Goal: Transaction & Acquisition: Purchase product/service

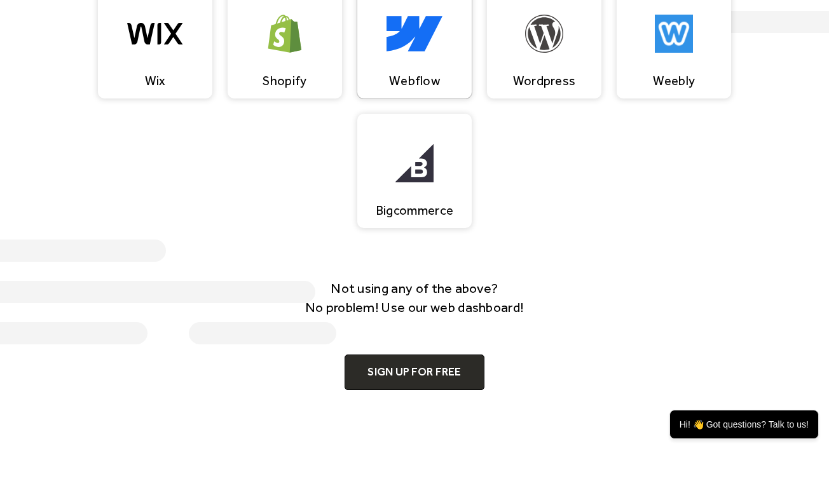
scroll to position [889, 0]
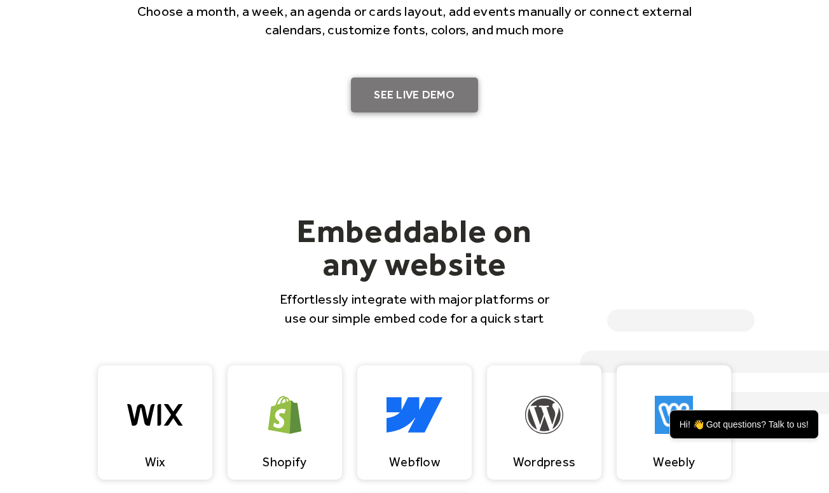
click at [431, 111] on link "SEE LIVE DEMO" at bounding box center [414, 96] width 127 height 36
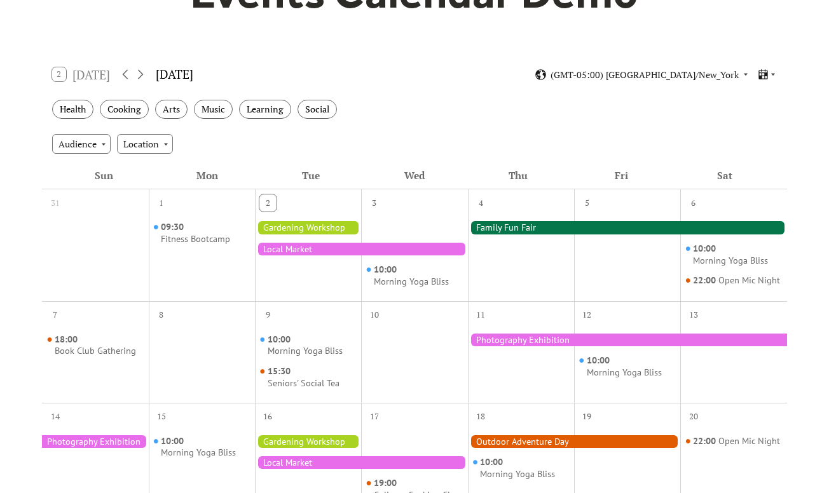
scroll to position [191, 0]
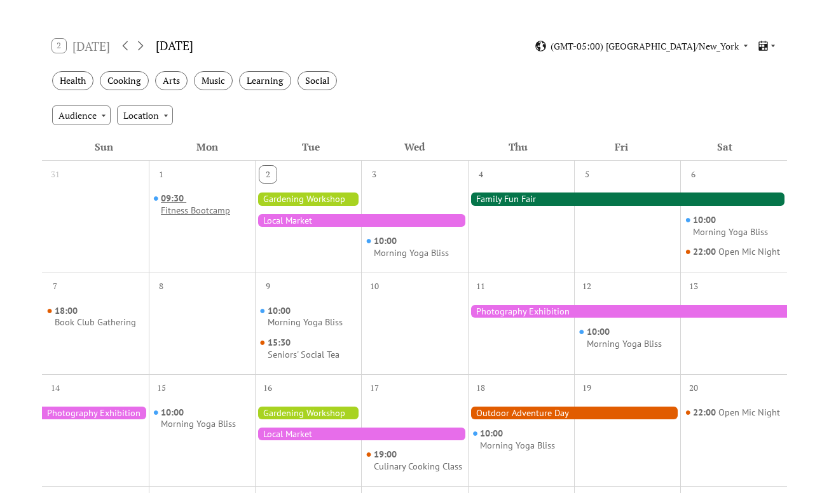
click at [180, 199] on span "09:30" at bounding box center [173, 199] width 25 height 12
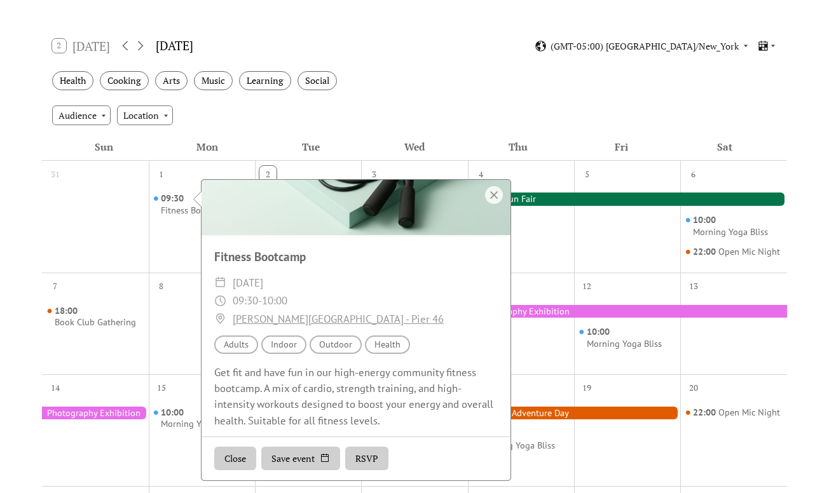
scroll to position [102, 0]
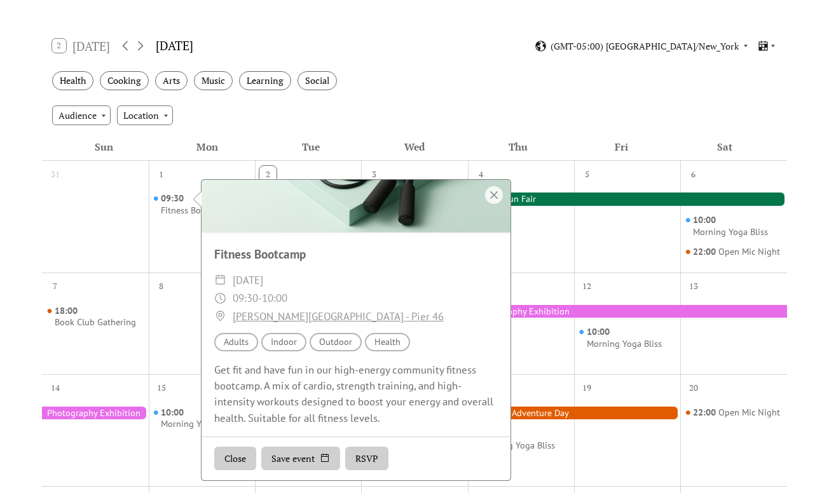
click at [168, 254] on div "09:30 Fitness Bootcamp" at bounding box center [202, 226] width 106 height 82
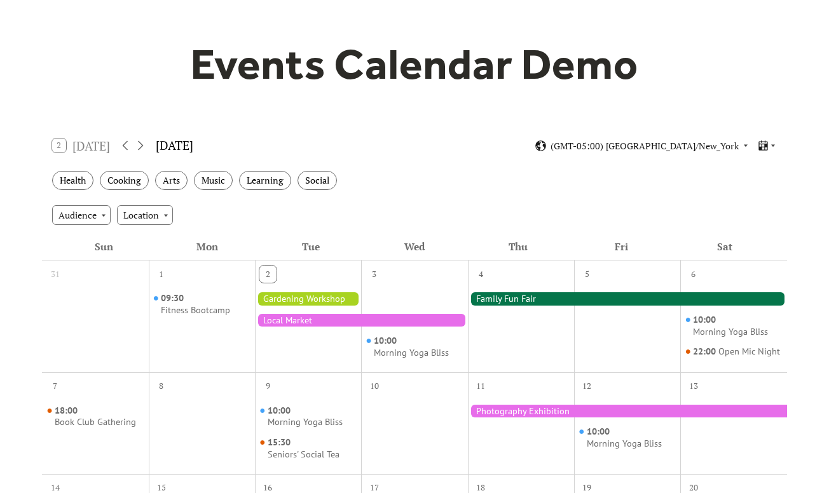
scroll to position [64, 0]
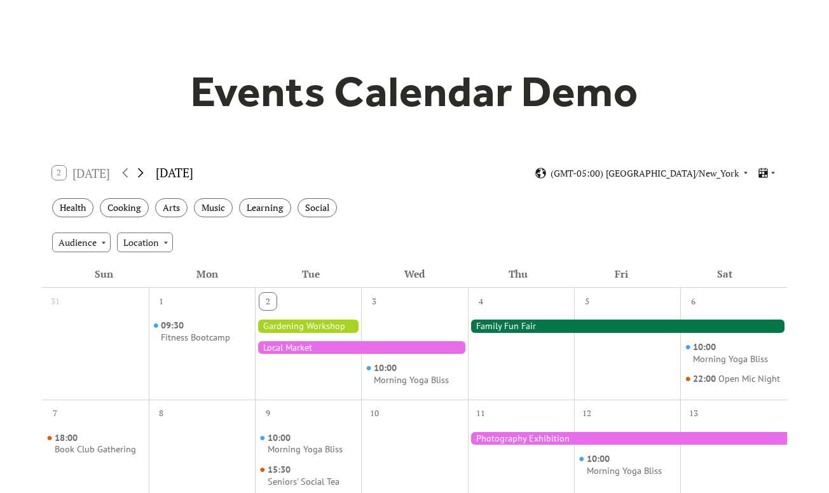
click at [142, 170] on icon at bounding box center [141, 173] width 6 height 10
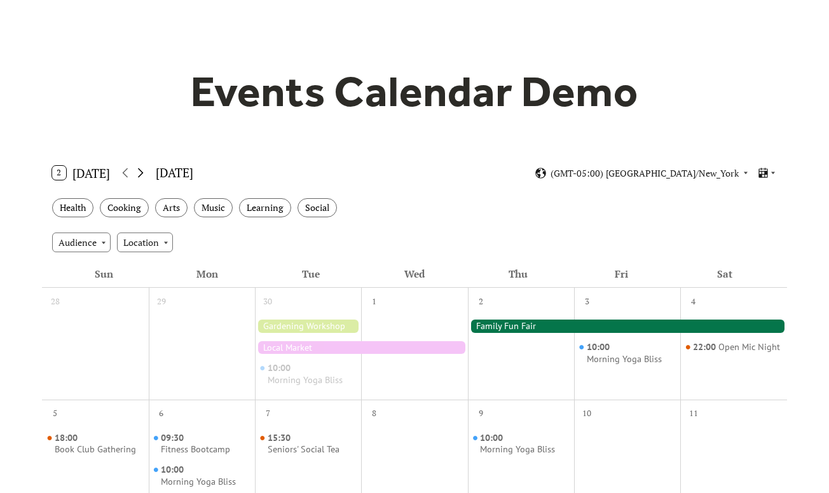
click at [142, 170] on icon at bounding box center [141, 173] width 6 height 10
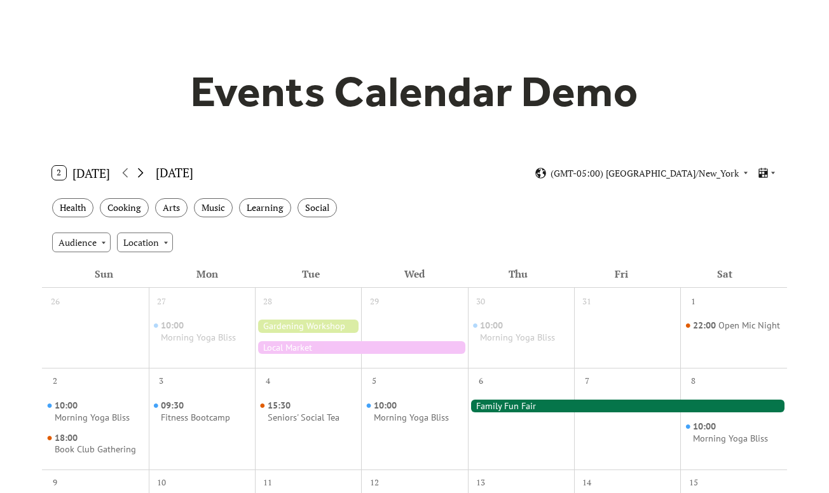
click at [142, 170] on icon at bounding box center [141, 173] width 6 height 10
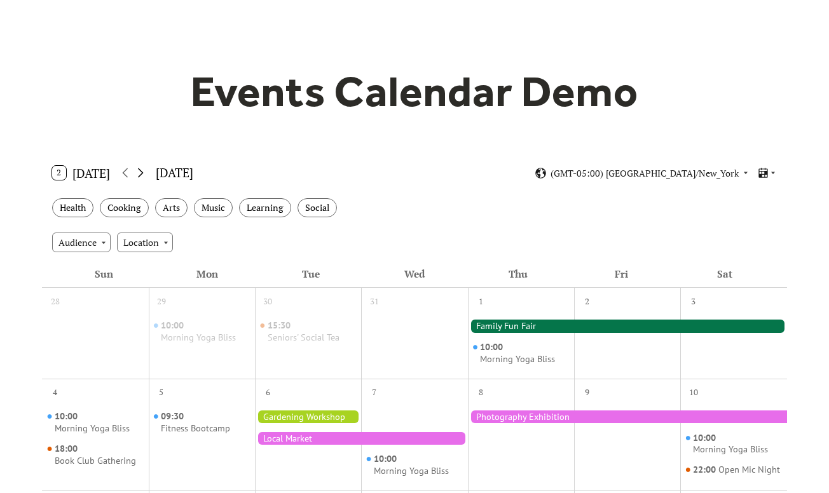
click at [142, 170] on icon at bounding box center [141, 173] width 6 height 10
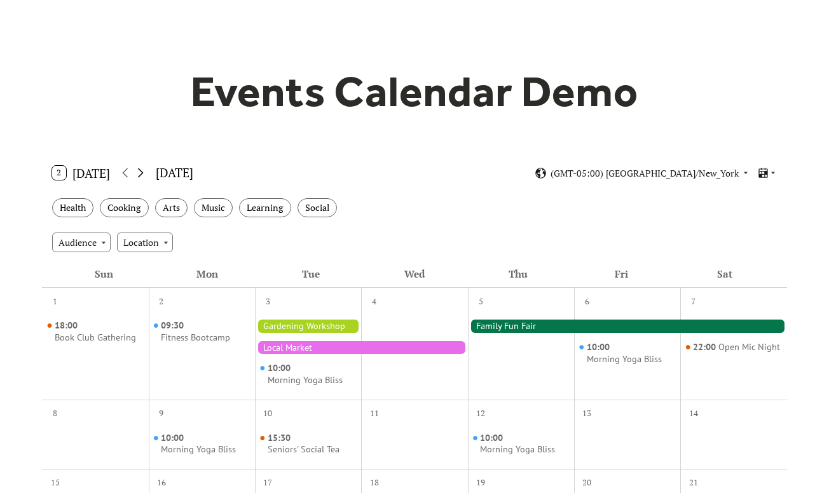
click at [142, 170] on icon at bounding box center [141, 173] width 6 height 10
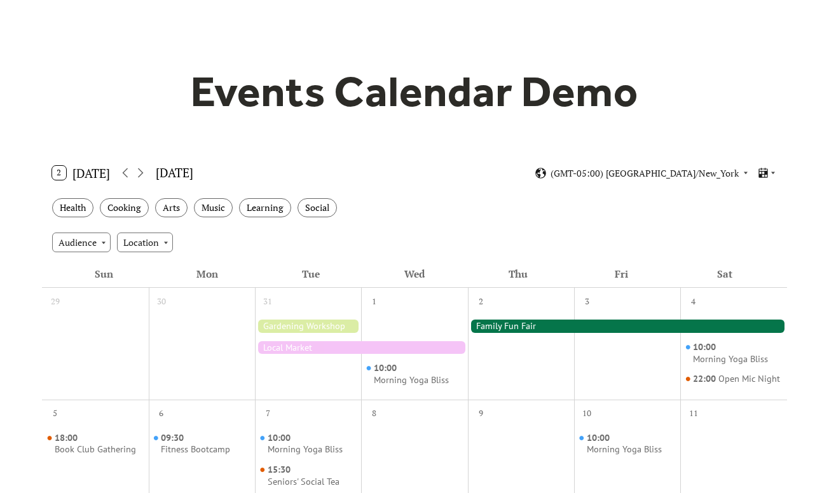
drag, startPoint x: 142, startPoint y: 170, endPoint x: 160, endPoint y: 170, distance: 17.8
click at [142, 170] on icon at bounding box center [141, 173] width 6 height 10
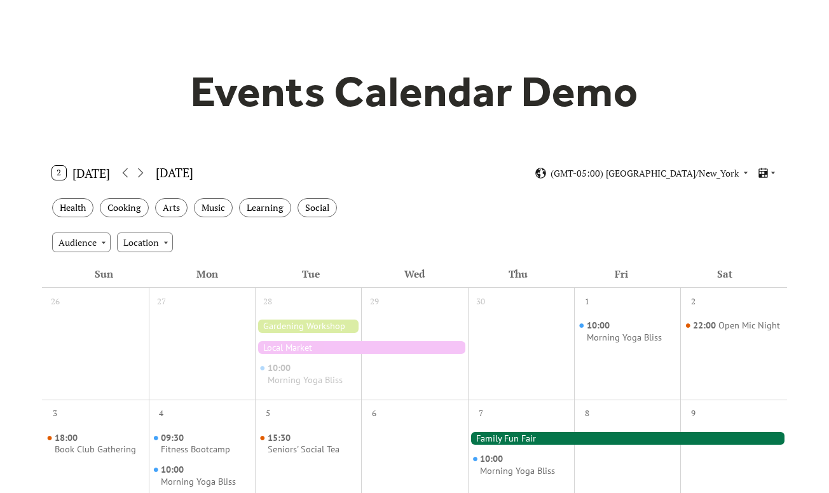
click at [193, 171] on div "May 2026" at bounding box center [174, 173] width 37 height 18
click at [145, 177] on icon at bounding box center [140, 172] width 15 height 15
click at [145, 176] on icon at bounding box center [140, 172] width 15 height 15
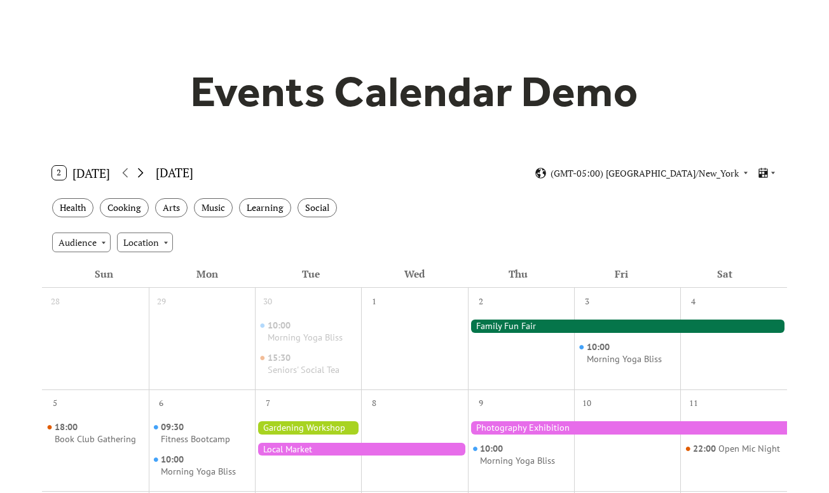
click at [145, 176] on icon at bounding box center [140, 172] width 15 height 15
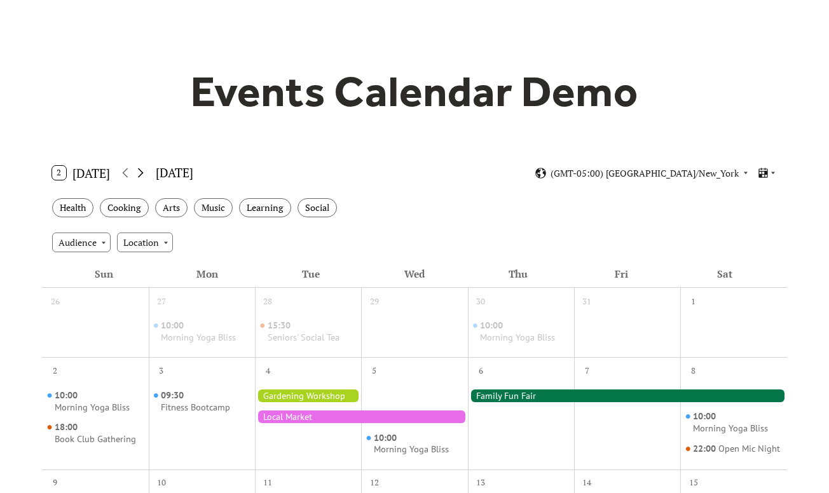
click at [145, 176] on icon at bounding box center [140, 172] width 15 height 15
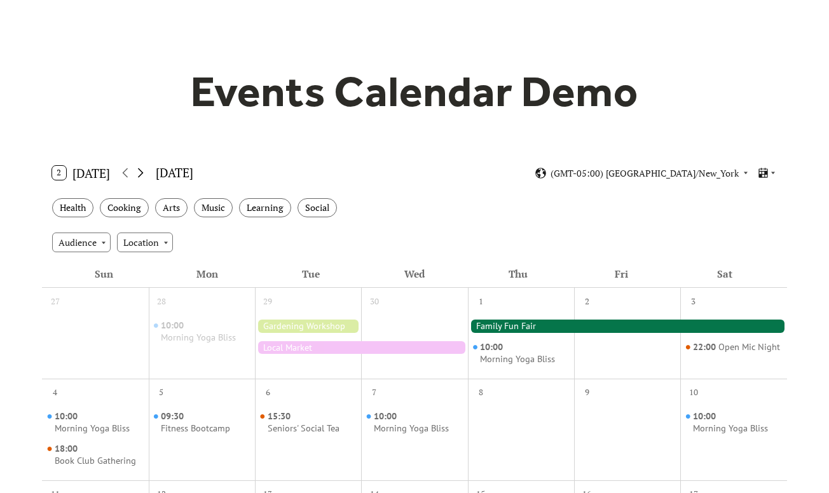
click at [145, 176] on icon at bounding box center [140, 172] width 15 height 15
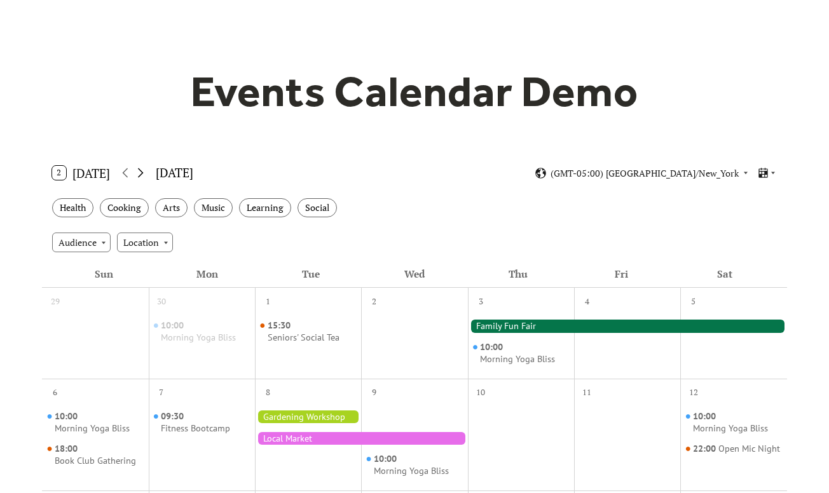
click at [145, 176] on icon at bounding box center [140, 172] width 15 height 15
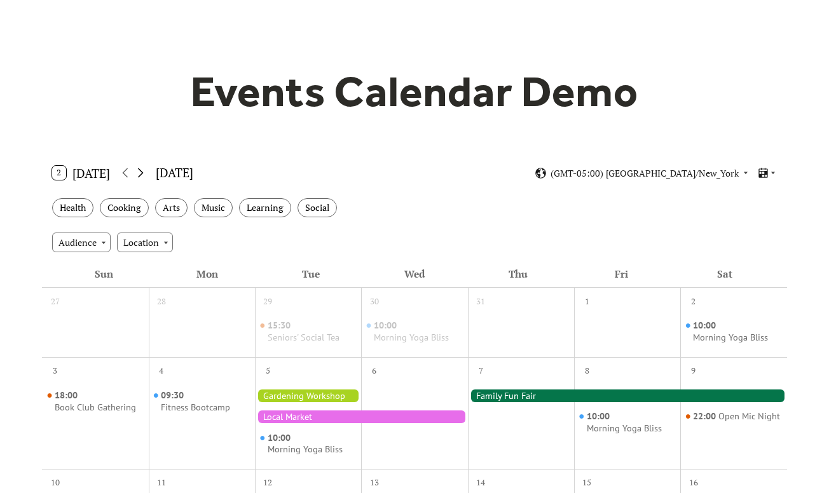
click at [145, 176] on icon at bounding box center [140, 172] width 15 height 15
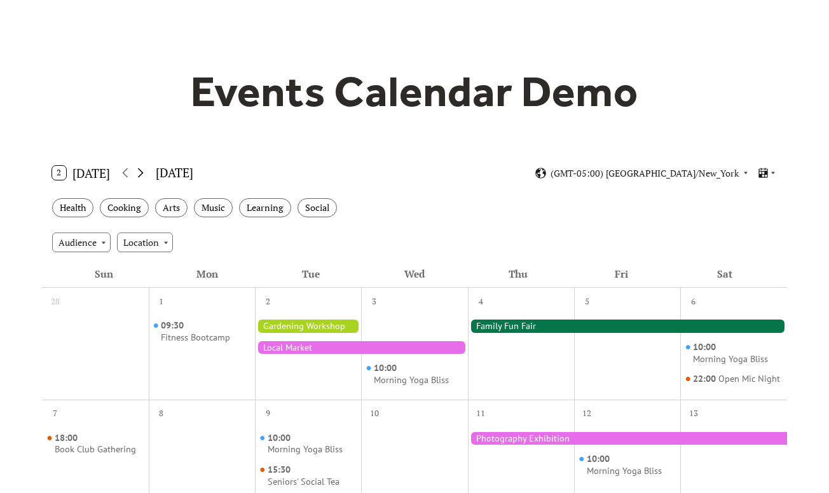
click at [145, 176] on icon at bounding box center [140, 172] width 15 height 15
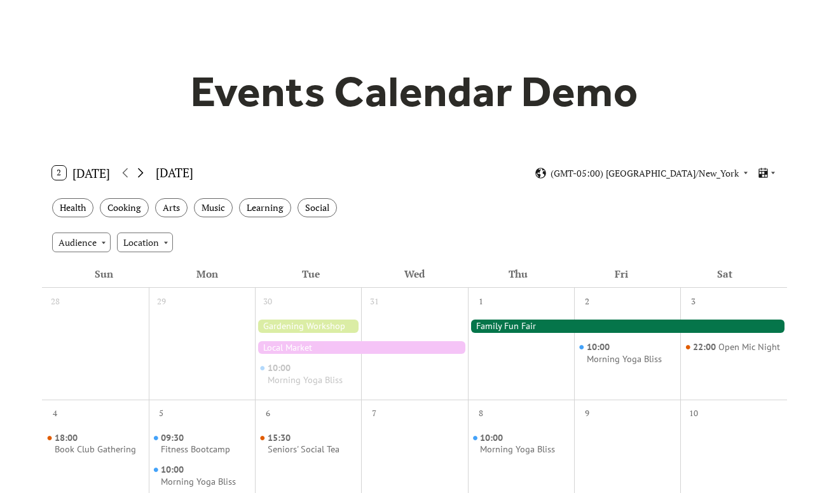
click at [145, 176] on icon at bounding box center [140, 172] width 15 height 15
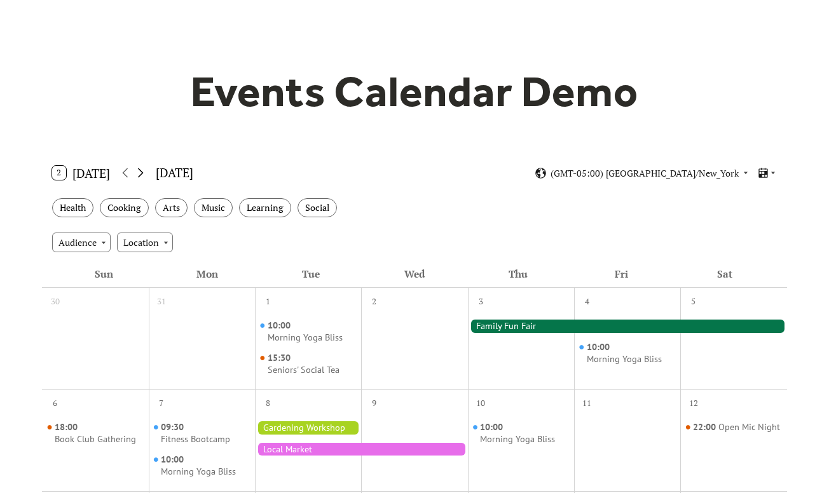
click at [145, 176] on icon at bounding box center [140, 172] width 15 height 15
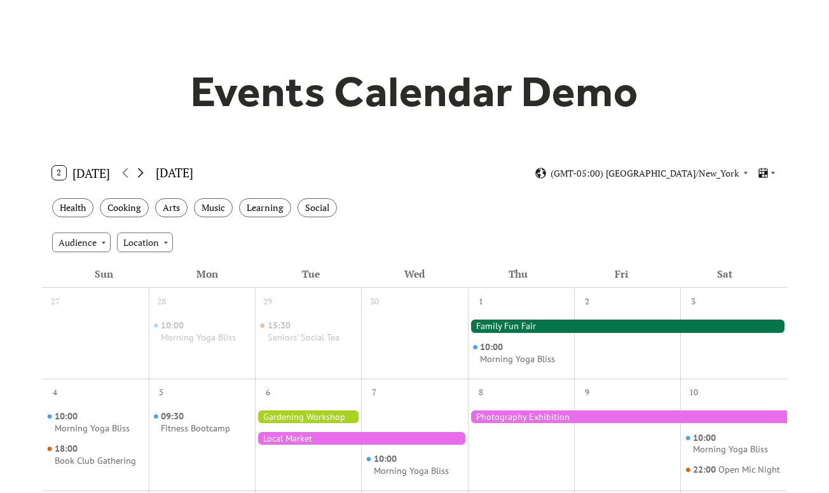
click at [145, 176] on icon at bounding box center [140, 172] width 15 height 15
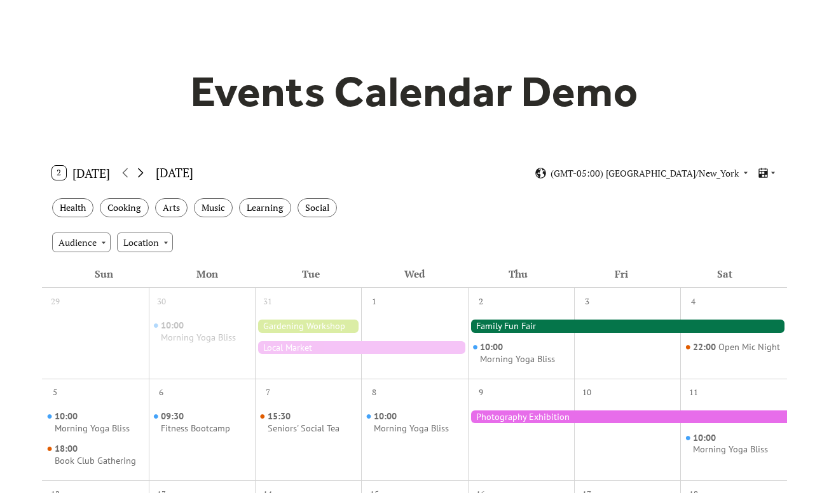
click at [145, 176] on icon at bounding box center [140, 172] width 15 height 15
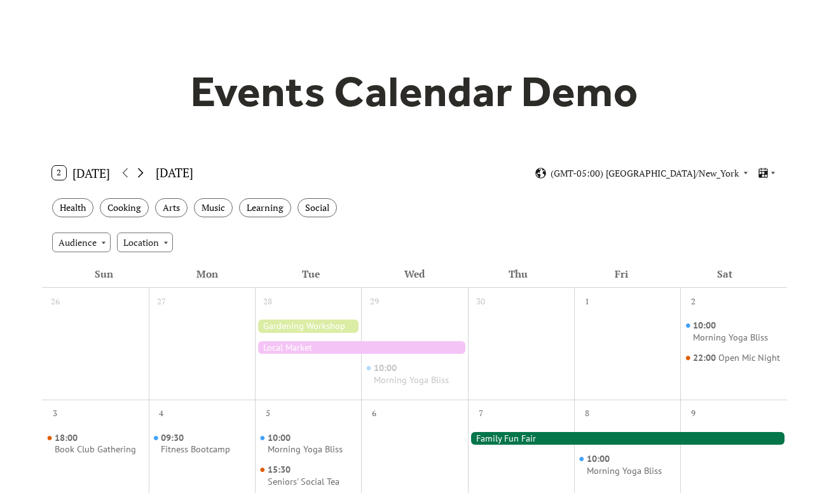
click at [145, 176] on icon at bounding box center [140, 172] width 15 height 15
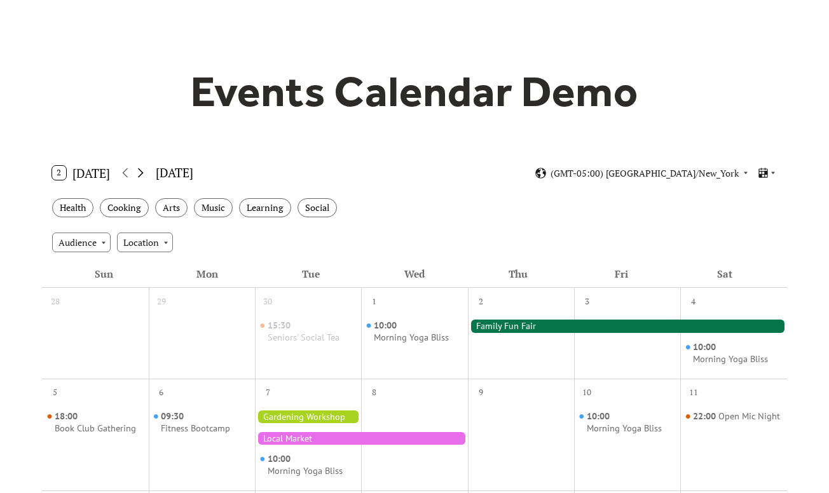
click at [145, 176] on icon at bounding box center [140, 172] width 15 height 15
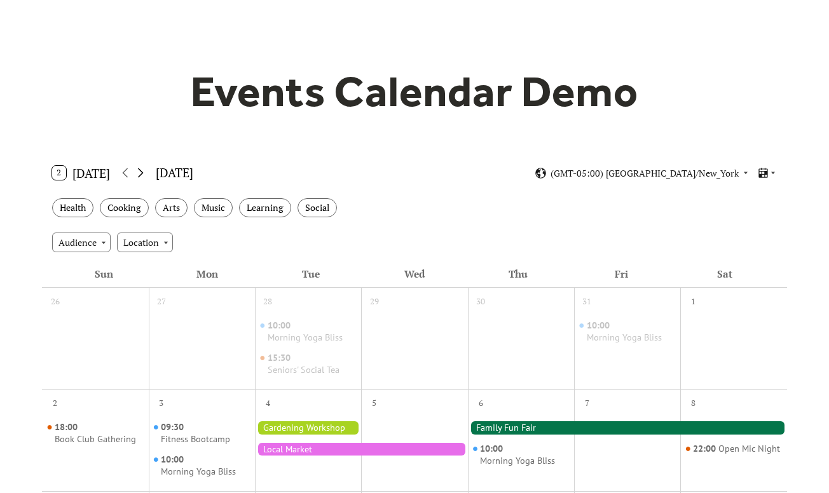
click at [145, 175] on icon at bounding box center [140, 172] width 15 height 15
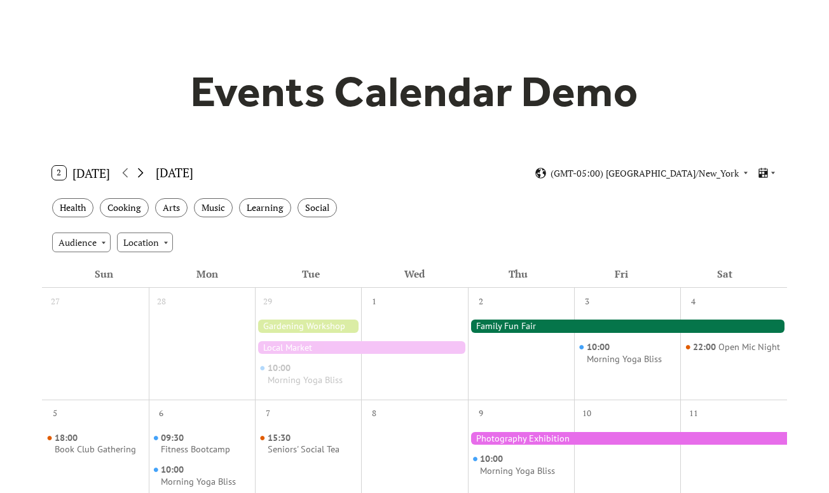
click at [145, 175] on icon at bounding box center [140, 172] width 15 height 15
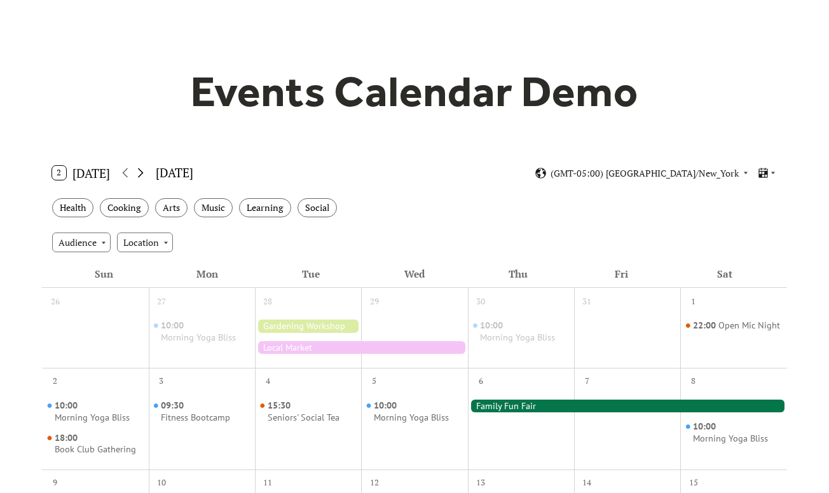
click at [145, 175] on icon at bounding box center [140, 172] width 15 height 15
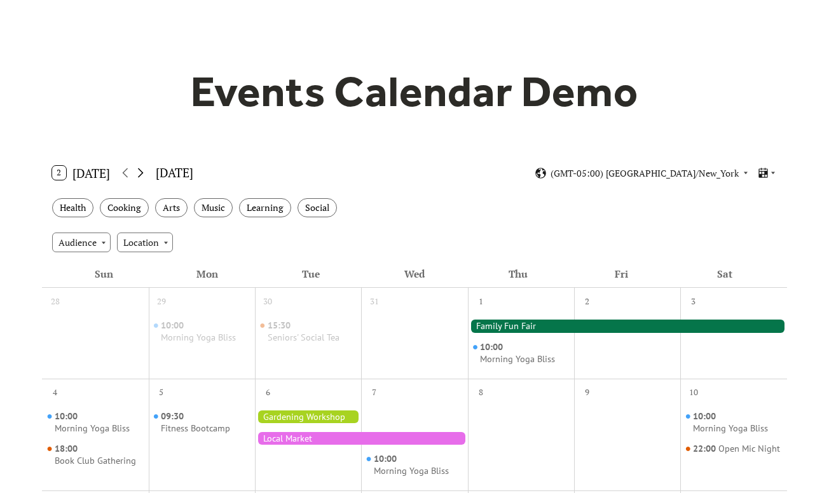
click at [145, 175] on icon at bounding box center [140, 172] width 15 height 15
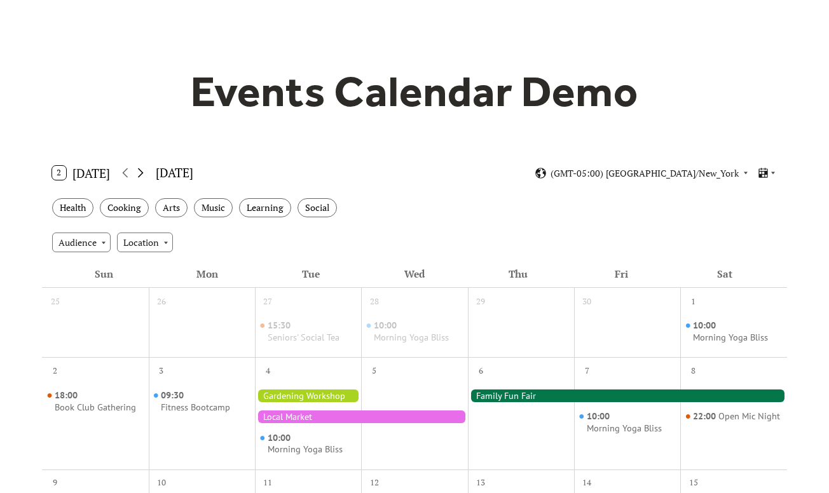
click at [145, 175] on icon at bounding box center [140, 172] width 15 height 15
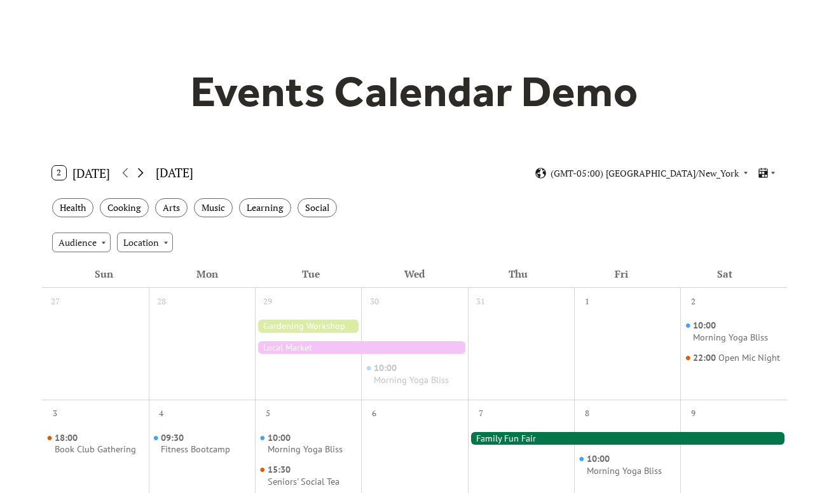
click at [145, 175] on icon at bounding box center [140, 172] width 15 height 15
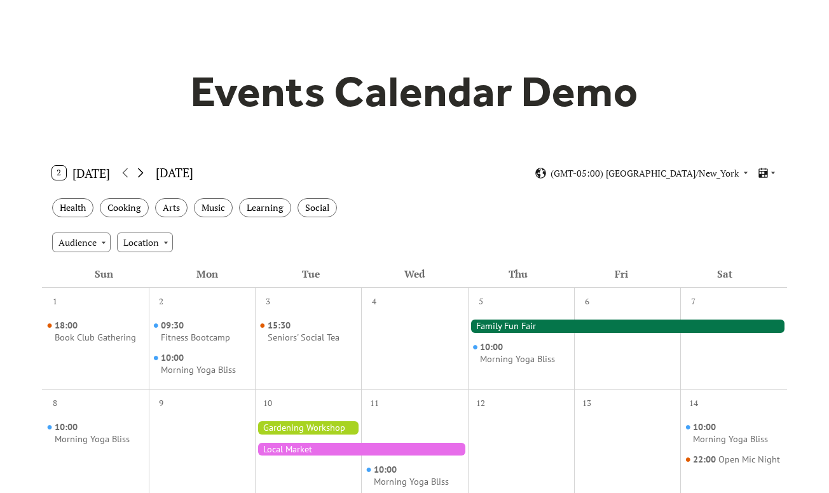
click at [145, 175] on icon at bounding box center [140, 172] width 15 height 15
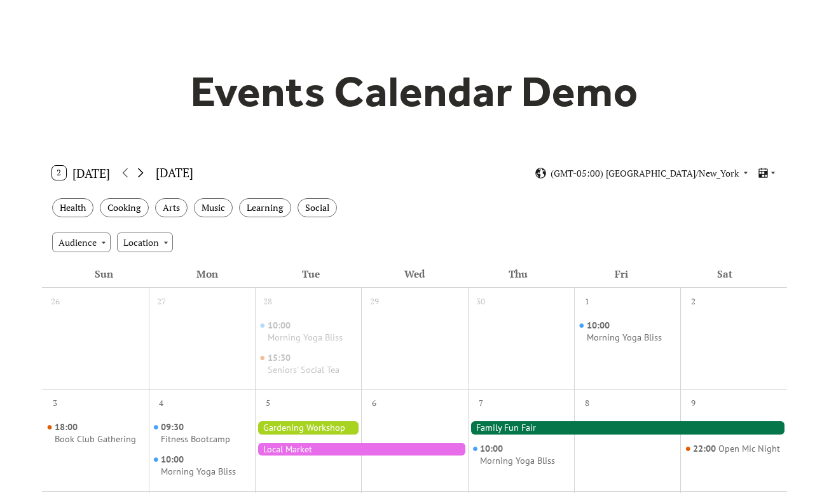
click at [145, 175] on icon at bounding box center [140, 172] width 15 height 15
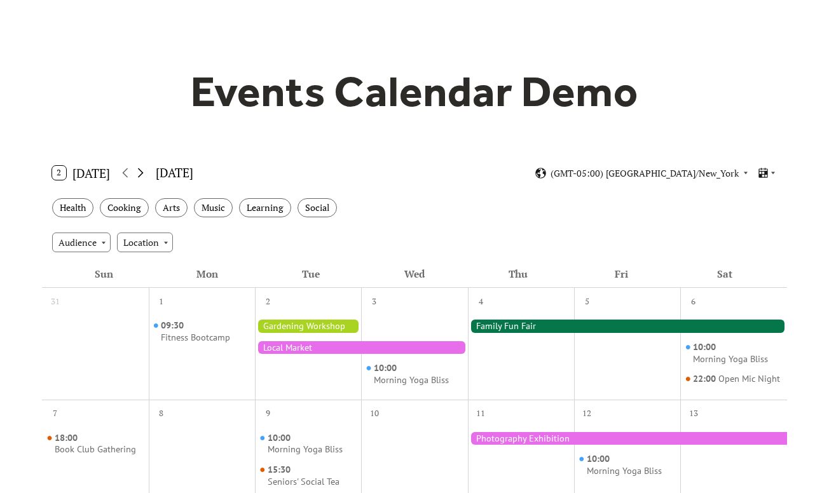
click at [145, 175] on icon at bounding box center [140, 172] width 15 height 15
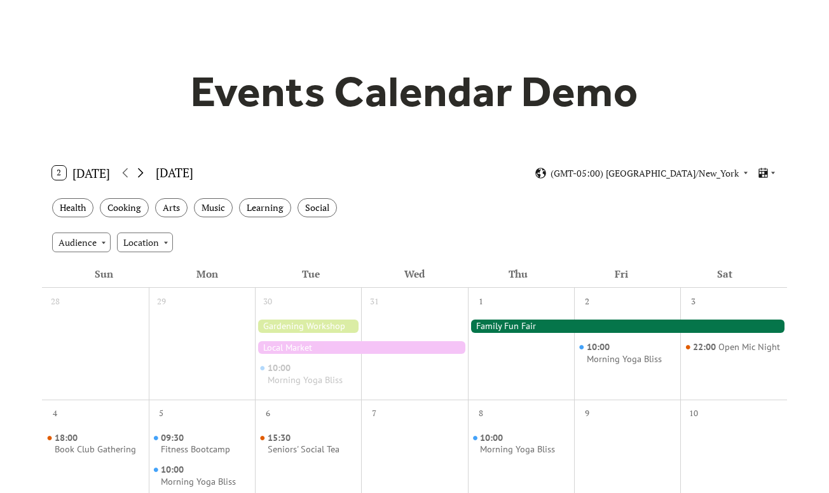
click at [145, 175] on icon at bounding box center [140, 172] width 15 height 15
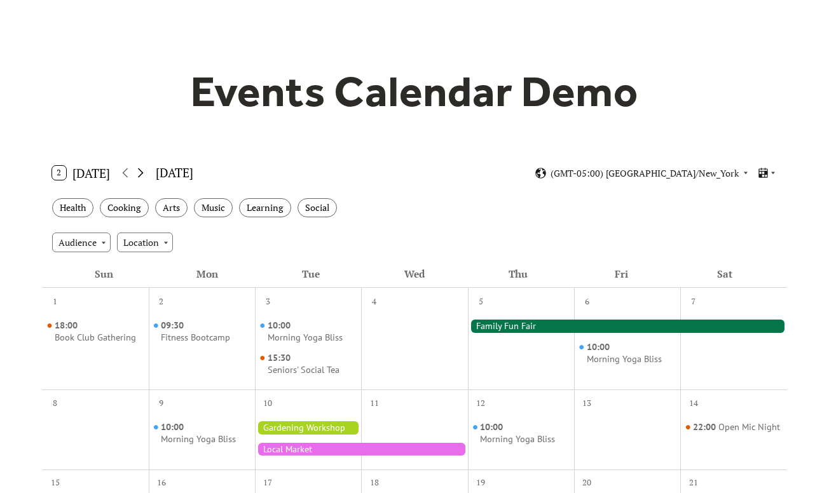
click at [145, 175] on icon at bounding box center [140, 172] width 15 height 15
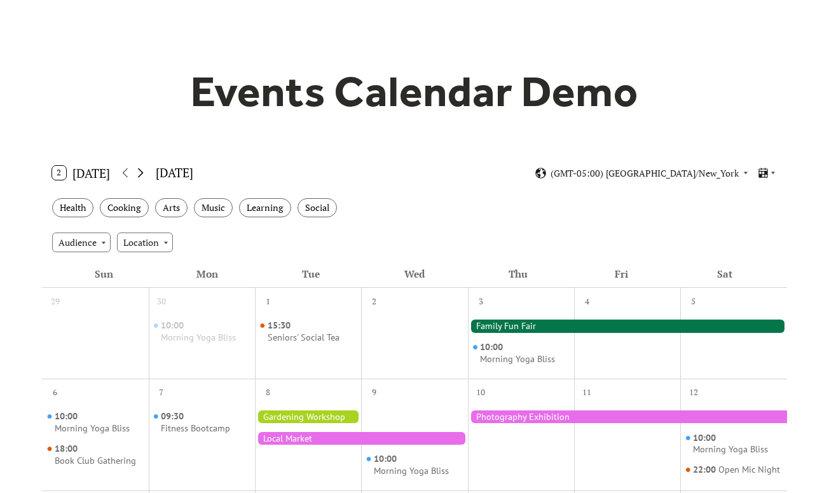
click at [145, 175] on icon at bounding box center [140, 172] width 15 height 15
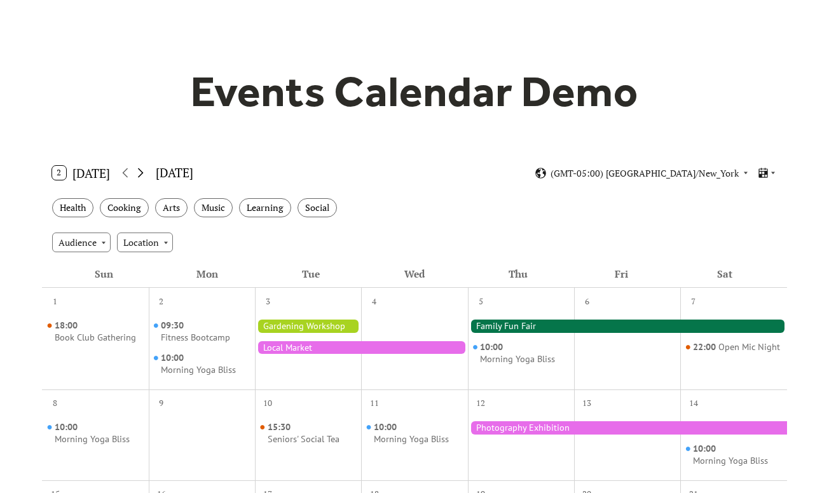
click at [145, 175] on icon at bounding box center [140, 172] width 15 height 15
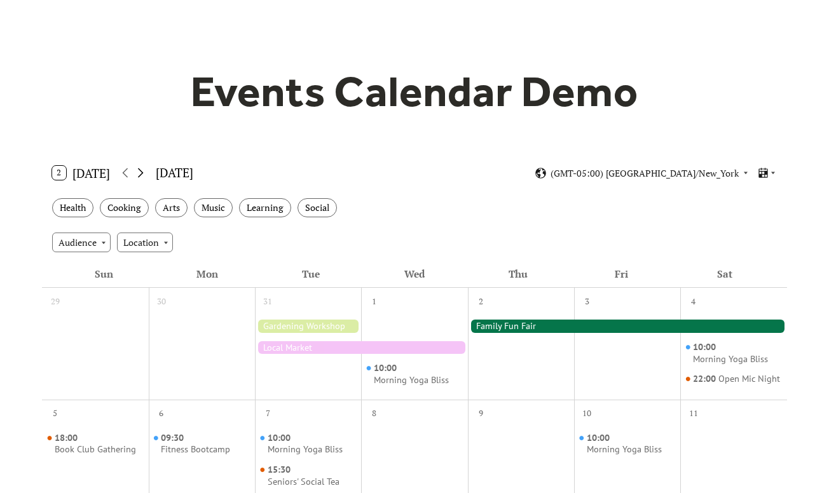
click at [145, 175] on icon at bounding box center [140, 172] width 15 height 15
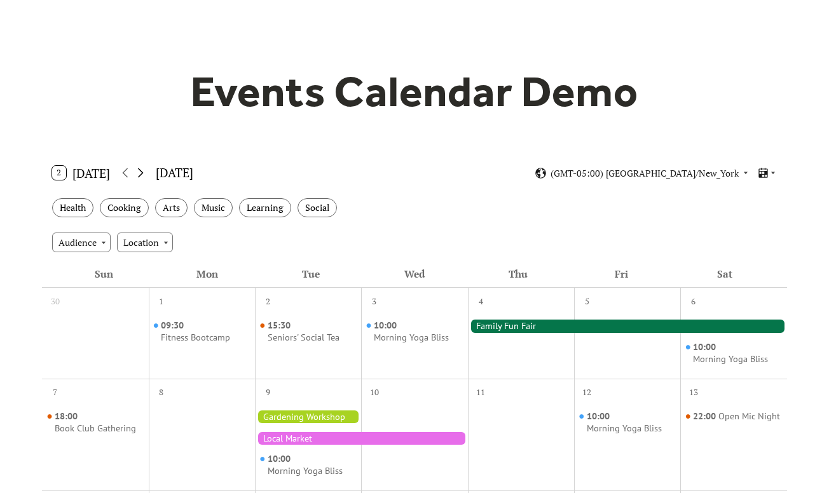
click at [145, 175] on icon at bounding box center [140, 172] width 15 height 15
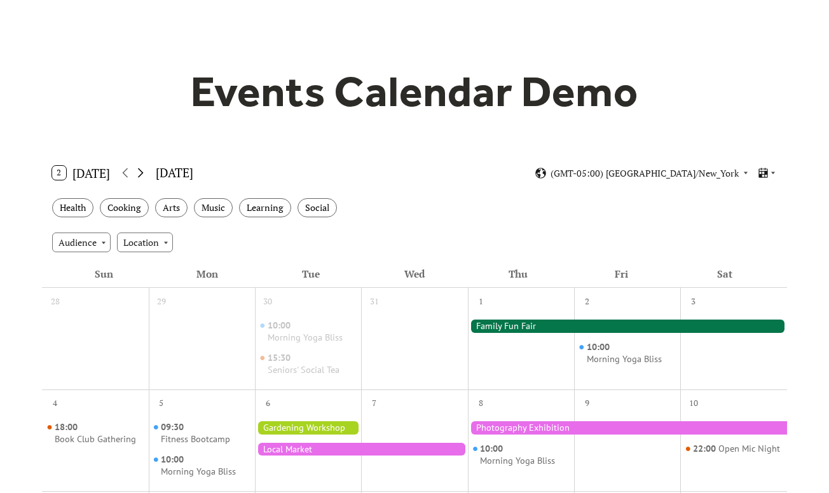
click at [145, 175] on icon at bounding box center [140, 172] width 15 height 15
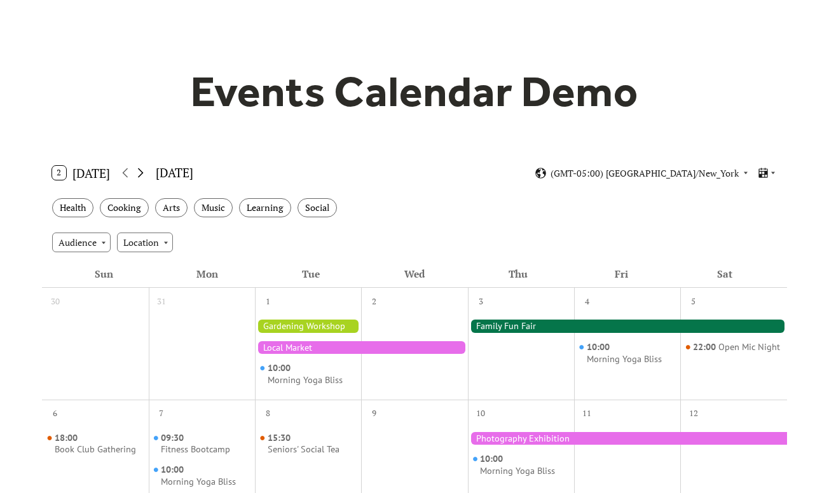
click at [145, 175] on icon at bounding box center [140, 172] width 15 height 15
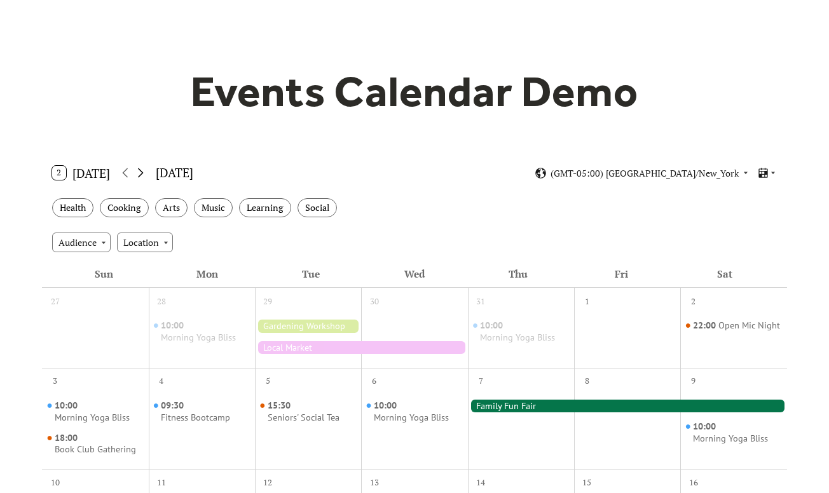
click at [145, 175] on icon at bounding box center [140, 172] width 15 height 15
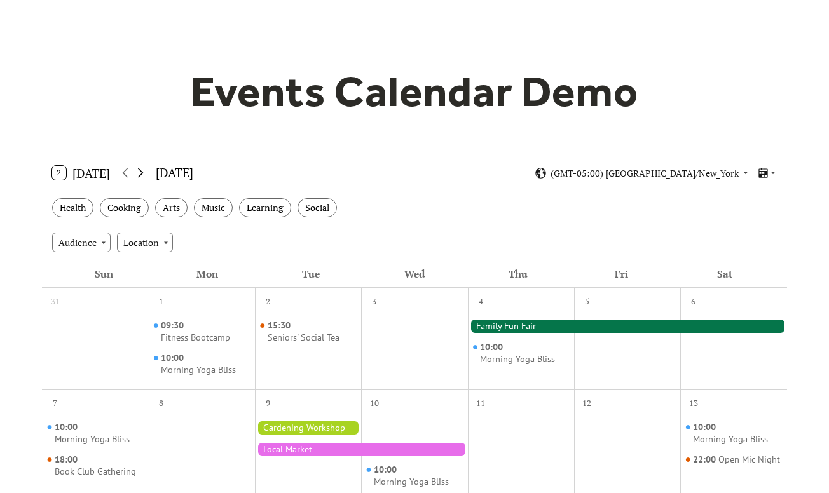
click at [145, 175] on icon at bounding box center [140, 172] width 15 height 15
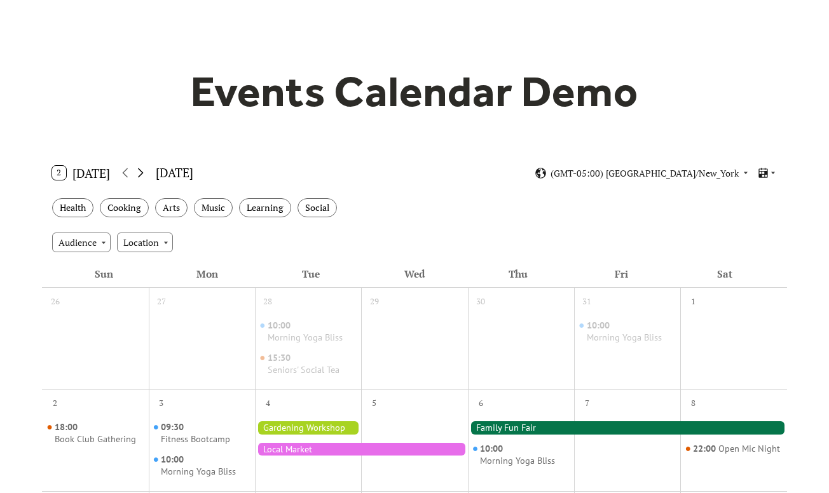
click at [145, 175] on icon at bounding box center [140, 172] width 15 height 15
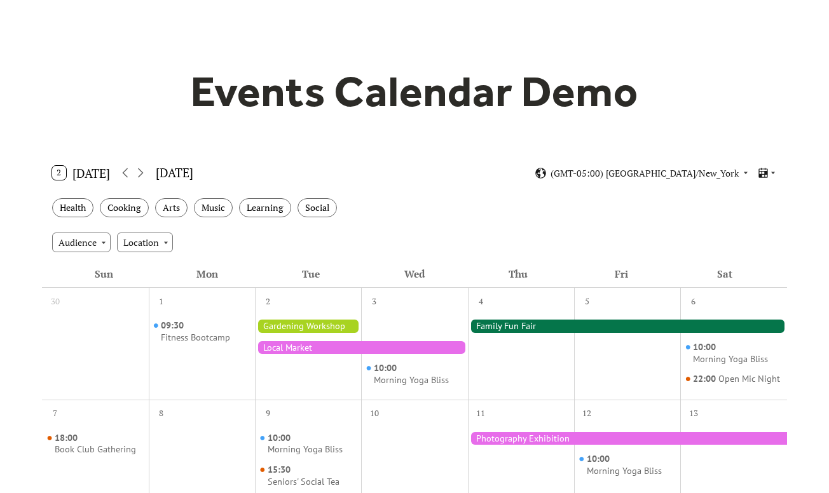
click at [102, 169] on button "2 Today" at bounding box center [81, 173] width 67 height 20
click at [193, 175] on div "September 2025" at bounding box center [174, 173] width 37 height 18
click at [244, 175] on div "2 Today September 2025 (GMT-05:00) America/New_York" at bounding box center [414, 173] width 745 height 34
click at [111, 244] on div "Audience Location" at bounding box center [414, 242] width 745 height 34
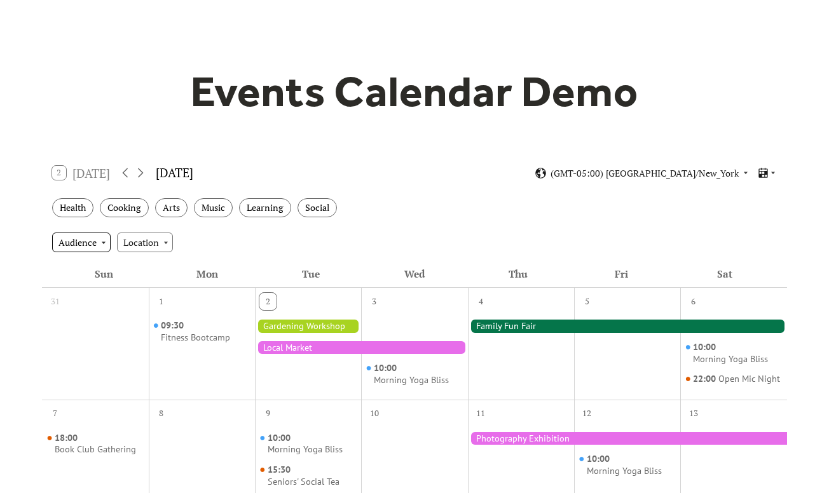
click at [104, 242] on div "Audience" at bounding box center [81, 242] width 58 height 19
click at [122, 241] on div "Location" at bounding box center [145, 242] width 56 height 19
click at [239, 239] on div "Audience Location" at bounding box center [414, 242] width 745 height 34
click at [144, 172] on icon at bounding box center [141, 173] width 6 height 10
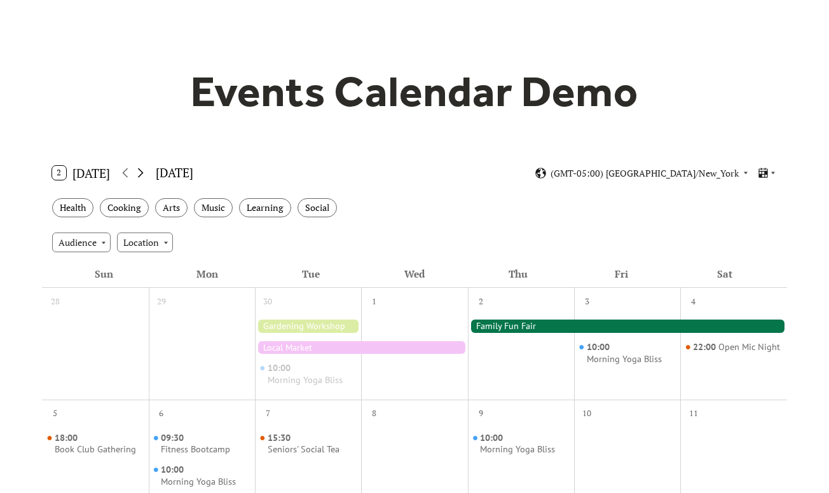
click at [144, 172] on icon at bounding box center [141, 173] width 6 height 10
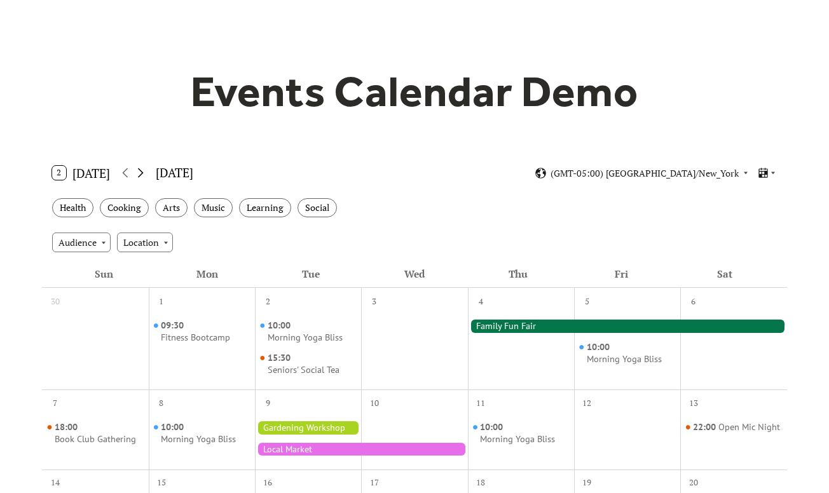
click at [144, 172] on icon at bounding box center [141, 173] width 6 height 10
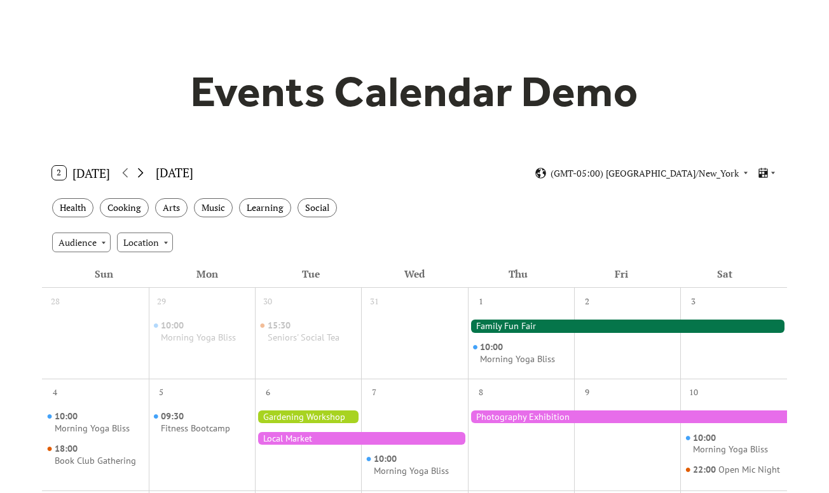
click at [144, 172] on icon at bounding box center [141, 173] width 6 height 10
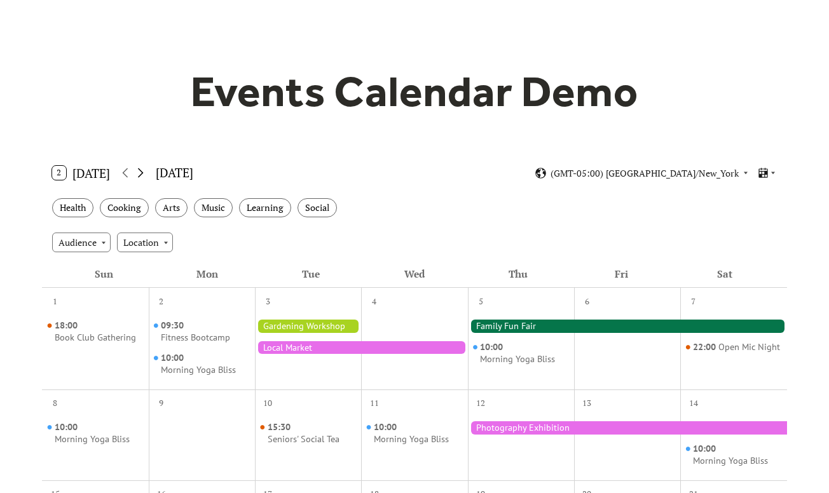
click at [144, 172] on icon at bounding box center [141, 173] width 6 height 10
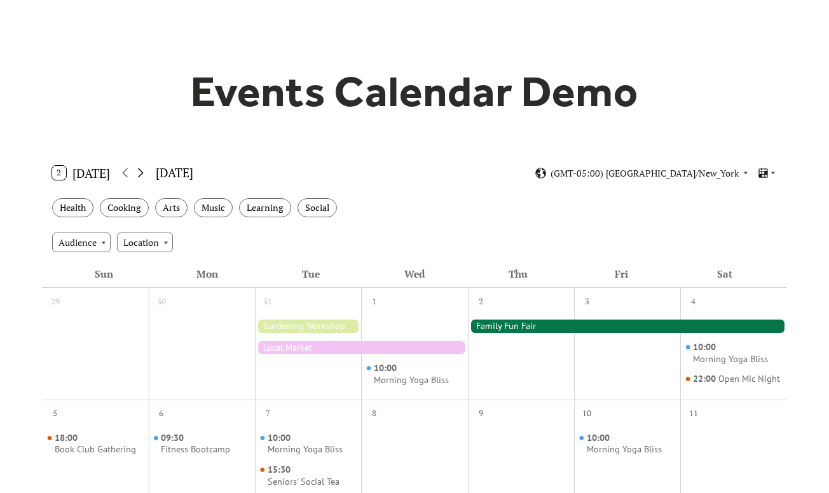
click at [144, 172] on icon at bounding box center [141, 173] width 6 height 10
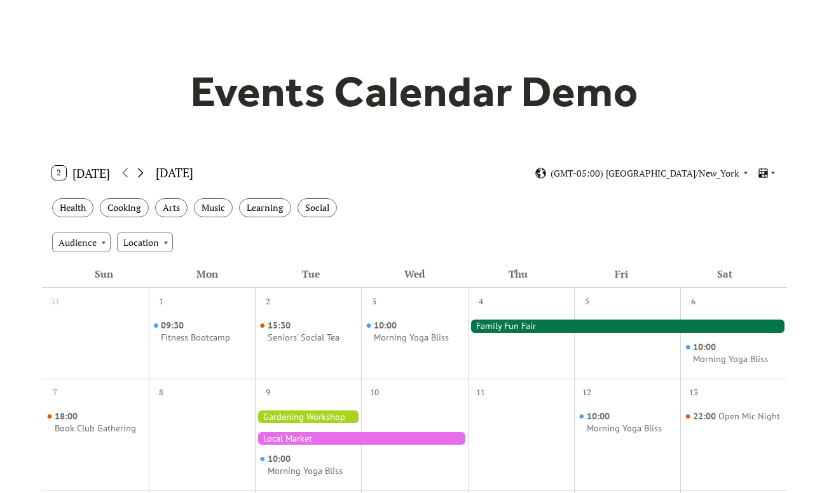
click at [144, 172] on icon at bounding box center [141, 173] width 6 height 10
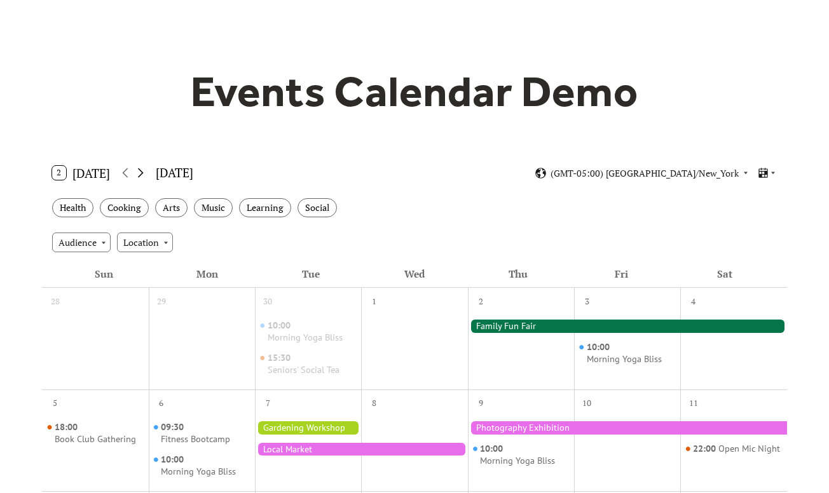
click at [144, 172] on icon at bounding box center [141, 173] width 6 height 10
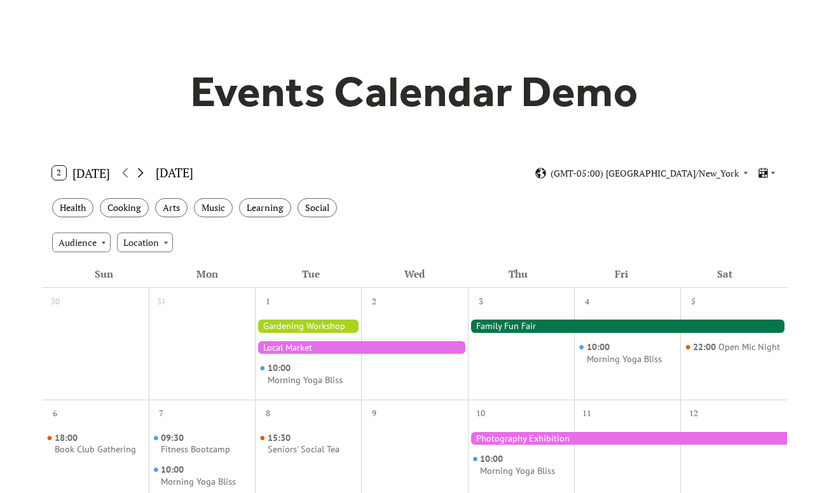
click at [144, 172] on icon at bounding box center [141, 173] width 6 height 10
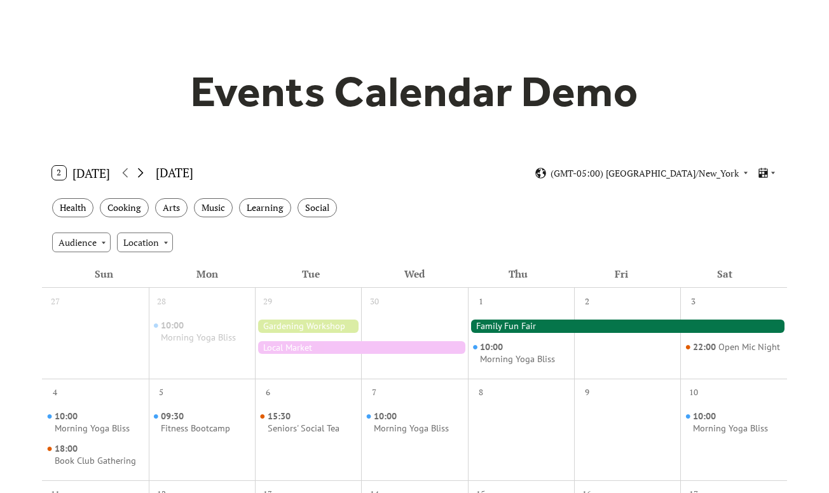
click at [144, 172] on icon at bounding box center [141, 173] width 6 height 10
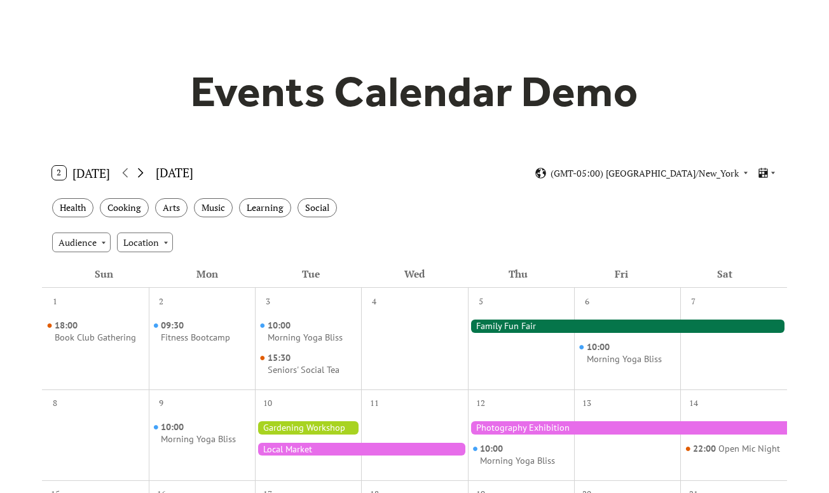
click at [144, 172] on icon at bounding box center [141, 173] width 6 height 10
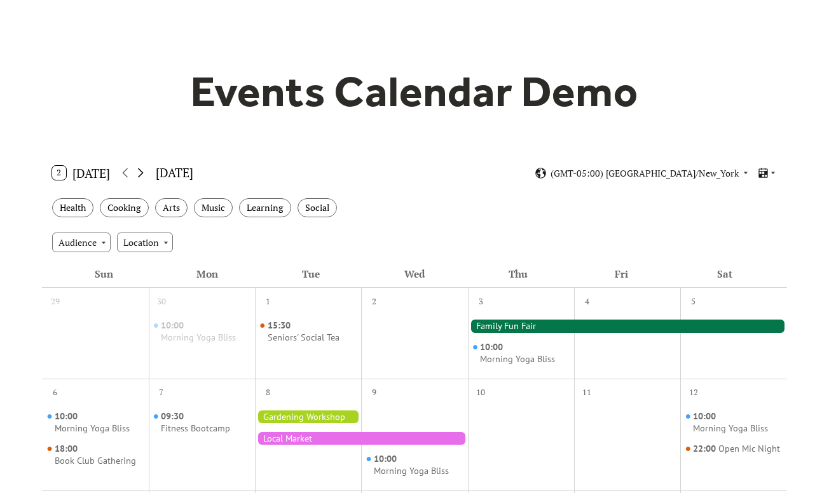
click at [144, 172] on icon at bounding box center [141, 173] width 6 height 10
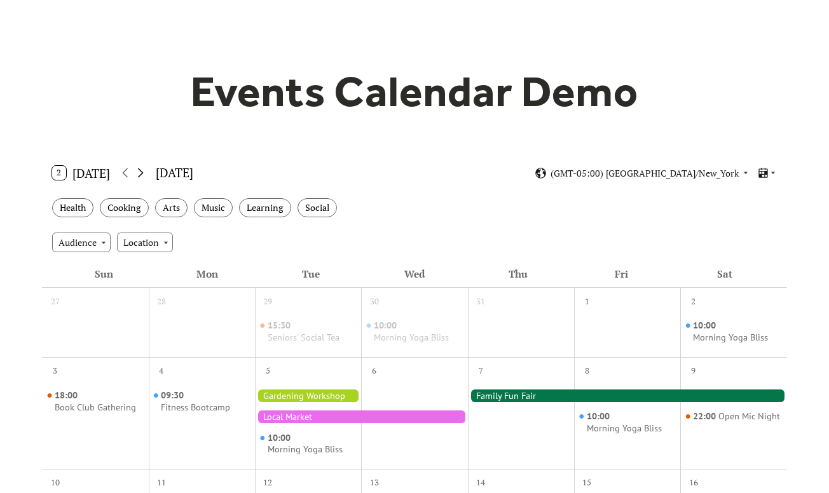
click at [144, 172] on icon at bounding box center [141, 173] width 6 height 10
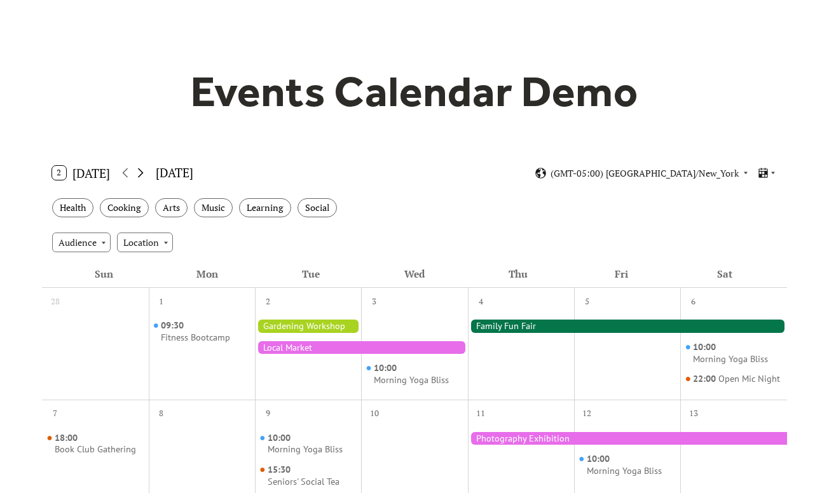
click at [144, 172] on icon at bounding box center [141, 173] width 6 height 10
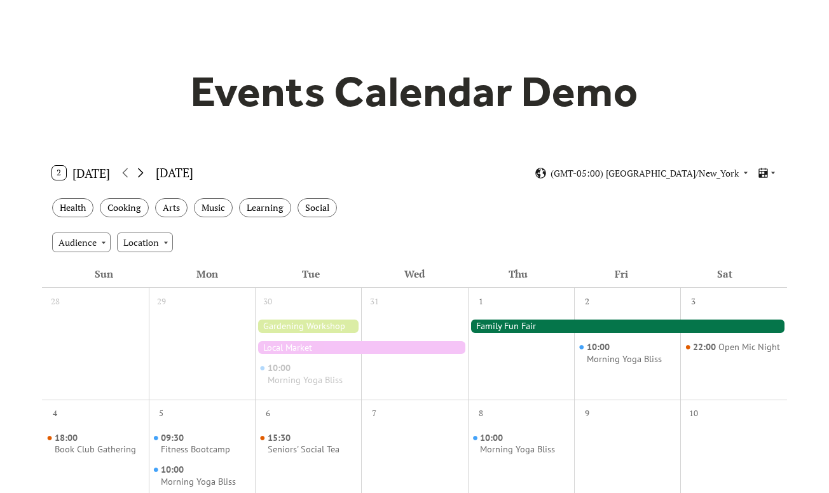
click at [144, 172] on icon at bounding box center [141, 173] width 6 height 10
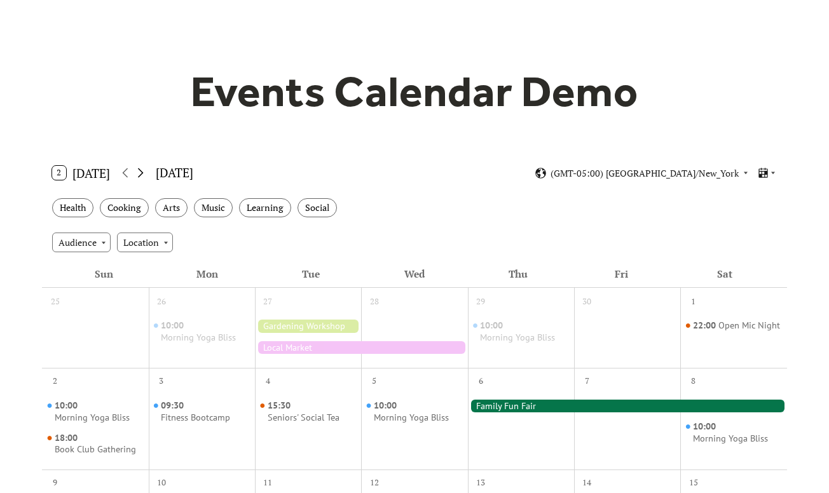
click at [144, 172] on icon at bounding box center [141, 173] width 6 height 10
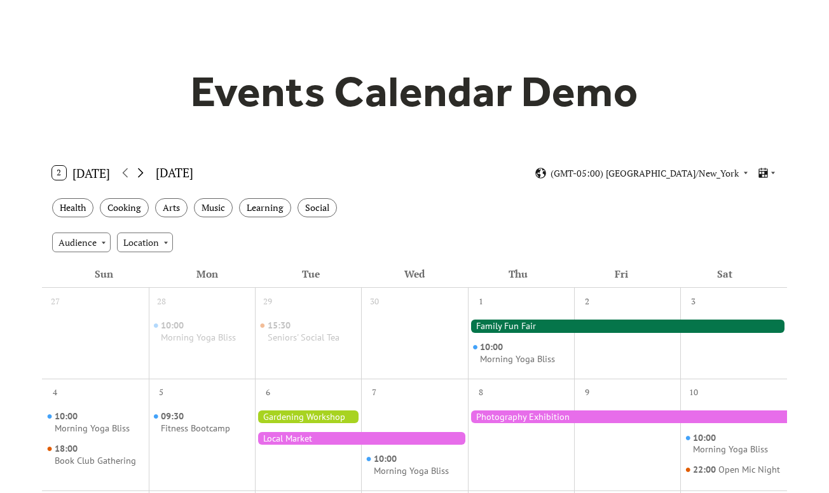
click at [144, 172] on icon at bounding box center [141, 173] width 6 height 10
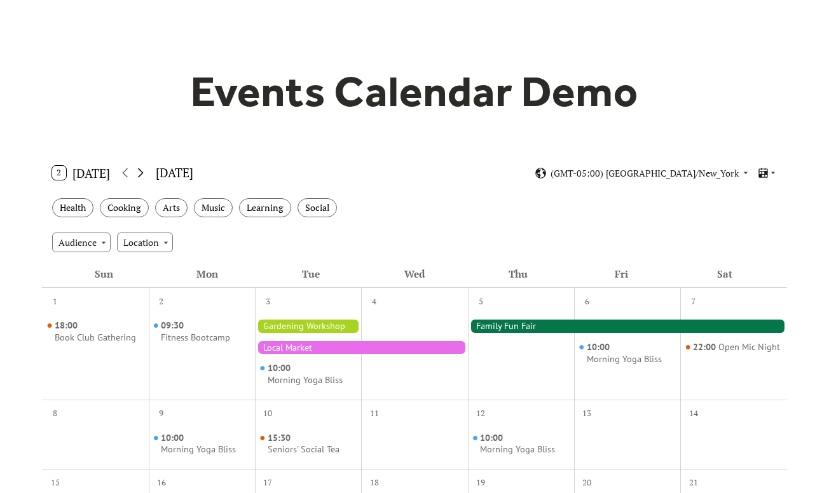
click at [144, 172] on icon at bounding box center [141, 173] width 6 height 10
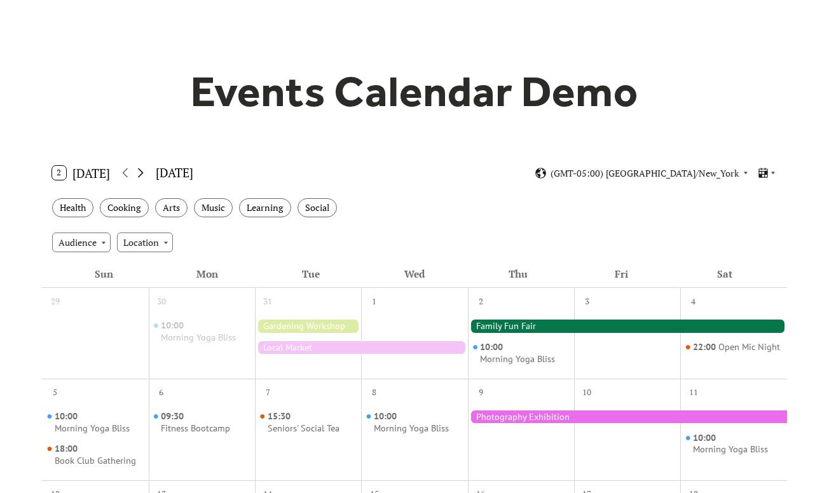
click at [144, 172] on icon at bounding box center [141, 173] width 6 height 10
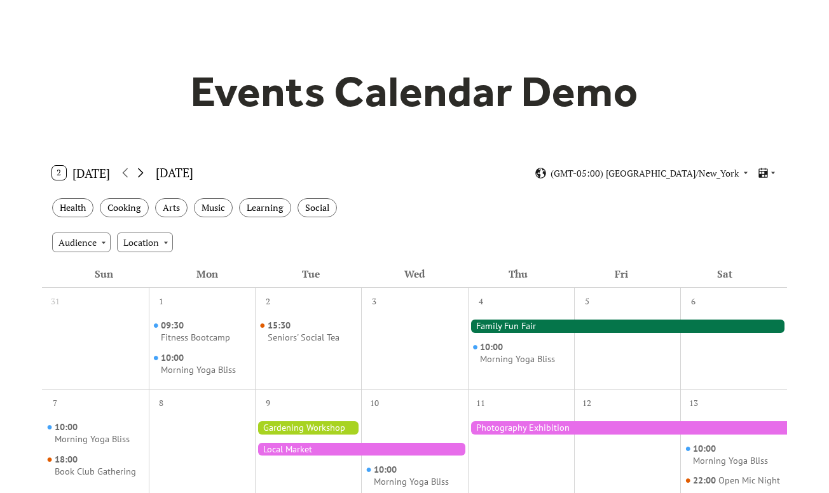
click at [144, 172] on icon at bounding box center [141, 173] width 6 height 10
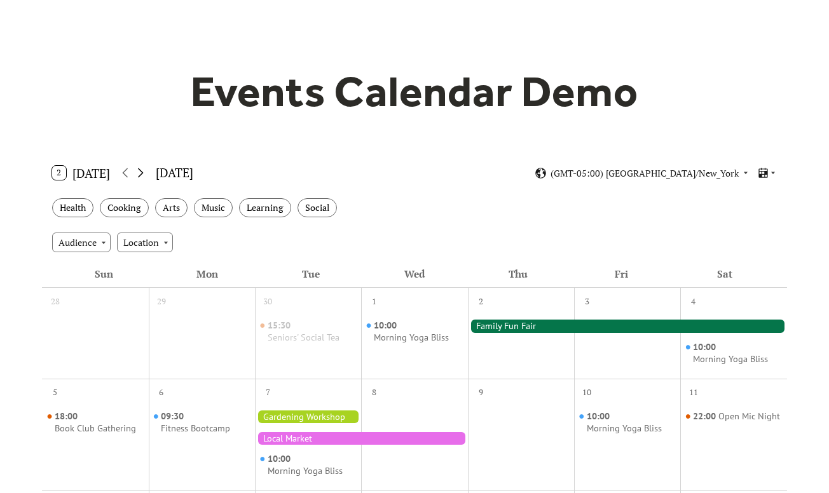
click at [144, 172] on icon at bounding box center [141, 173] width 6 height 10
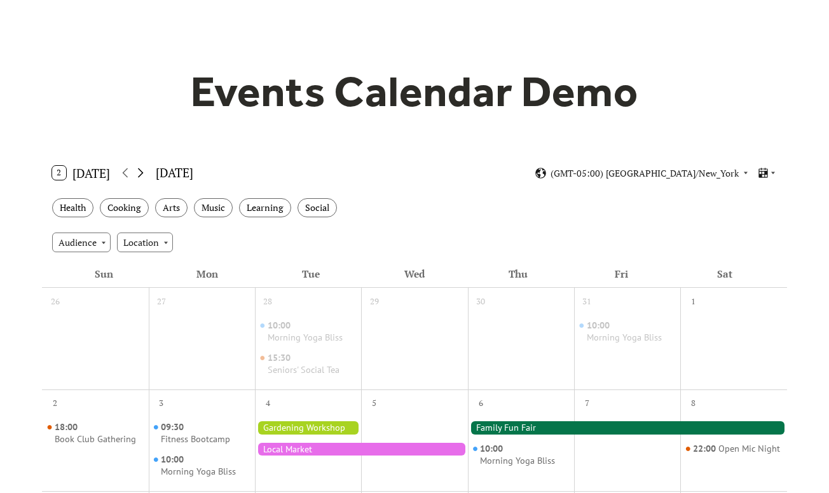
click at [144, 172] on icon at bounding box center [141, 173] width 6 height 10
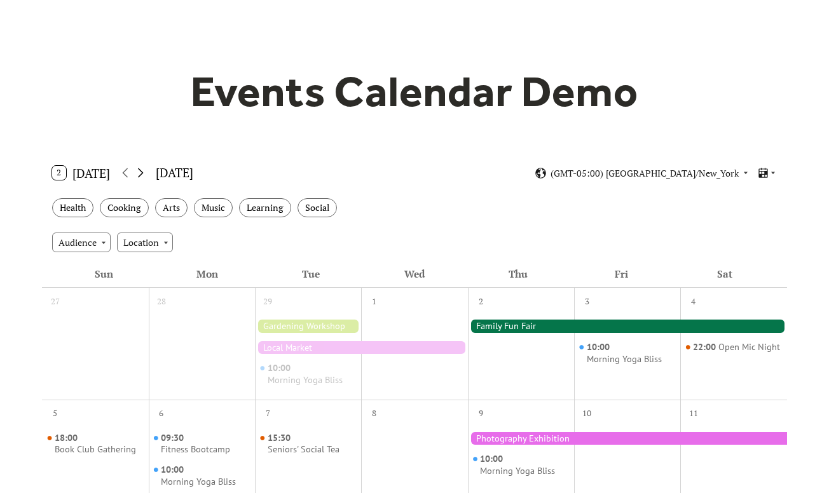
click at [144, 172] on icon at bounding box center [141, 173] width 6 height 10
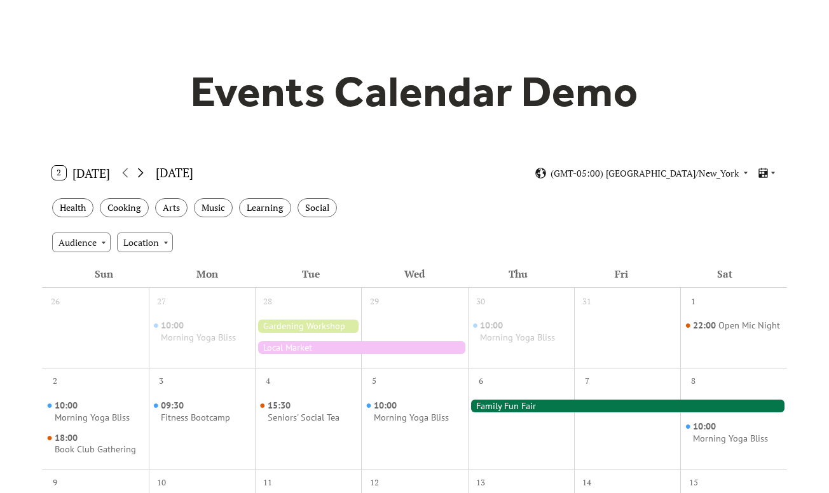
click at [144, 172] on icon at bounding box center [141, 173] width 6 height 10
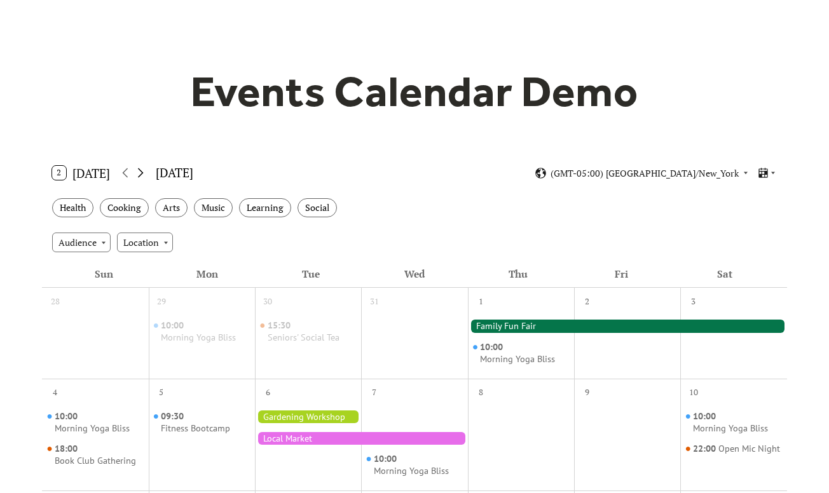
click at [144, 172] on icon at bounding box center [141, 173] width 6 height 10
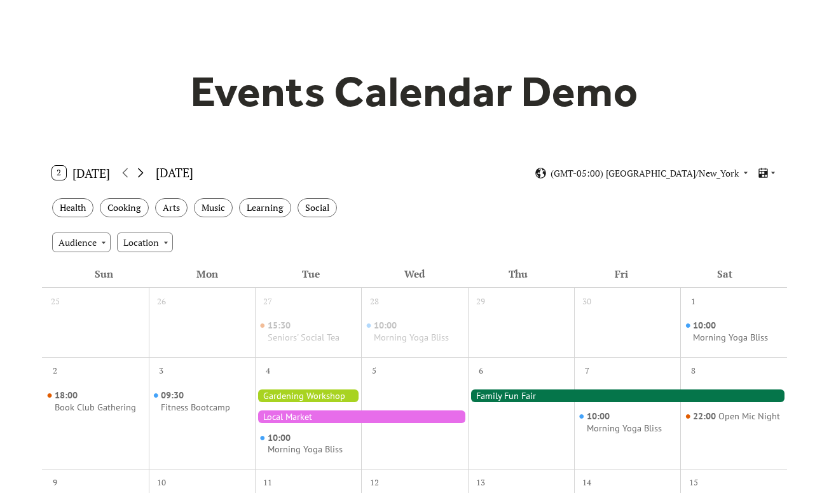
click at [144, 172] on icon at bounding box center [141, 173] width 6 height 10
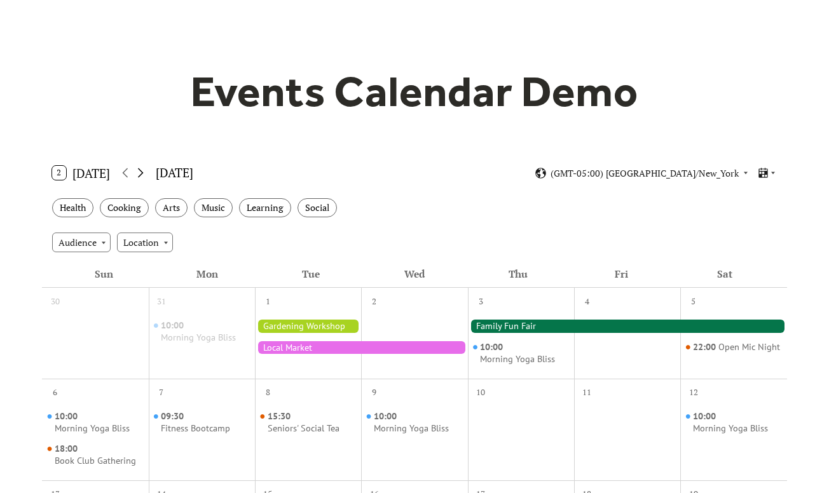
click at [144, 172] on icon at bounding box center [141, 173] width 6 height 10
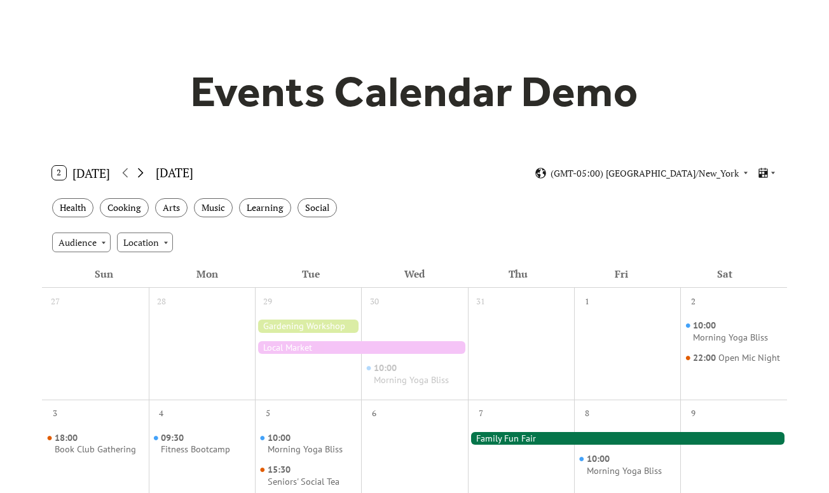
click at [144, 172] on icon at bounding box center [141, 173] width 6 height 10
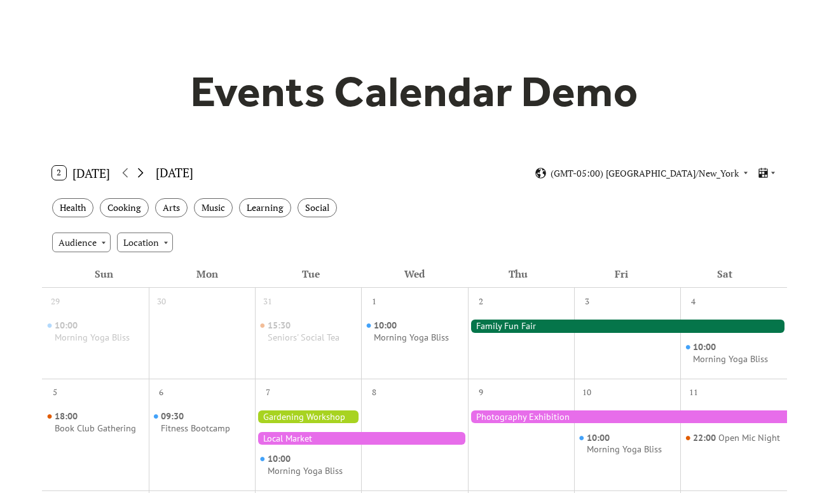
click at [144, 172] on icon at bounding box center [141, 173] width 6 height 10
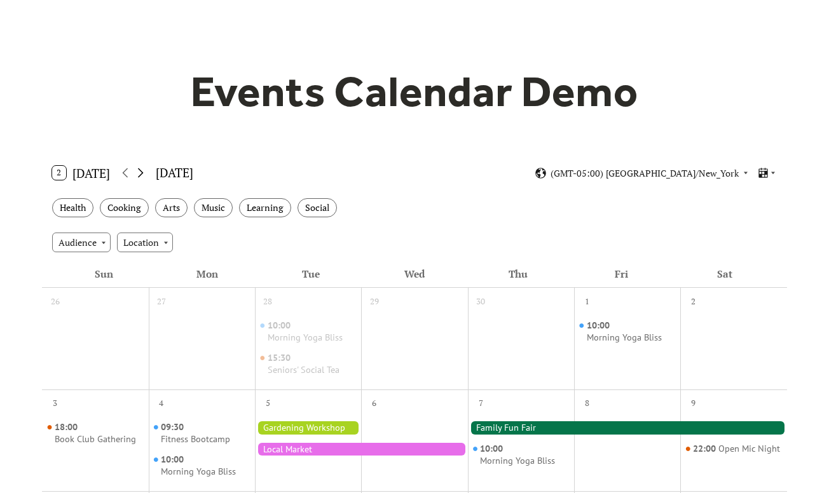
click at [144, 172] on icon at bounding box center [141, 173] width 6 height 10
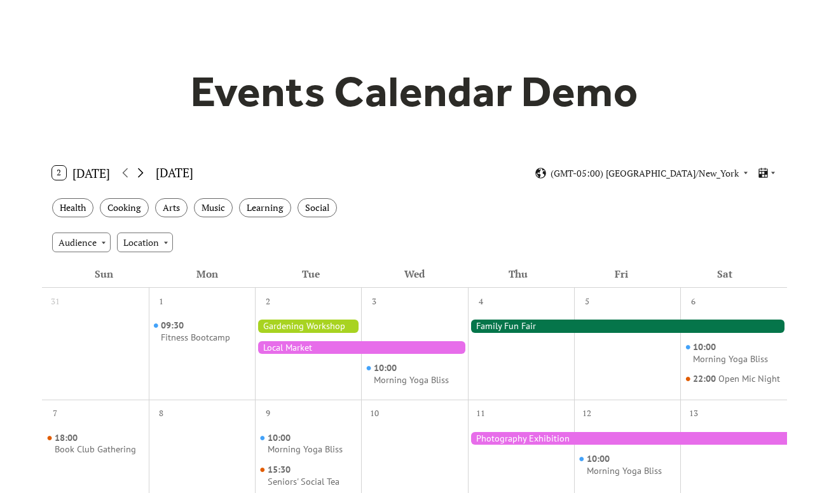
click at [144, 172] on icon at bounding box center [141, 173] width 6 height 10
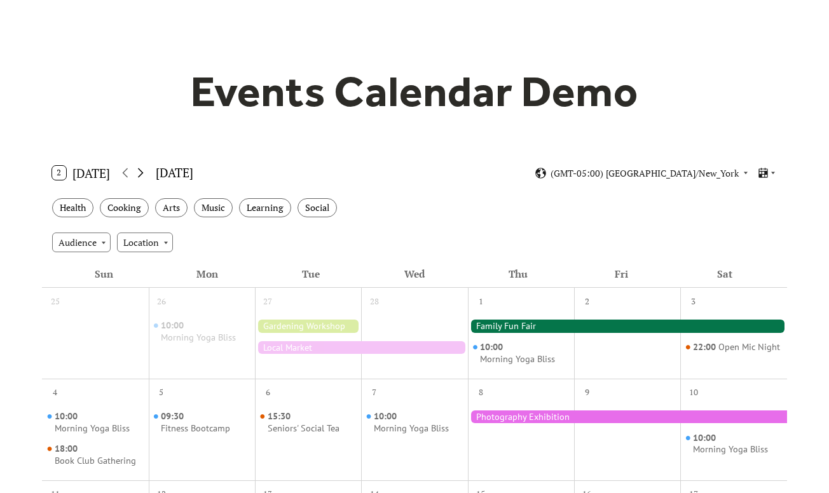
click at [144, 172] on icon at bounding box center [141, 173] width 6 height 10
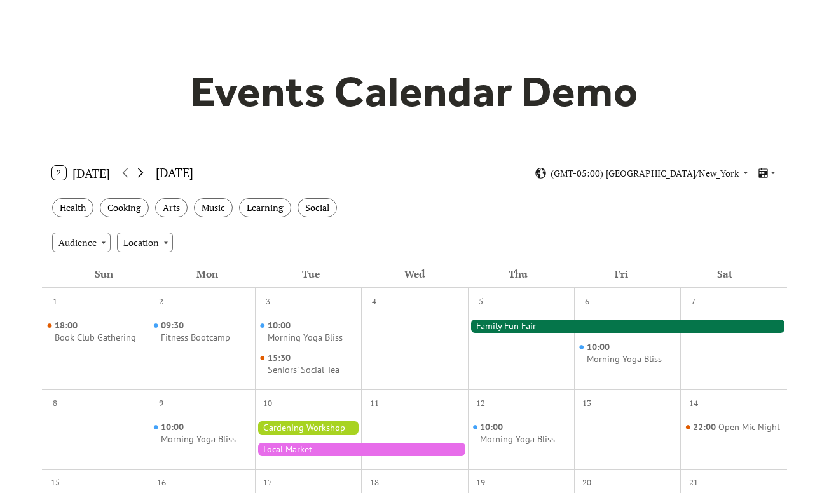
click at [144, 172] on icon at bounding box center [141, 173] width 6 height 10
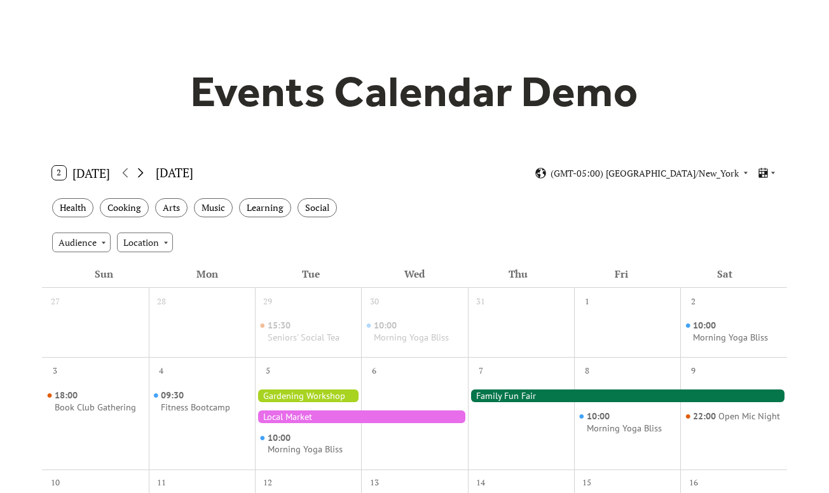
click at [144, 172] on icon at bounding box center [141, 173] width 6 height 10
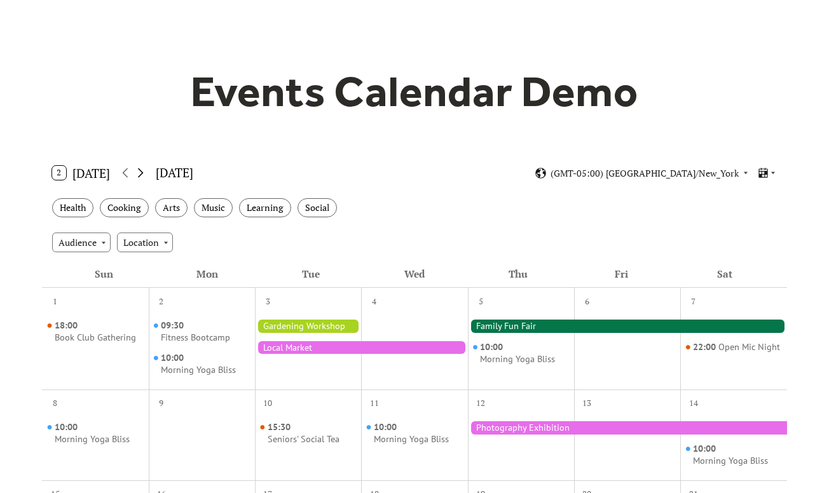
click at [144, 172] on icon at bounding box center [141, 173] width 6 height 10
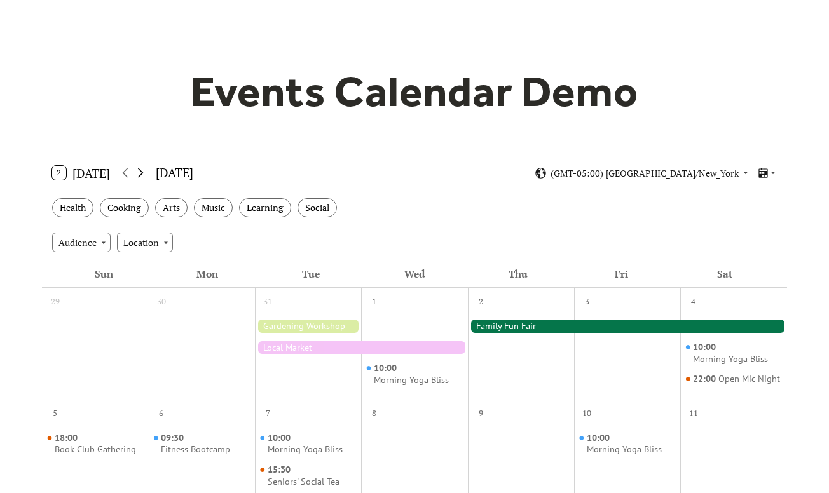
click at [144, 172] on icon at bounding box center [141, 173] width 6 height 10
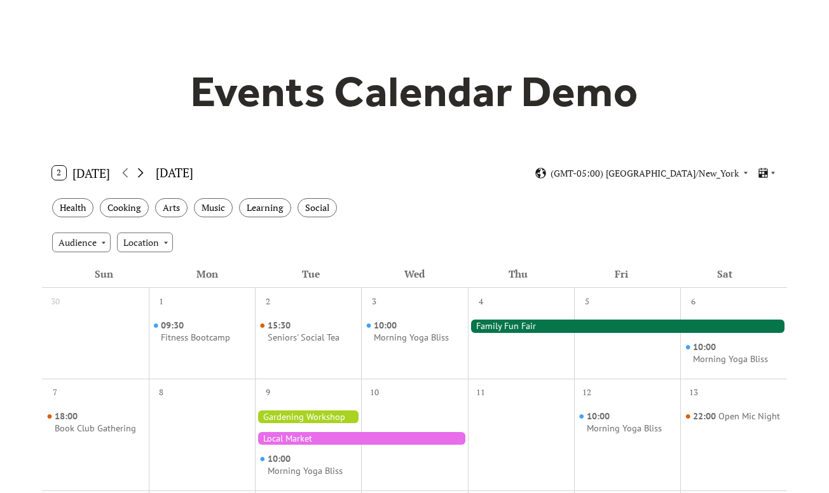
click at [144, 172] on icon at bounding box center [141, 173] width 6 height 10
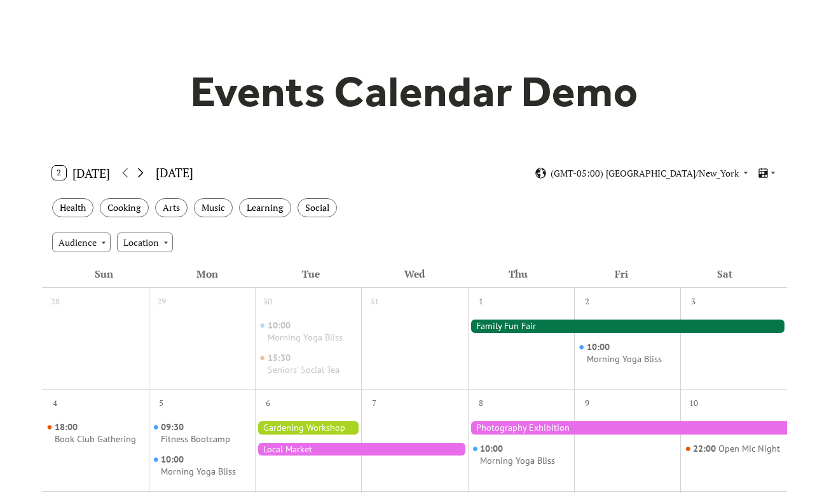
click at [144, 172] on icon at bounding box center [141, 173] width 6 height 10
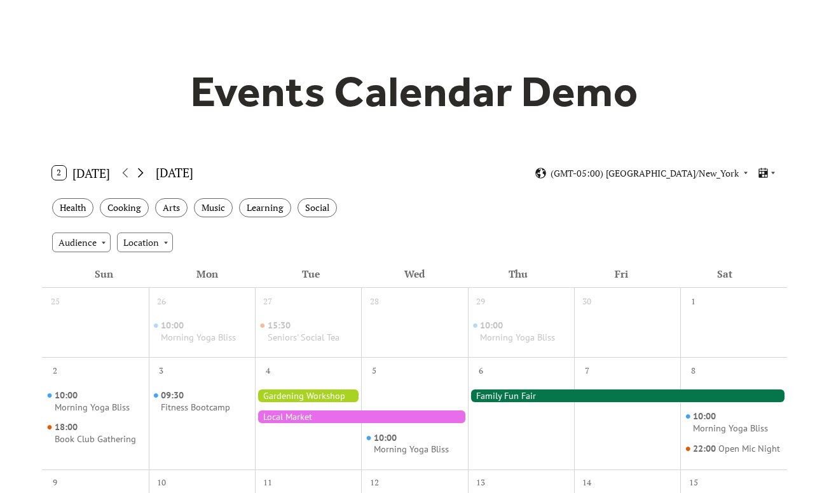
click at [144, 172] on icon at bounding box center [141, 173] width 6 height 10
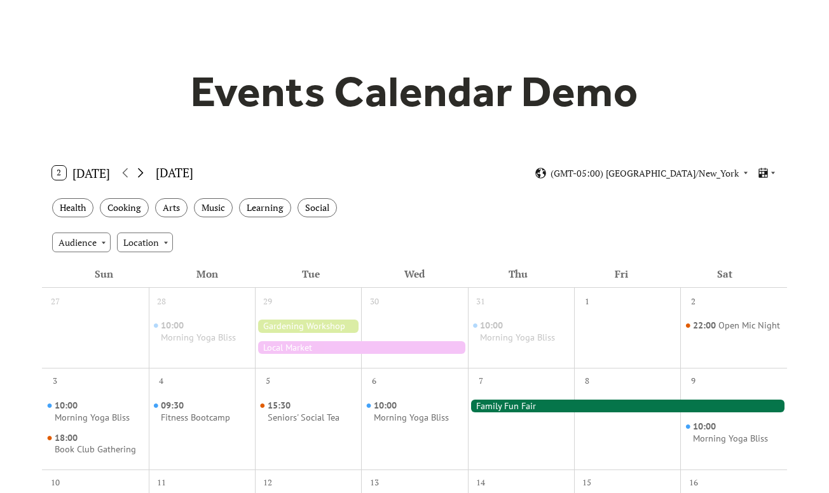
click at [144, 172] on icon at bounding box center [141, 173] width 6 height 10
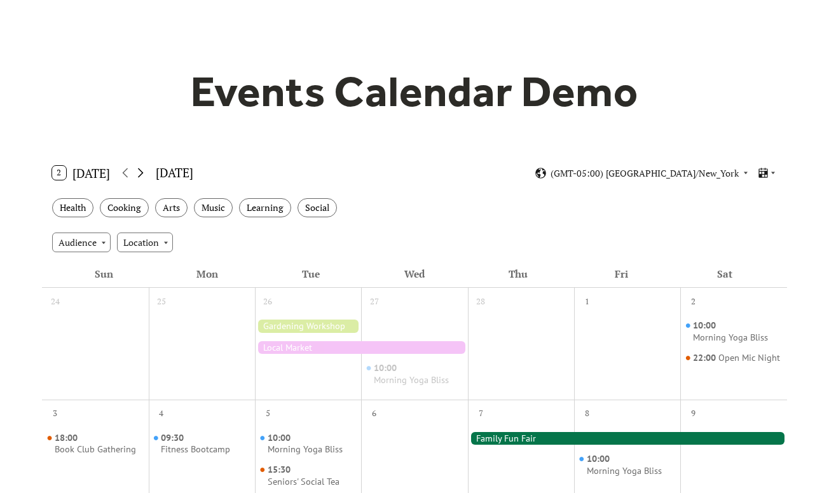
click at [144, 172] on icon at bounding box center [141, 173] width 6 height 10
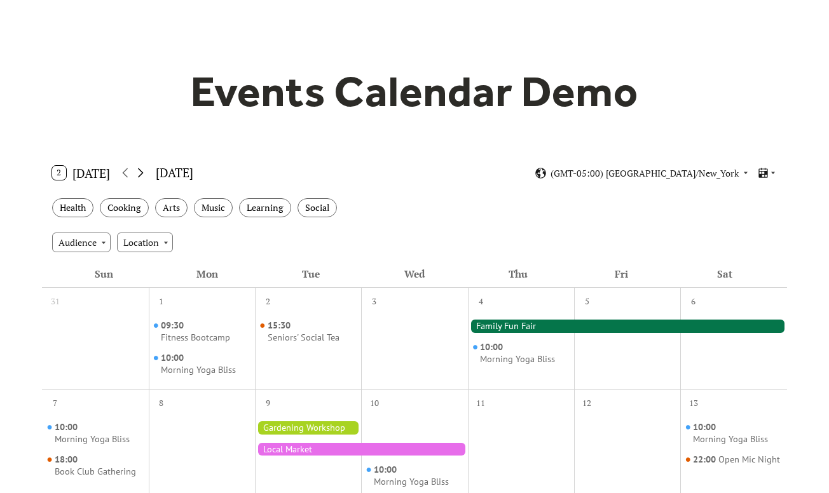
click at [144, 172] on icon at bounding box center [141, 173] width 6 height 10
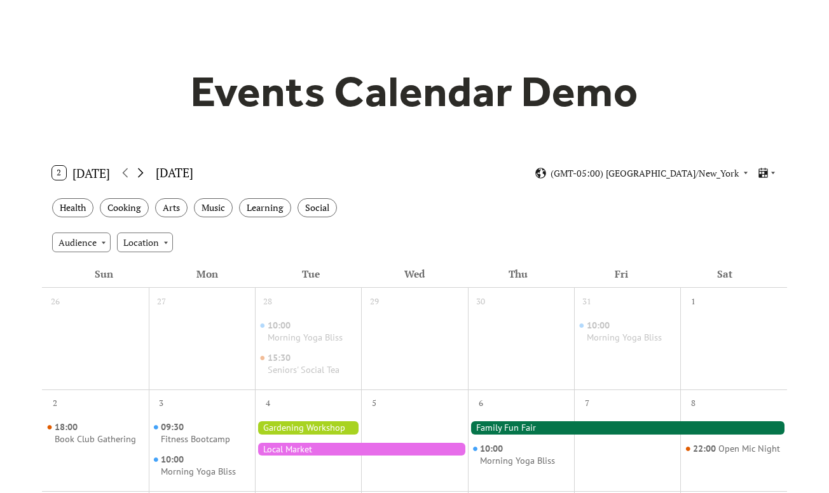
click at [144, 172] on icon at bounding box center [141, 173] width 6 height 10
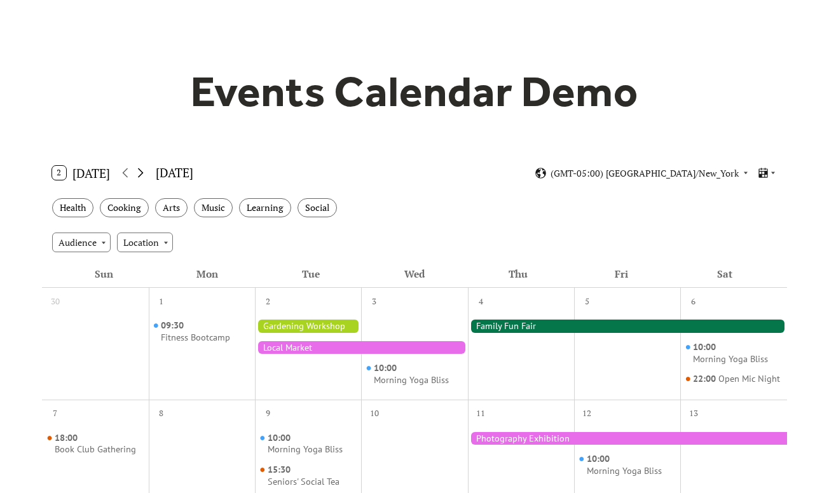
click at [144, 172] on icon at bounding box center [141, 173] width 6 height 10
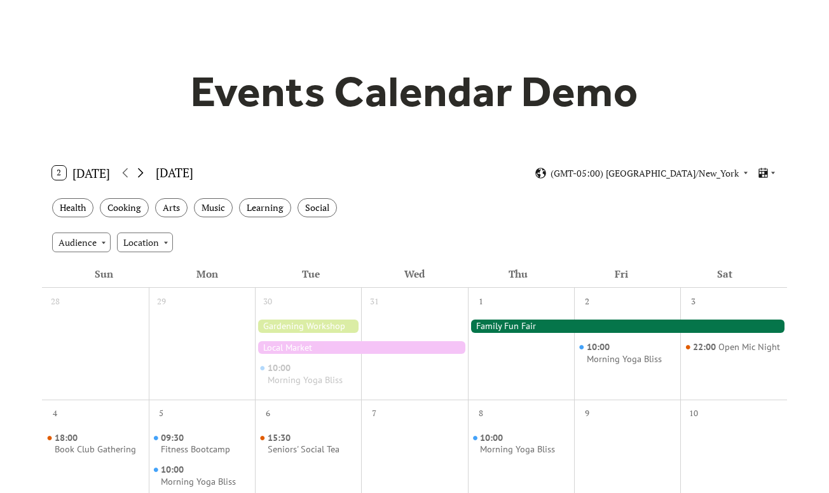
click at [144, 172] on icon at bounding box center [141, 173] width 6 height 10
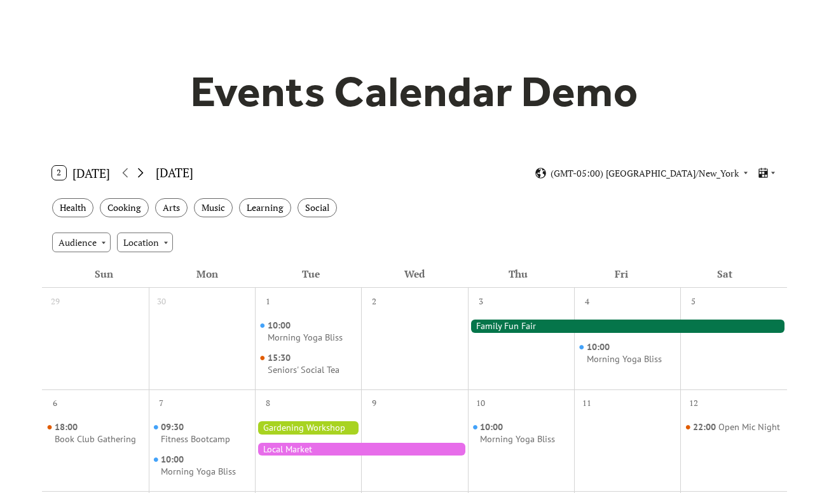
click at [144, 172] on icon at bounding box center [141, 173] width 6 height 10
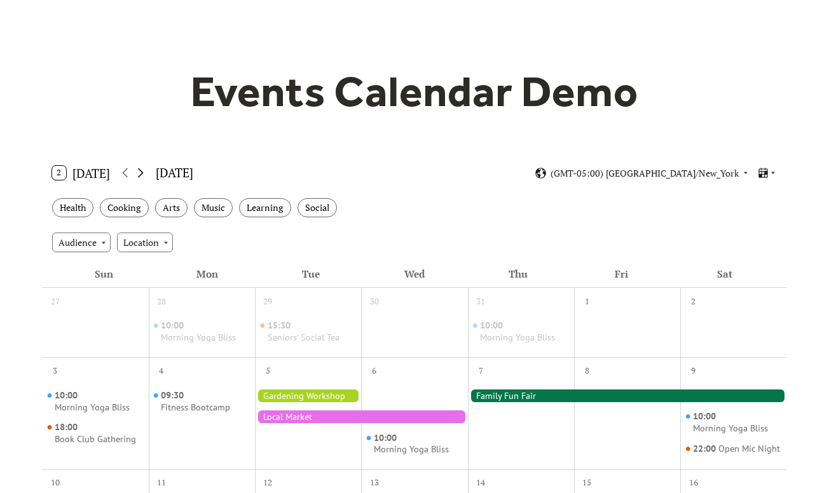
click at [144, 172] on icon at bounding box center [141, 173] width 6 height 10
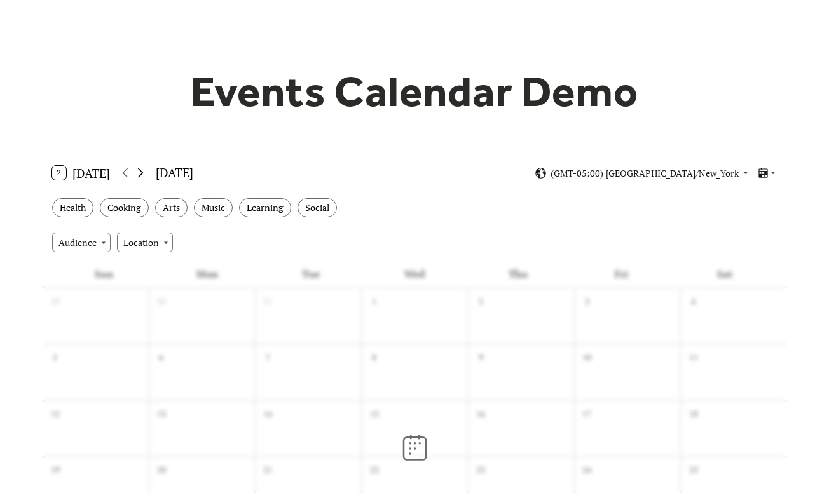
click at [144, 172] on icon at bounding box center [141, 173] width 6 height 10
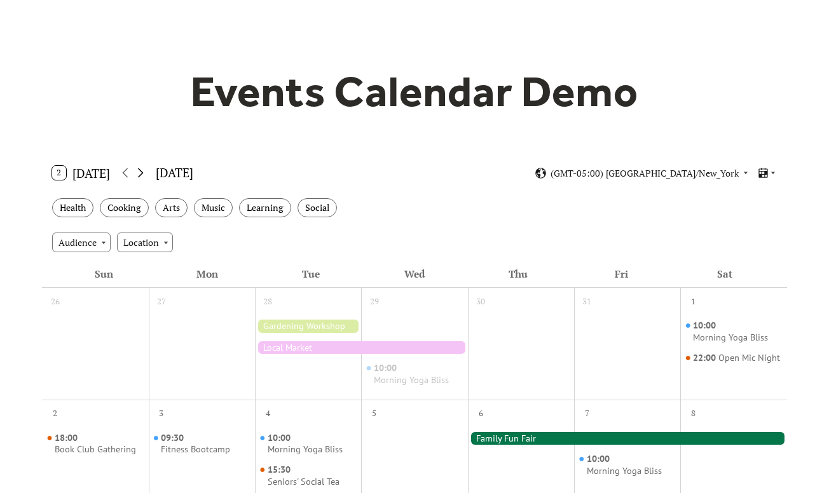
click at [144, 172] on icon at bounding box center [141, 173] width 6 height 10
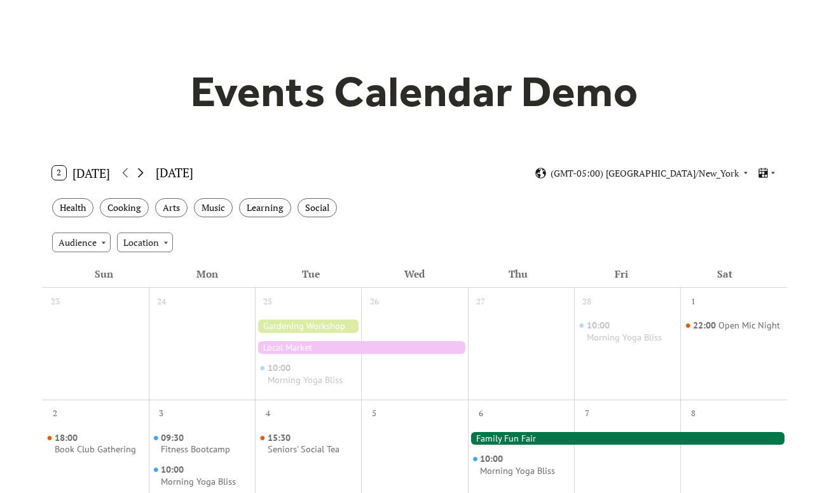
click at [144, 172] on icon at bounding box center [141, 173] width 6 height 10
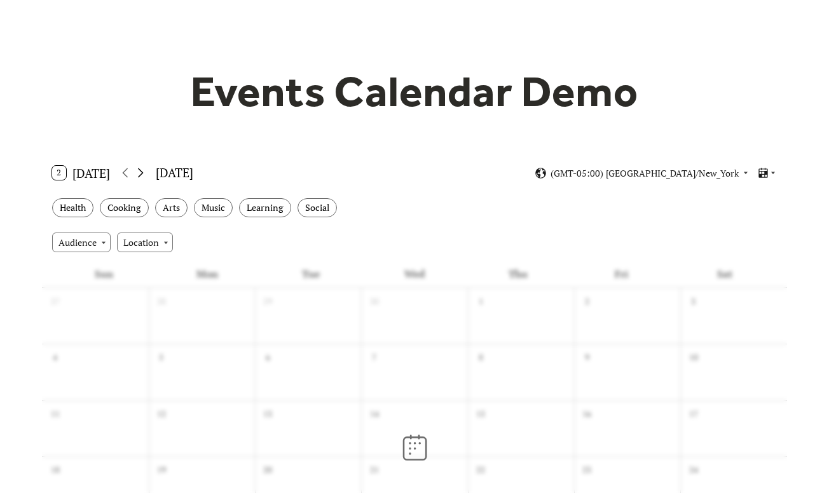
click at [144, 172] on icon at bounding box center [141, 173] width 6 height 10
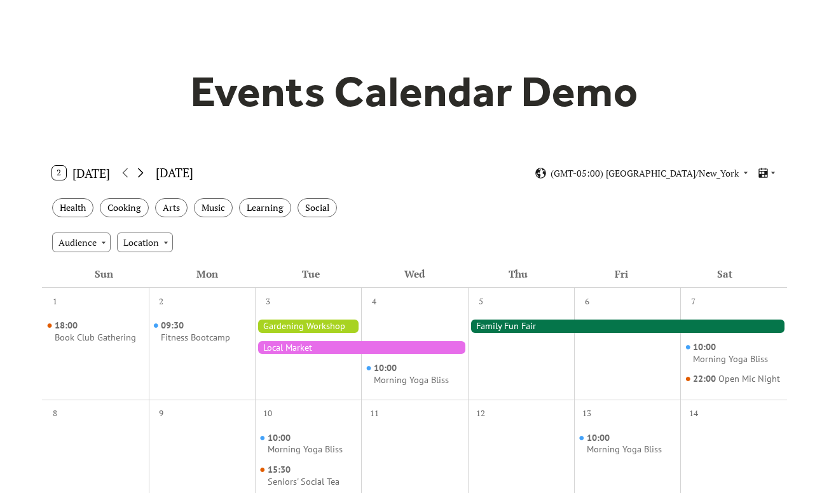
click at [144, 172] on icon at bounding box center [141, 173] width 6 height 10
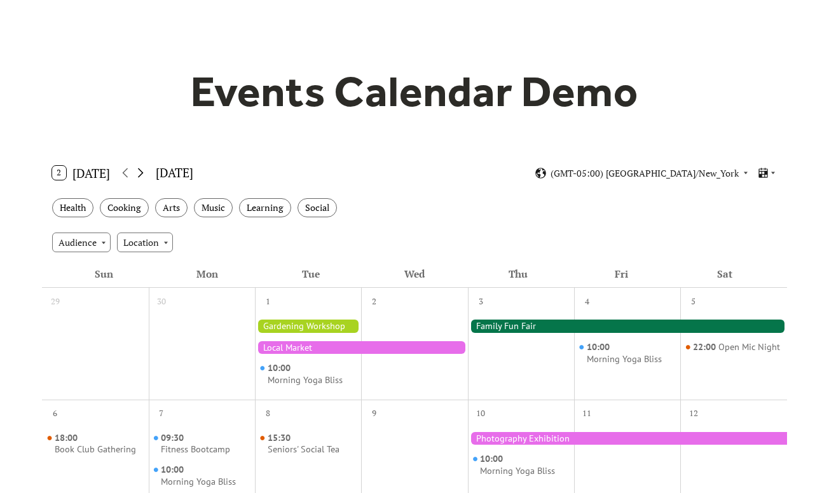
click at [144, 172] on icon at bounding box center [141, 173] width 6 height 10
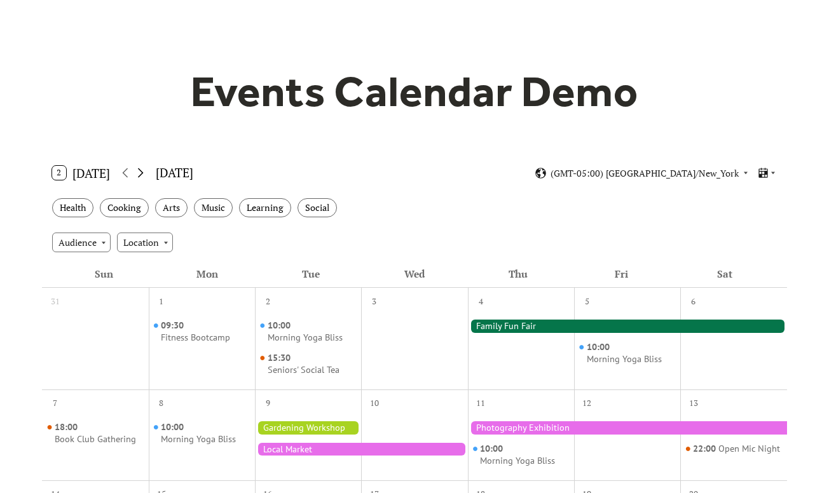
click at [144, 172] on icon at bounding box center [141, 173] width 6 height 10
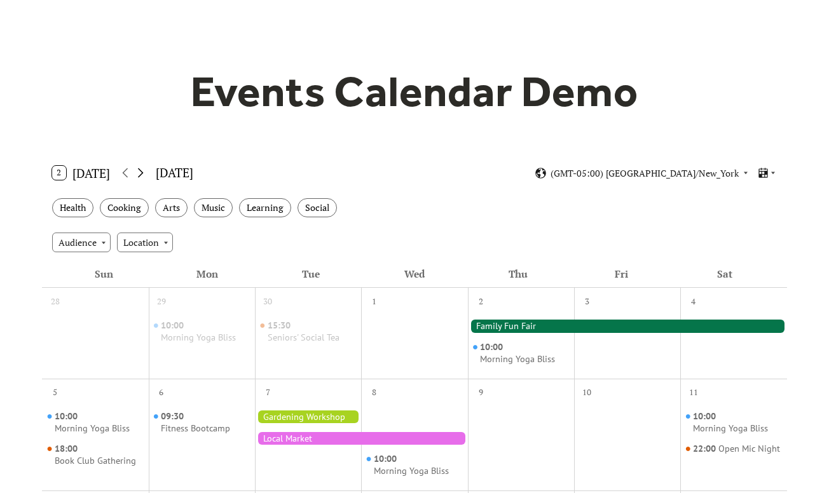
click at [144, 172] on icon at bounding box center [141, 173] width 6 height 10
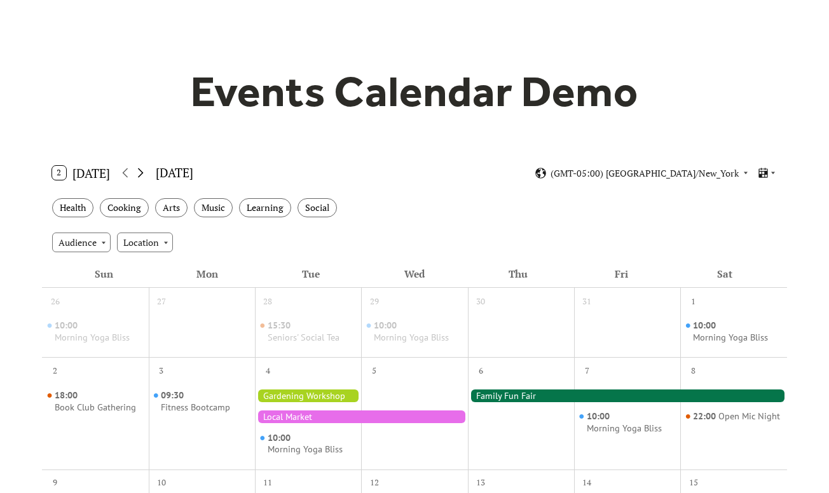
click at [144, 172] on icon at bounding box center [141, 173] width 6 height 10
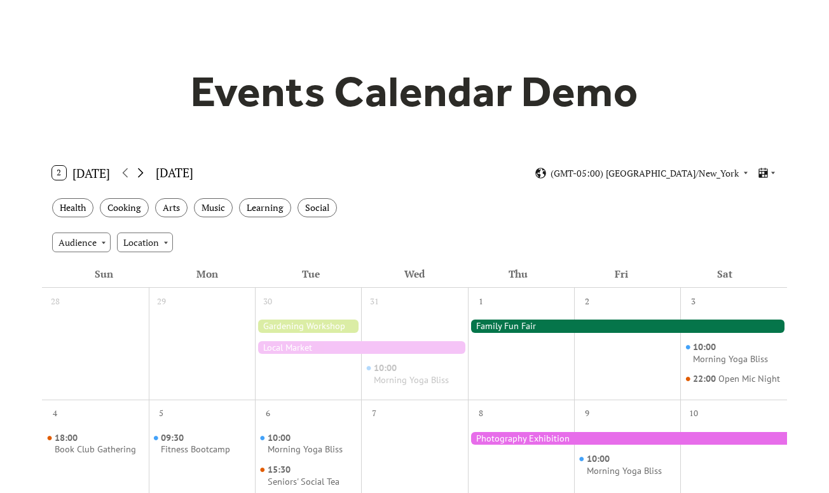
click at [144, 172] on icon at bounding box center [141, 173] width 6 height 10
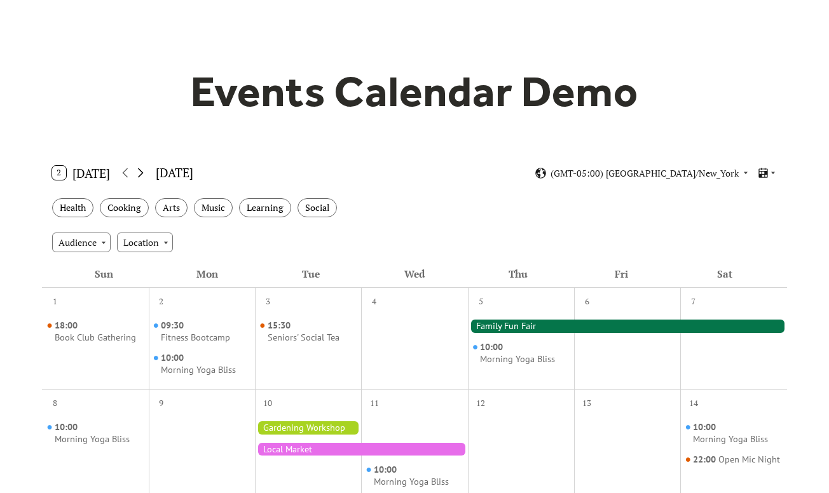
click at [144, 172] on icon at bounding box center [141, 173] width 6 height 10
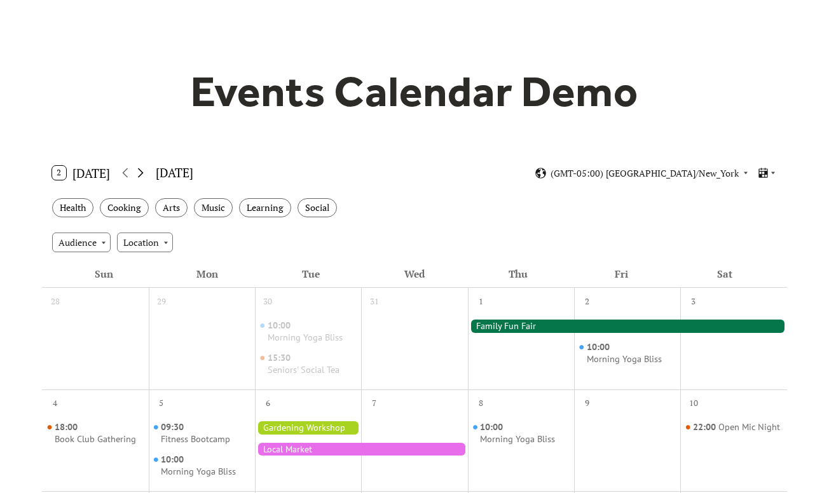
click at [144, 172] on icon at bounding box center [141, 173] width 6 height 10
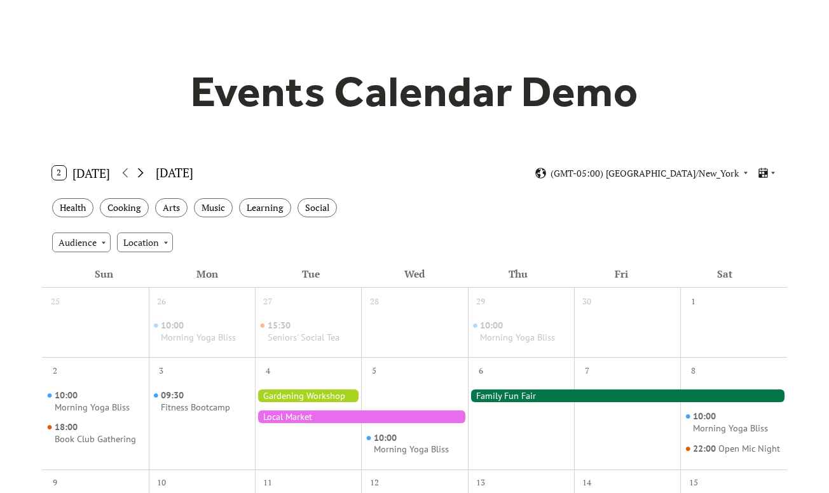
click at [144, 172] on icon at bounding box center [141, 173] width 6 height 10
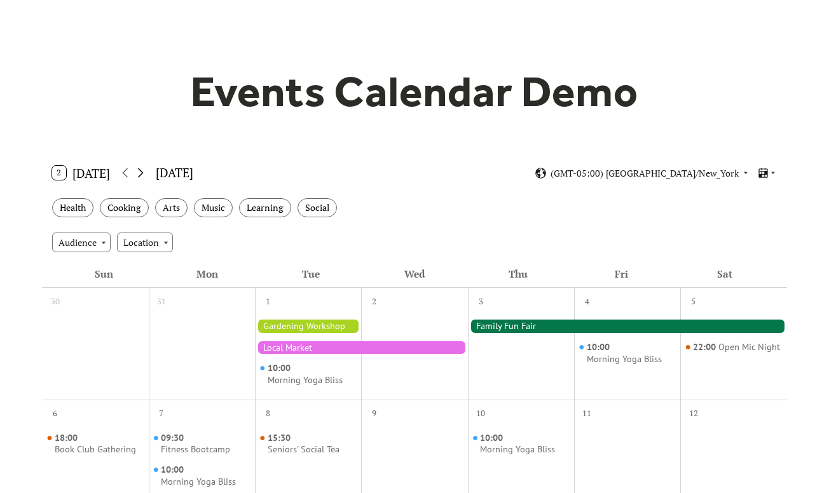
click at [144, 172] on icon at bounding box center [141, 173] width 6 height 10
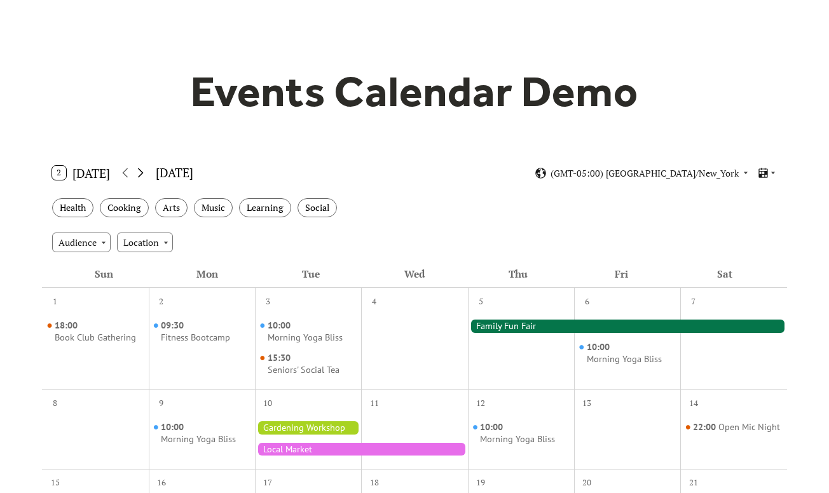
click at [144, 172] on icon at bounding box center [141, 173] width 6 height 10
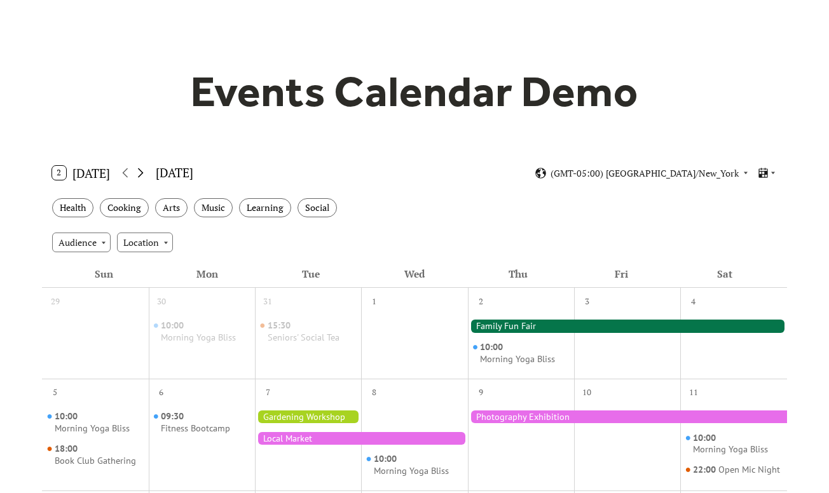
click at [144, 172] on icon at bounding box center [141, 173] width 6 height 10
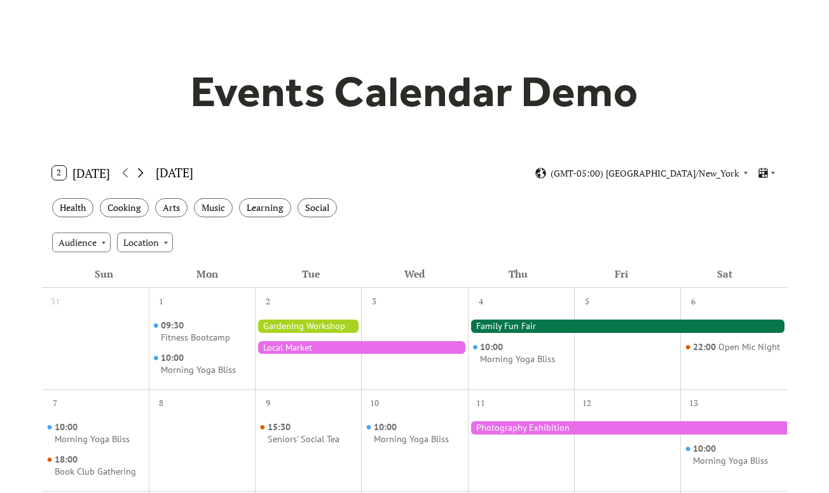
click at [144, 172] on icon at bounding box center [141, 173] width 6 height 10
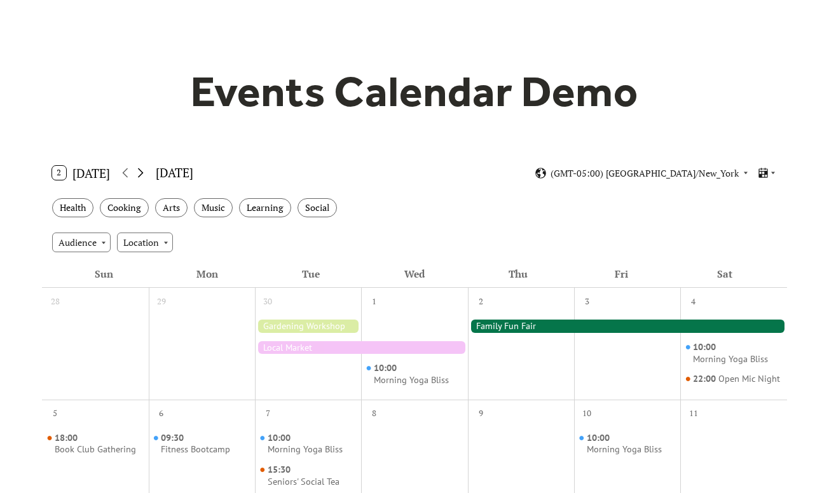
click at [144, 172] on icon at bounding box center [141, 173] width 6 height 10
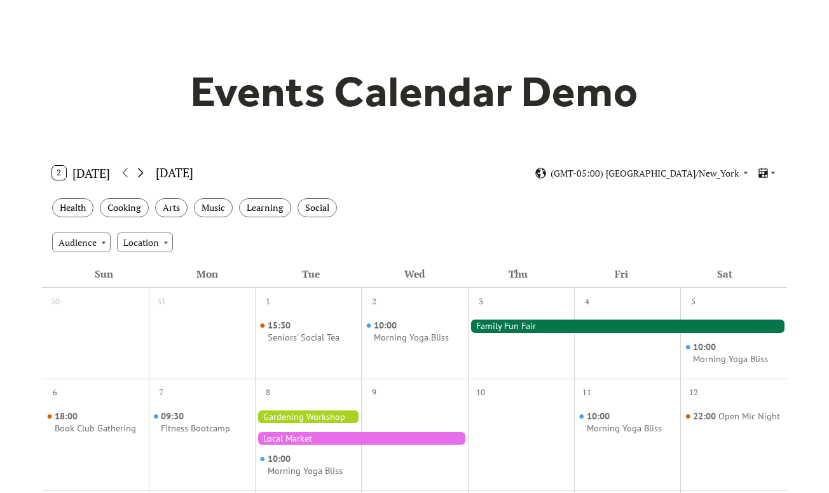
click at [144, 172] on icon at bounding box center [141, 173] width 6 height 10
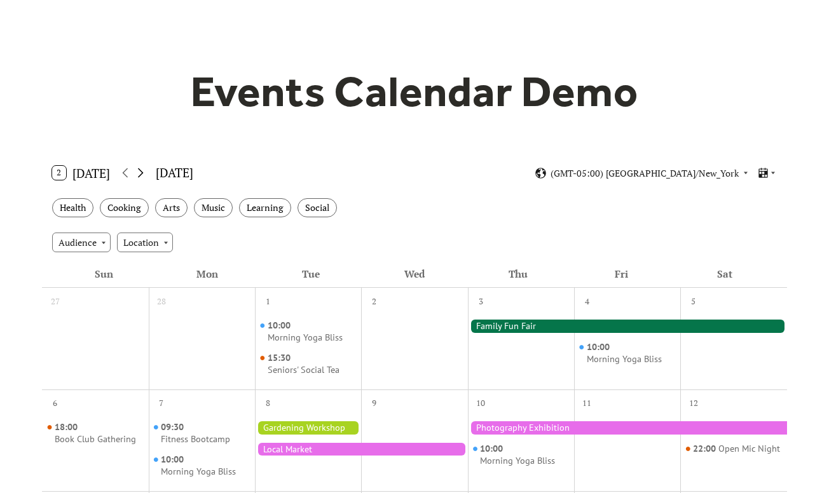
click at [144, 172] on icon at bounding box center [141, 173] width 6 height 10
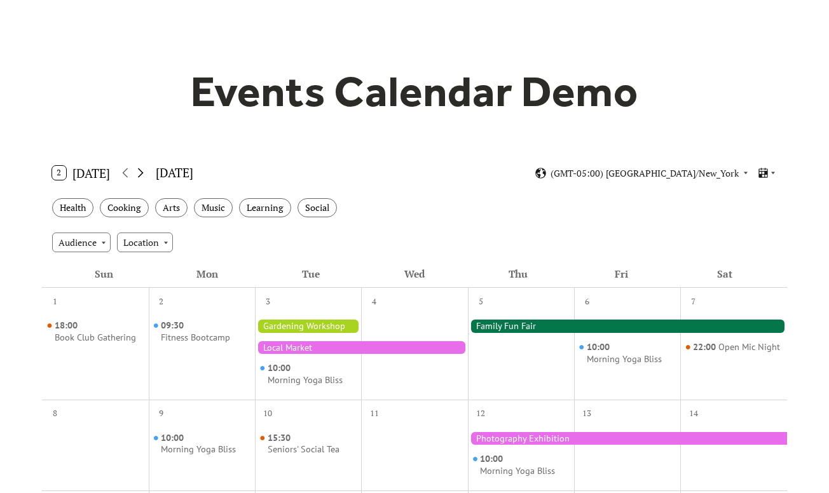
click at [144, 172] on icon at bounding box center [141, 173] width 6 height 10
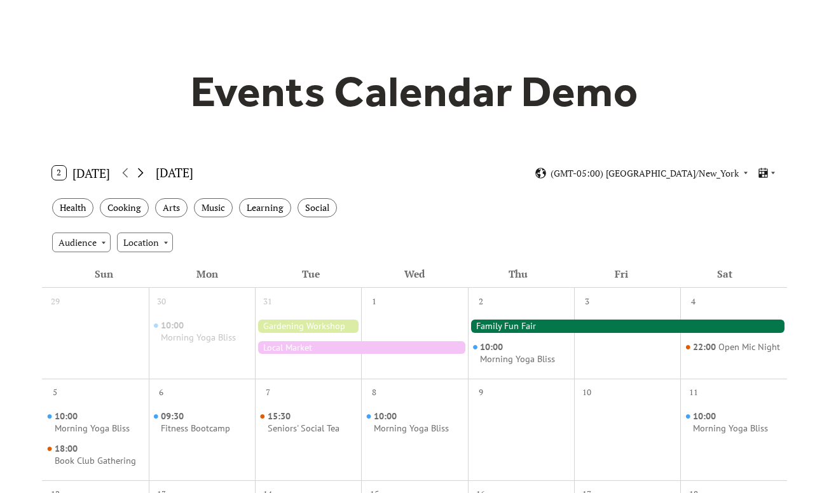
click at [144, 172] on icon at bounding box center [141, 173] width 6 height 10
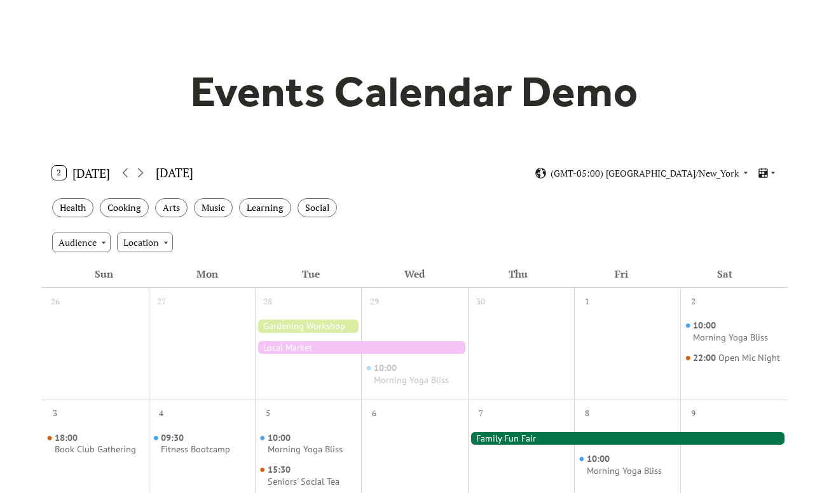
click at [382, 170] on div "2 Today July 2033 (GMT-05:00) America/New_York" at bounding box center [414, 173] width 745 height 34
click at [139, 179] on icon at bounding box center [140, 172] width 15 height 15
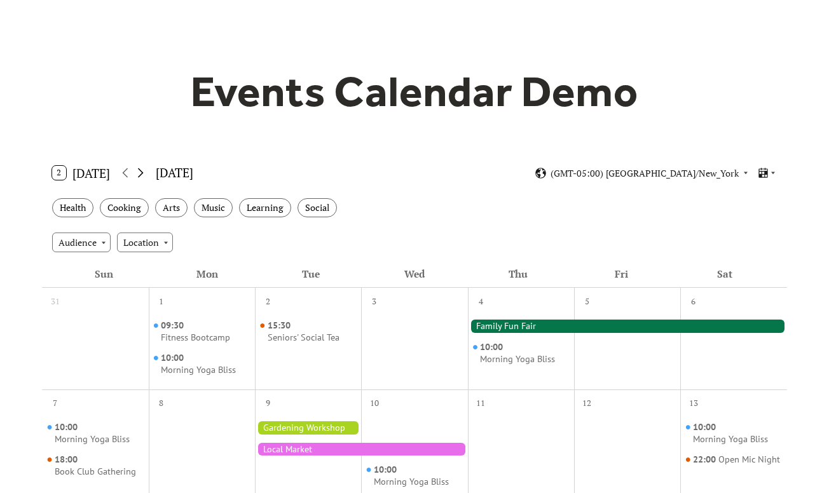
click at [139, 179] on icon at bounding box center [140, 172] width 15 height 15
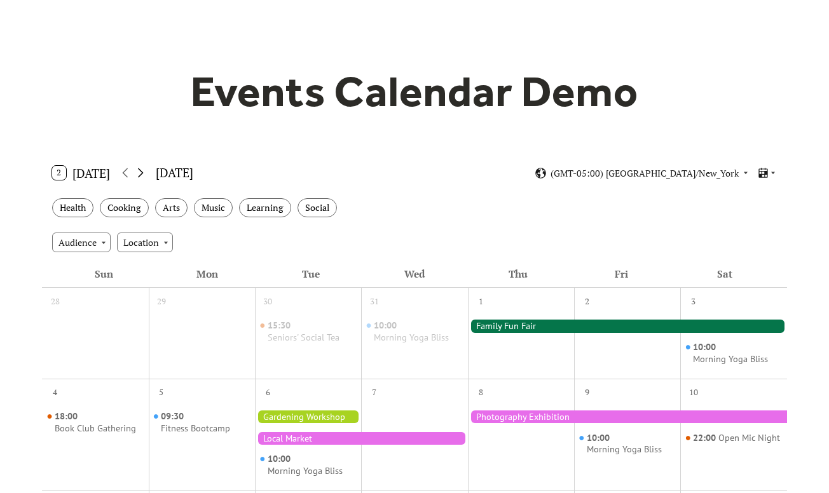
click at [139, 179] on icon at bounding box center [140, 172] width 15 height 15
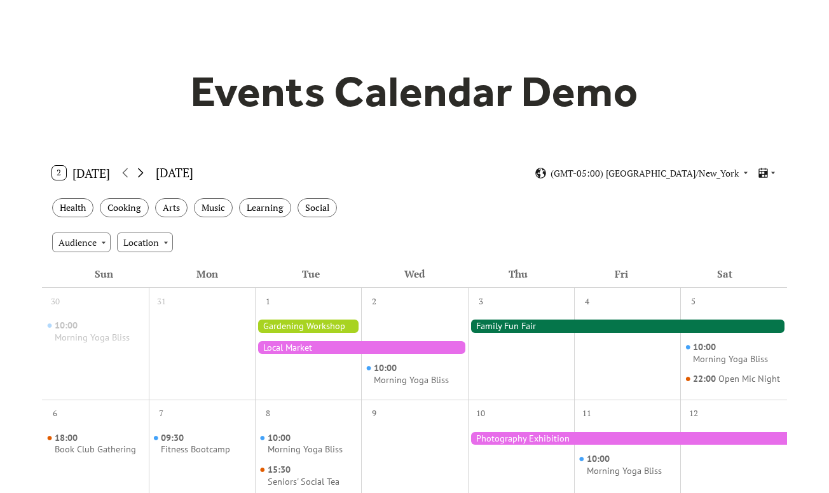
click at [139, 179] on icon at bounding box center [140, 172] width 15 height 15
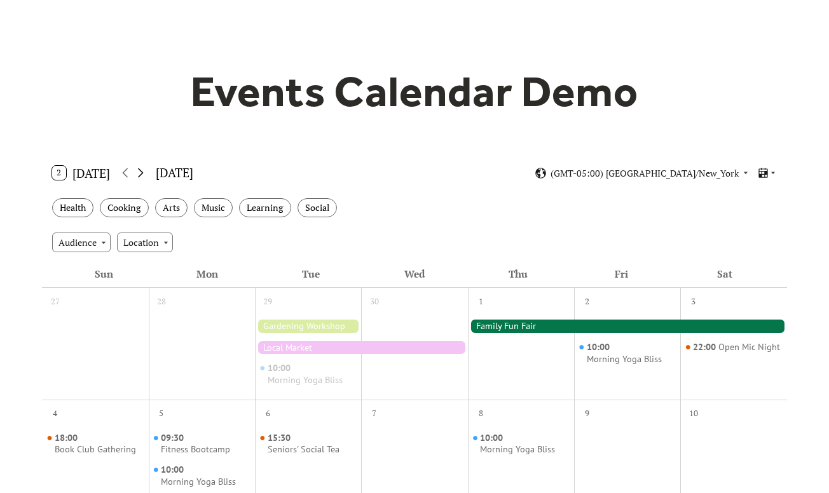
click at [139, 179] on icon at bounding box center [140, 172] width 15 height 15
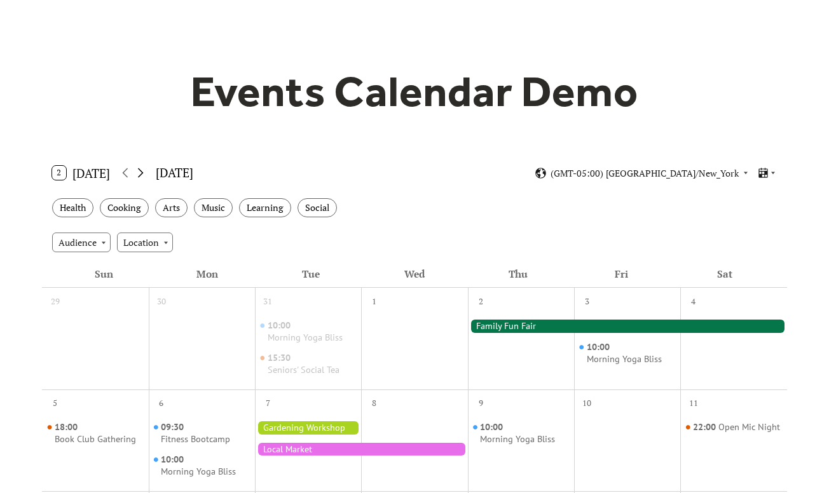
click at [139, 179] on icon at bounding box center [140, 172] width 15 height 15
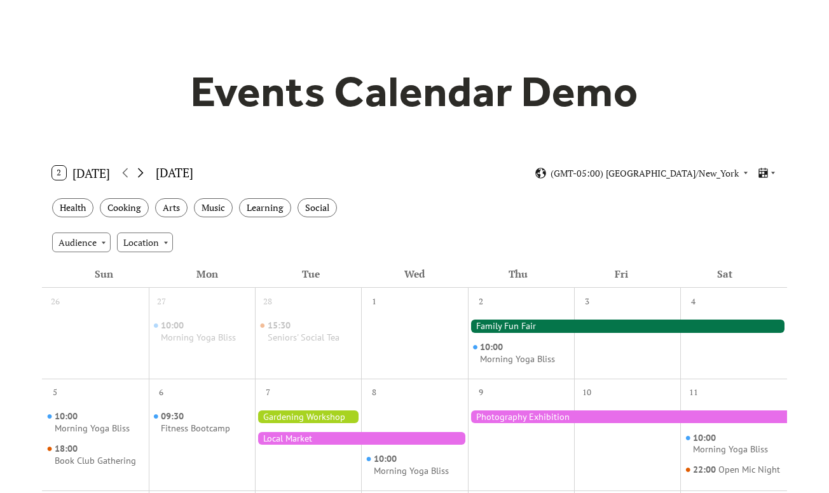
click at [139, 179] on icon at bounding box center [140, 172] width 15 height 15
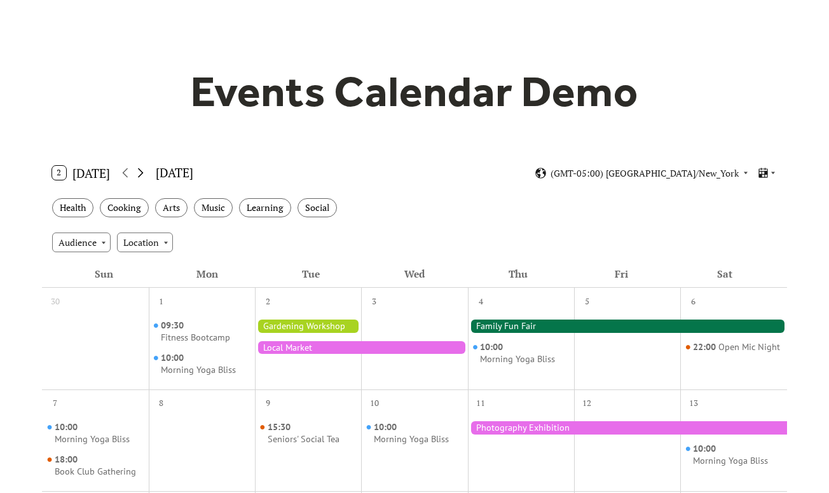
click at [139, 179] on icon at bounding box center [140, 172] width 15 height 15
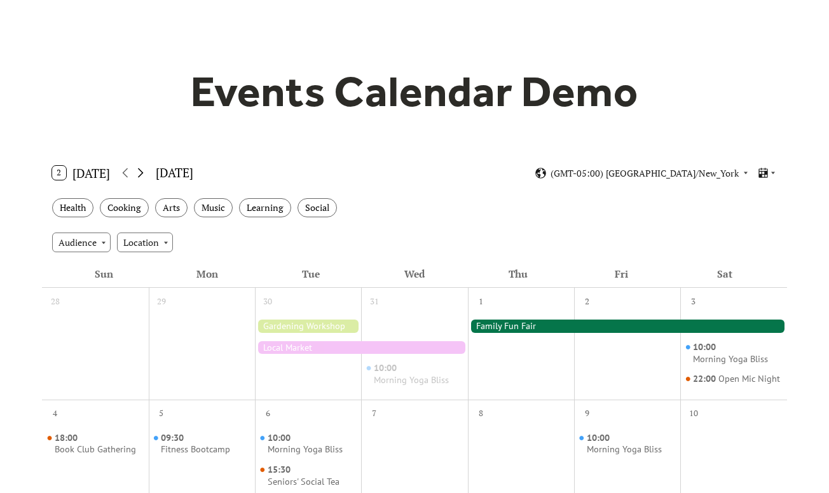
click at [139, 179] on icon at bounding box center [140, 172] width 15 height 15
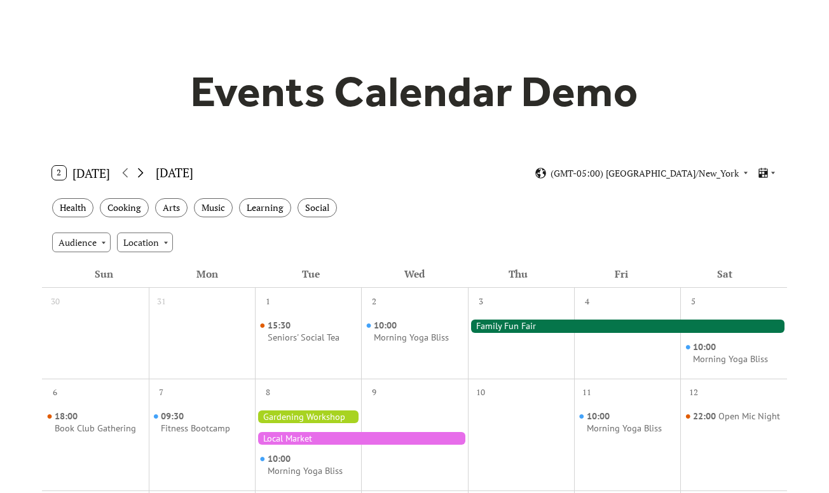
click at [139, 179] on icon at bounding box center [140, 172] width 15 height 15
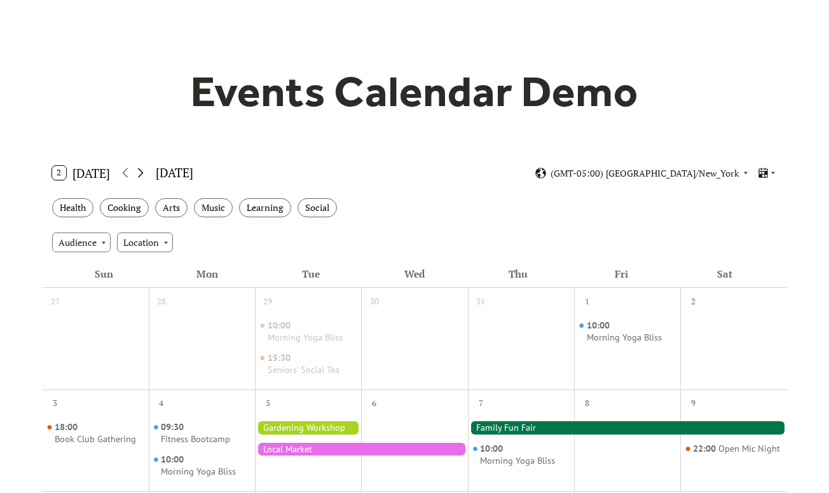
click at [139, 179] on icon at bounding box center [140, 172] width 15 height 15
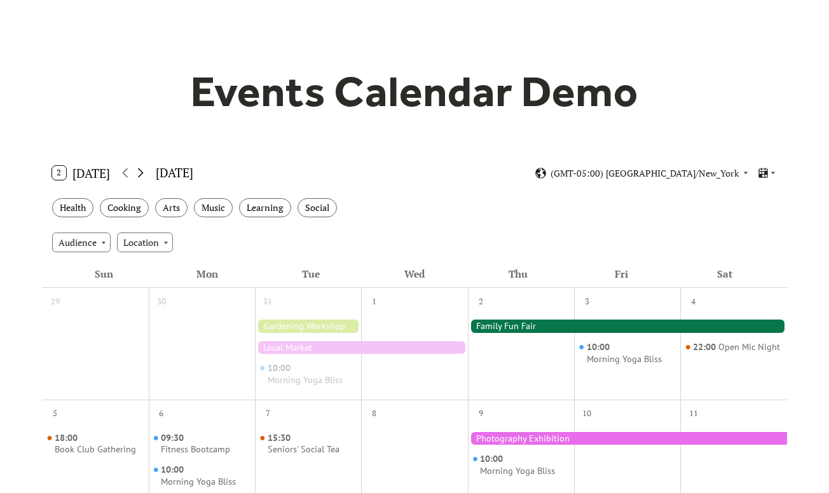
click at [139, 179] on icon at bounding box center [140, 172] width 15 height 15
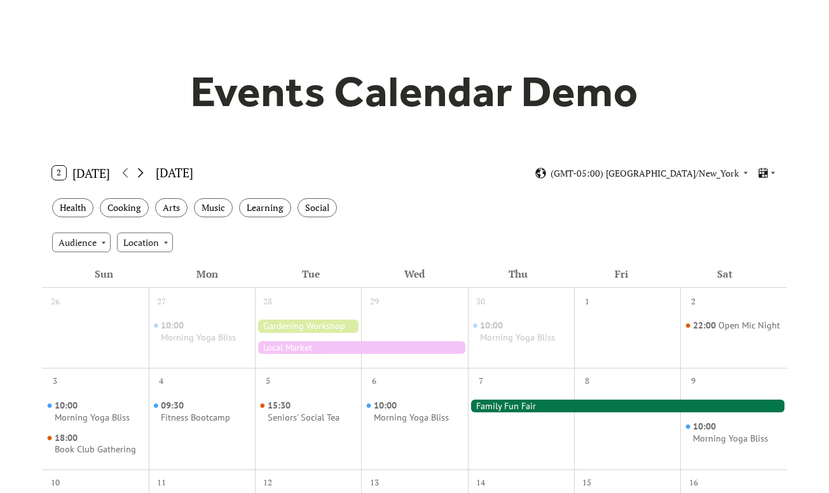
click at [139, 179] on icon at bounding box center [140, 172] width 15 height 15
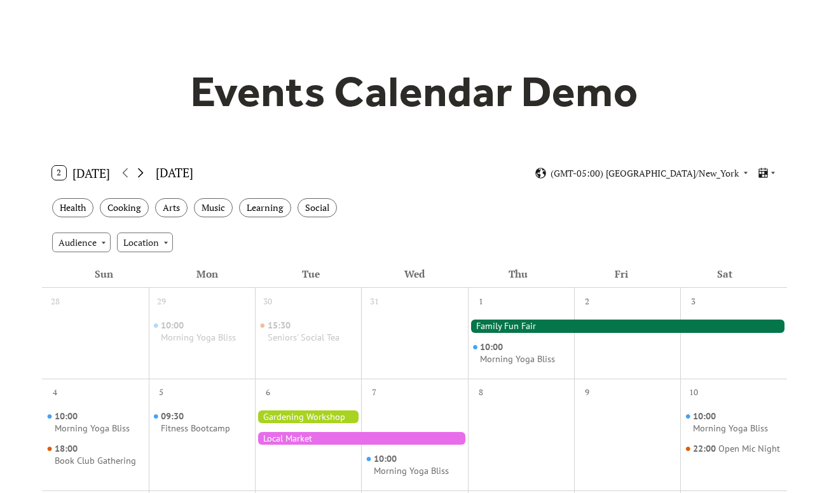
click at [139, 179] on icon at bounding box center [140, 172] width 15 height 15
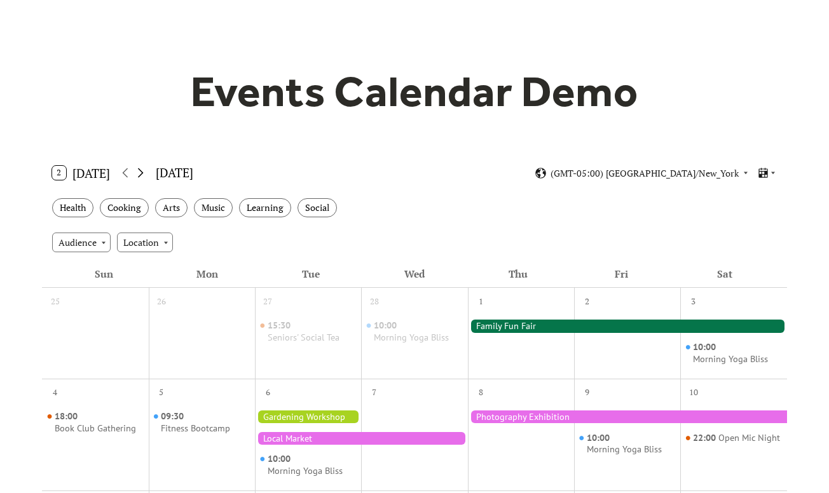
click at [139, 179] on icon at bounding box center [140, 172] width 15 height 15
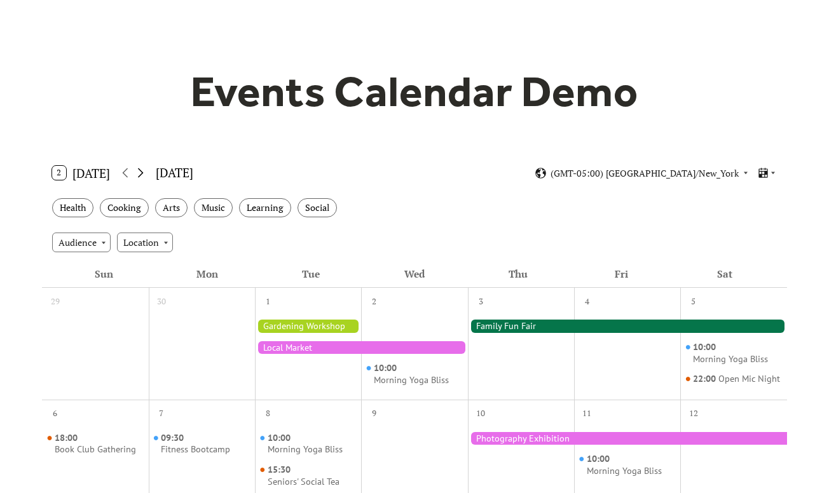
click at [139, 179] on icon at bounding box center [140, 172] width 15 height 15
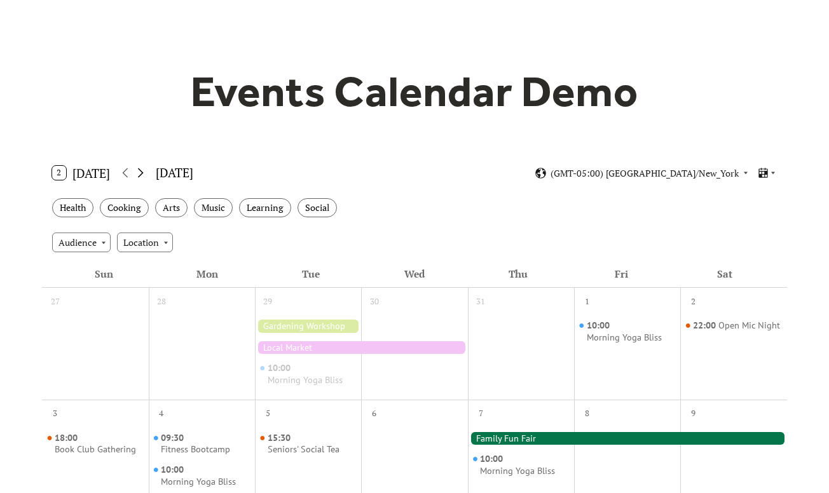
click at [139, 179] on icon at bounding box center [140, 172] width 15 height 15
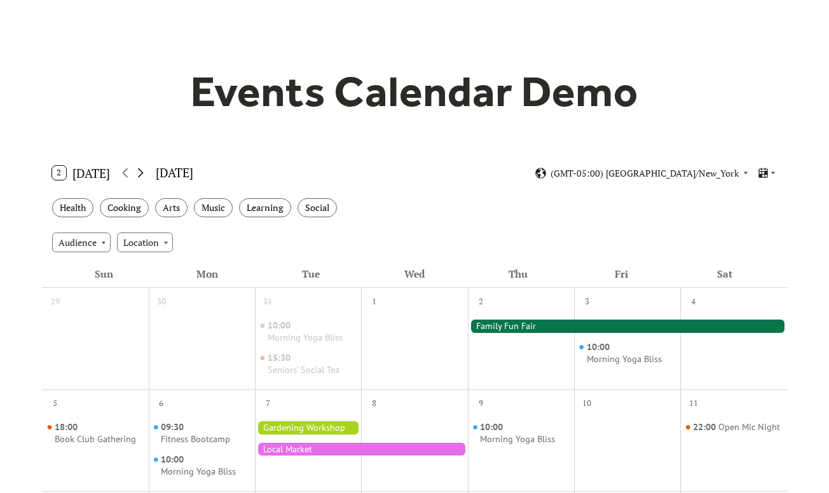
click at [139, 179] on icon at bounding box center [140, 172] width 15 height 15
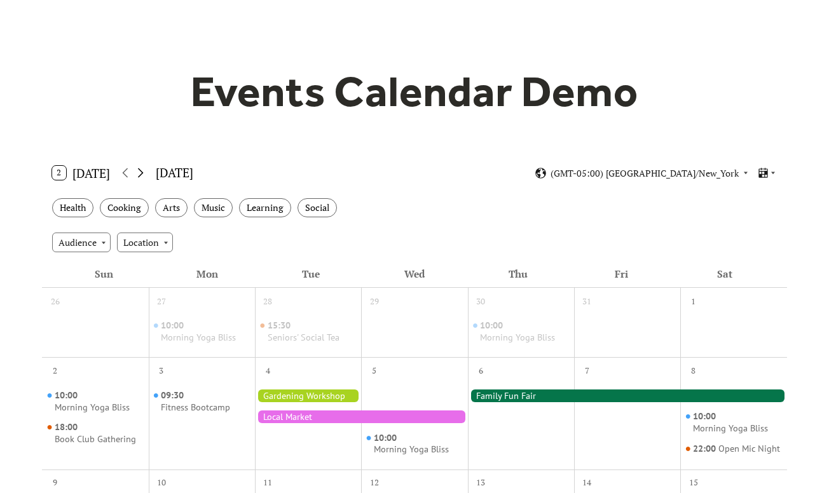
click at [139, 179] on icon at bounding box center [140, 172] width 15 height 15
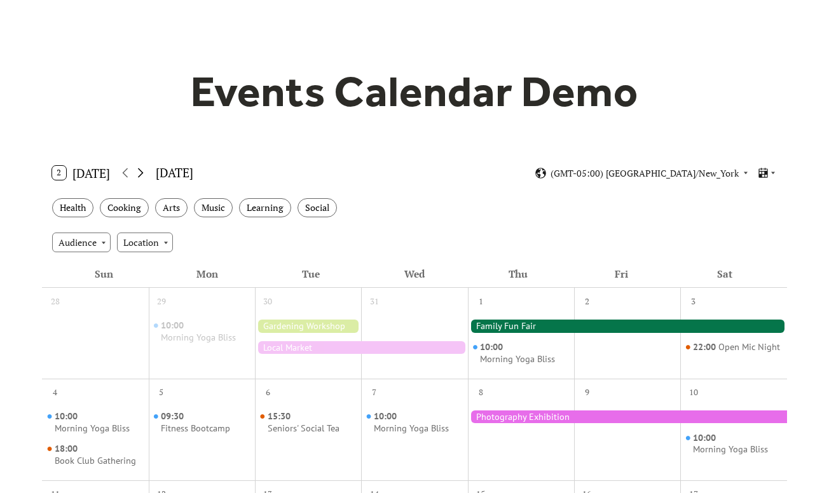
click at [139, 179] on icon at bounding box center [140, 172] width 15 height 15
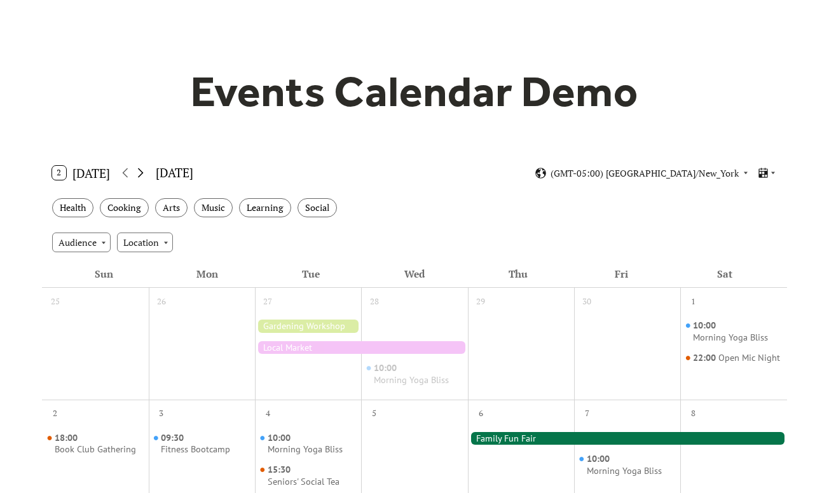
click at [139, 178] on icon at bounding box center [140, 172] width 15 height 15
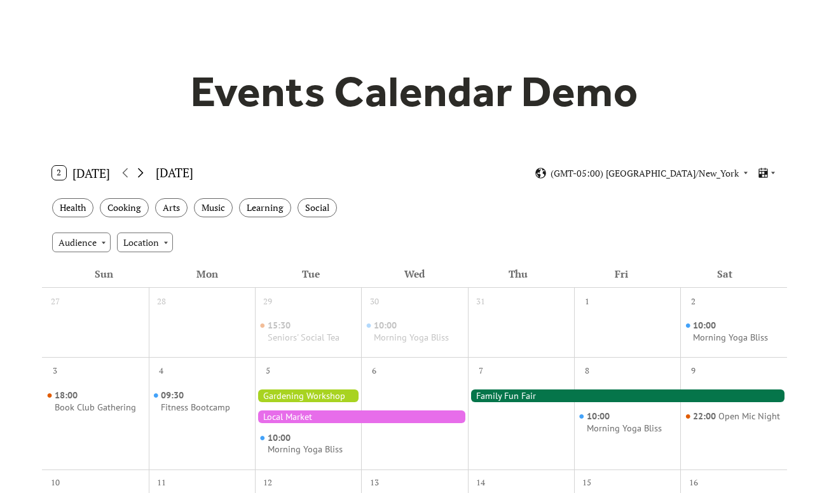
click at [139, 178] on icon at bounding box center [140, 172] width 15 height 15
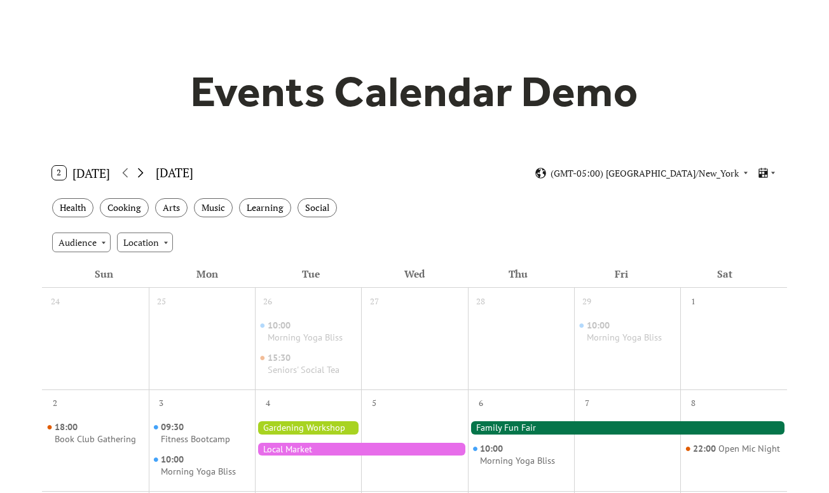
click at [139, 178] on icon at bounding box center [140, 172] width 15 height 15
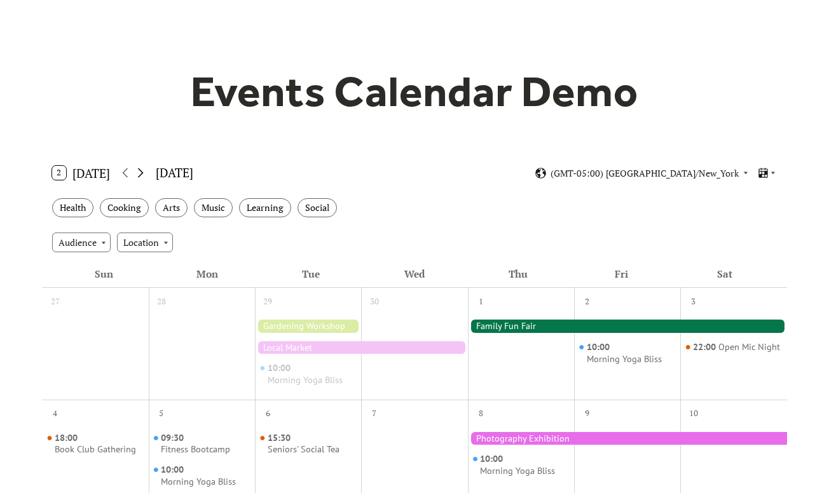
click at [138, 178] on icon at bounding box center [140, 172] width 15 height 15
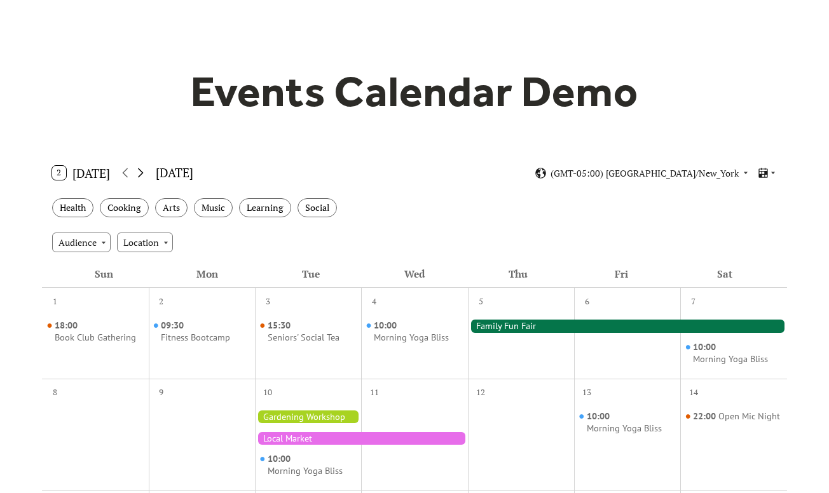
click at [138, 178] on icon at bounding box center [140, 172] width 15 height 15
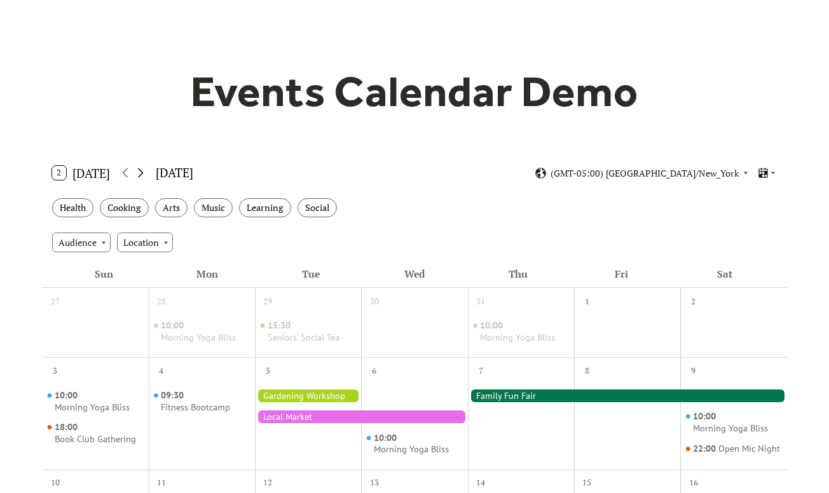
click at [138, 178] on icon at bounding box center [140, 172] width 15 height 15
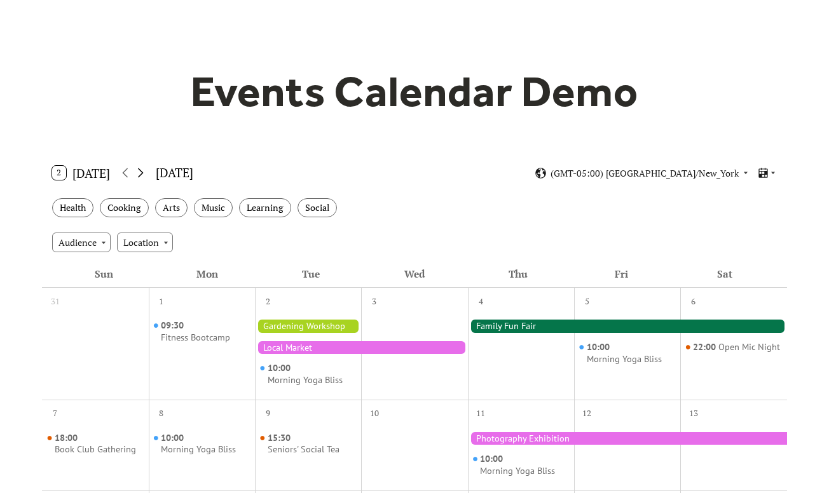
click at [138, 178] on icon at bounding box center [140, 172] width 15 height 15
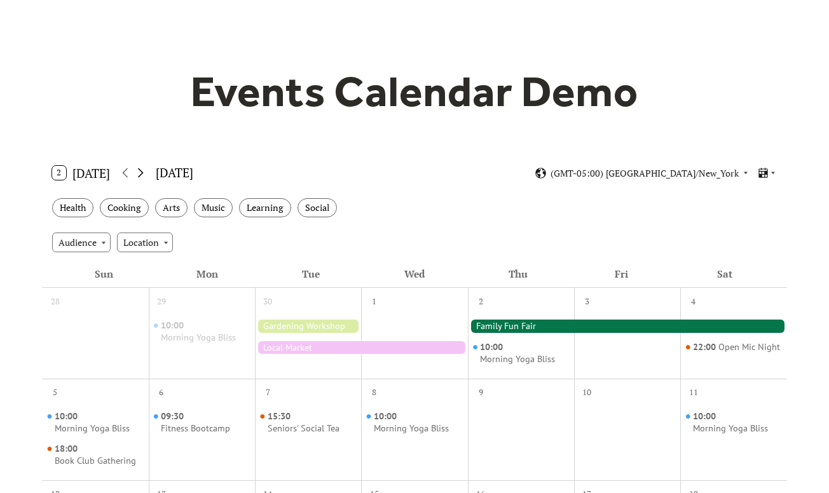
click at [138, 178] on icon at bounding box center [140, 172] width 15 height 15
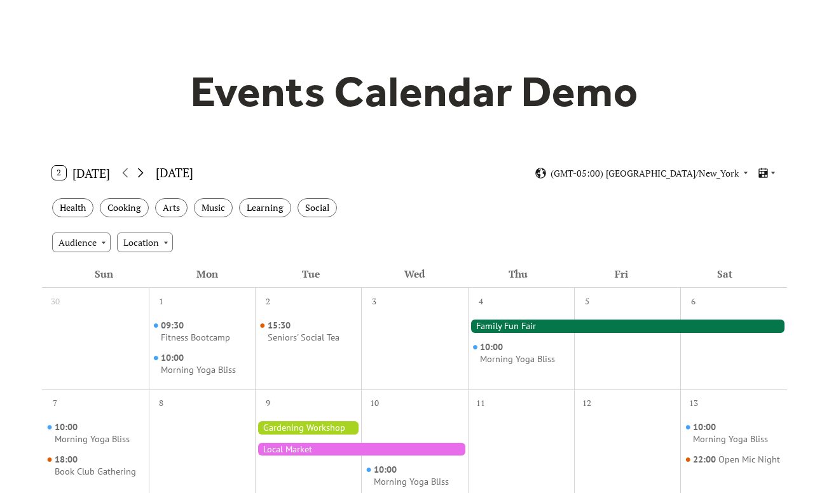
click at [140, 178] on icon at bounding box center [140, 172] width 15 height 15
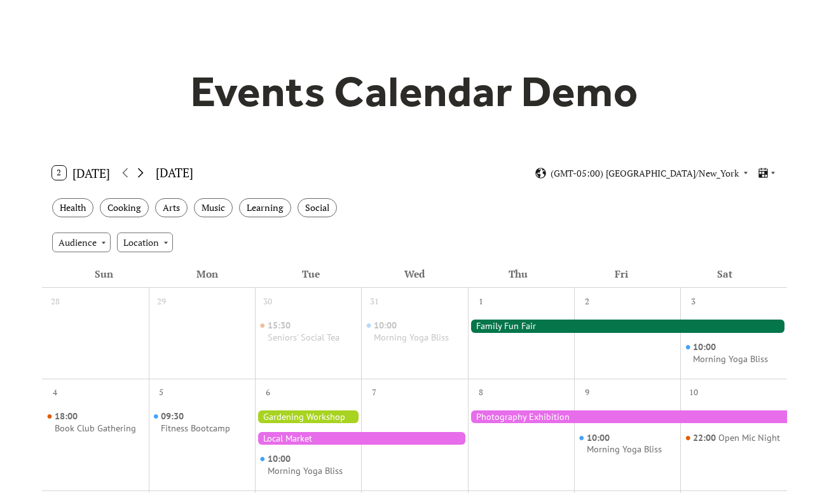
click at [141, 178] on icon at bounding box center [140, 172] width 15 height 15
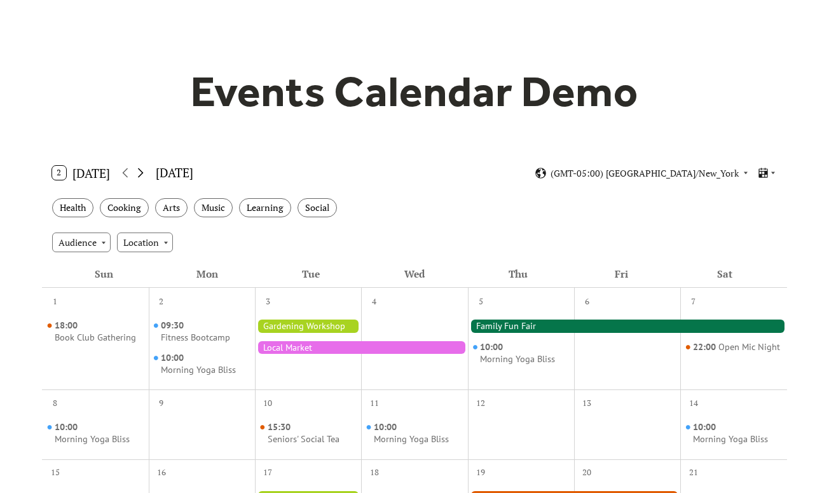
click at [141, 178] on icon at bounding box center [140, 172] width 15 height 15
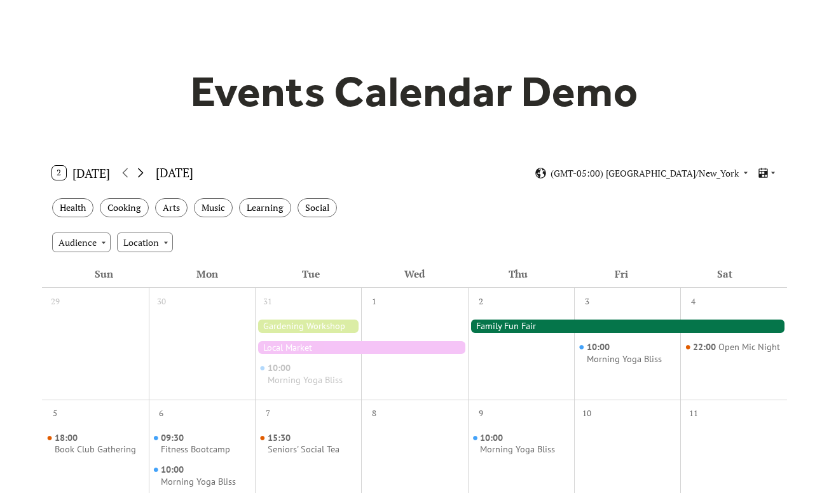
click at [141, 178] on icon at bounding box center [140, 172] width 15 height 15
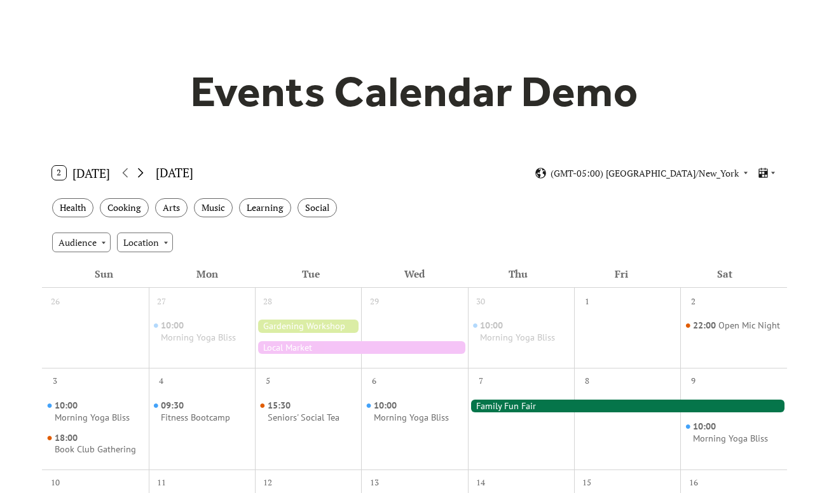
click at [141, 178] on icon at bounding box center [140, 172] width 15 height 15
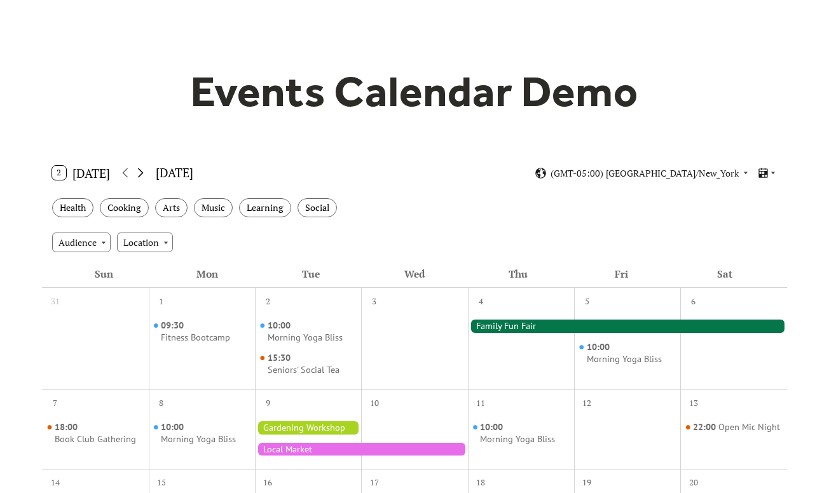
click at [141, 178] on icon at bounding box center [140, 172] width 15 height 15
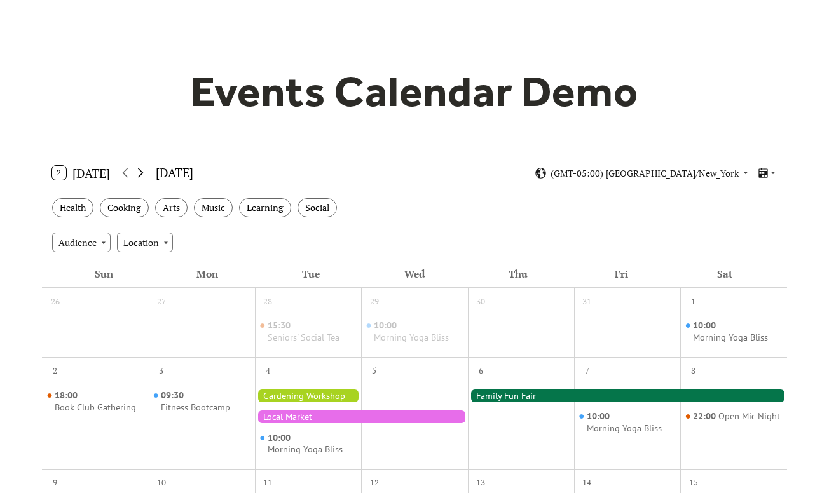
click at [141, 178] on icon at bounding box center [140, 172] width 15 height 15
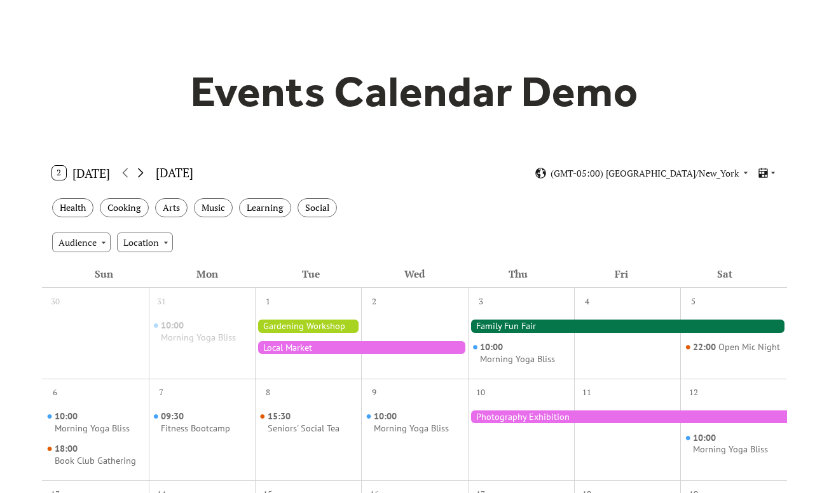
click at [141, 178] on icon at bounding box center [140, 172] width 15 height 15
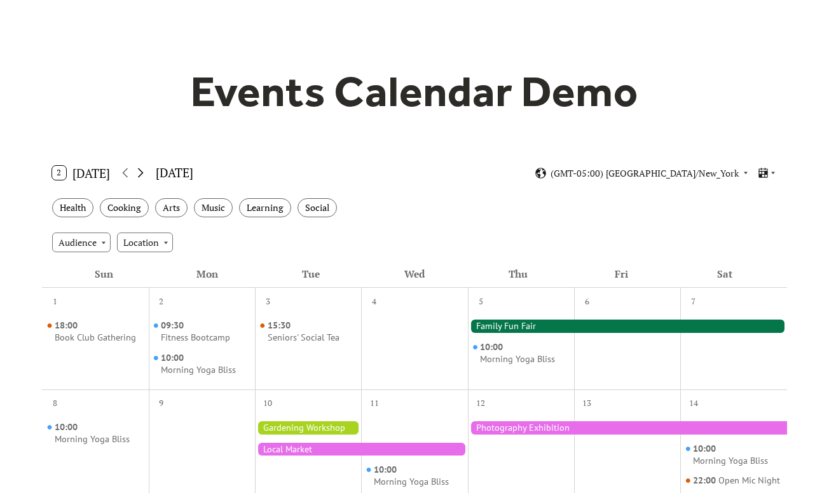
click at [141, 178] on icon at bounding box center [140, 172] width 15 height 15
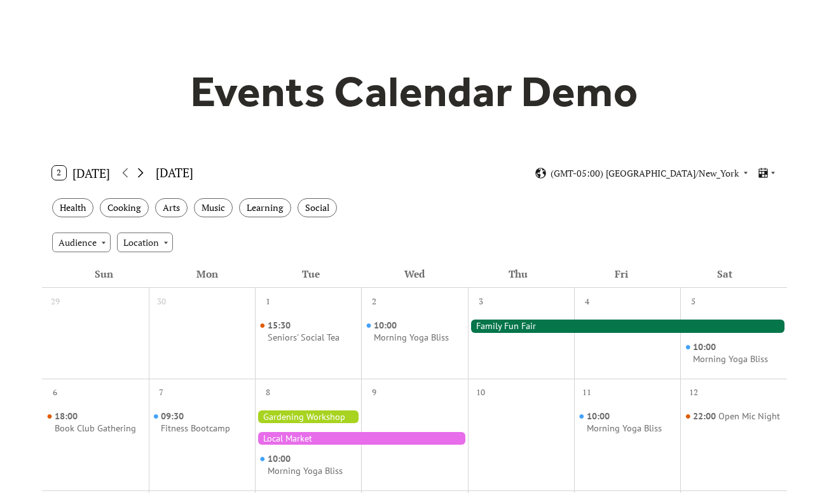
click at [141, 178] on icon at bounding box center [140, 172] width 15 height 15
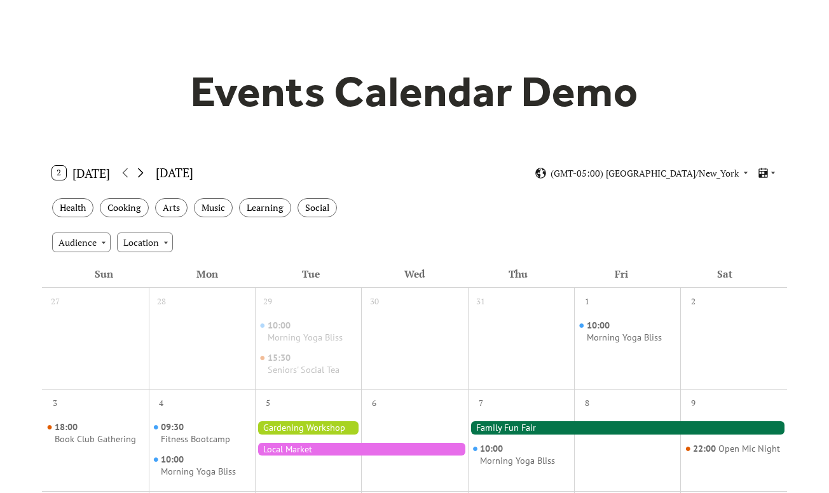
click at [141, 178] on icon at bounding box center [140, 172] width 15 height 15
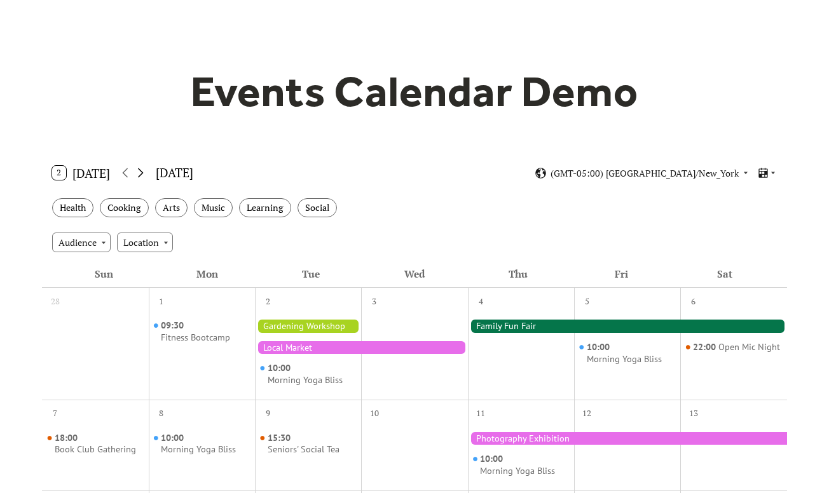
click at [141, 178] on icon at bounding box center [140, 172] width 15 height 15
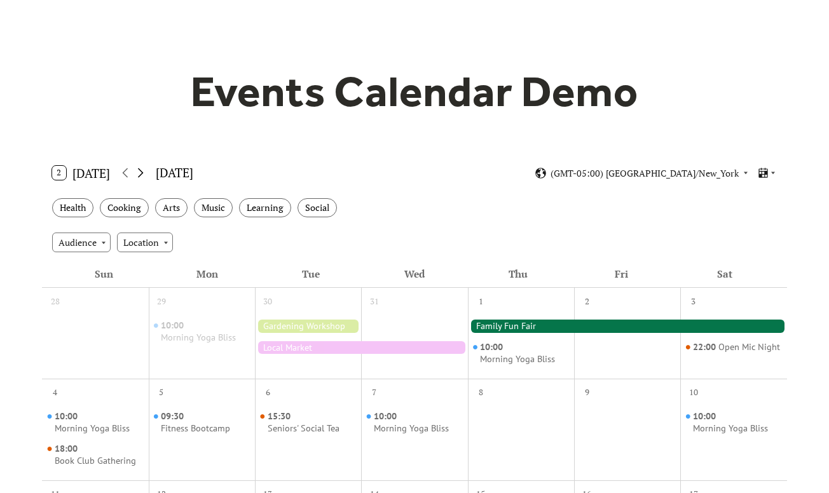
click at [141, 178] on icon at bounding box center [140, 172] width 15 height 15
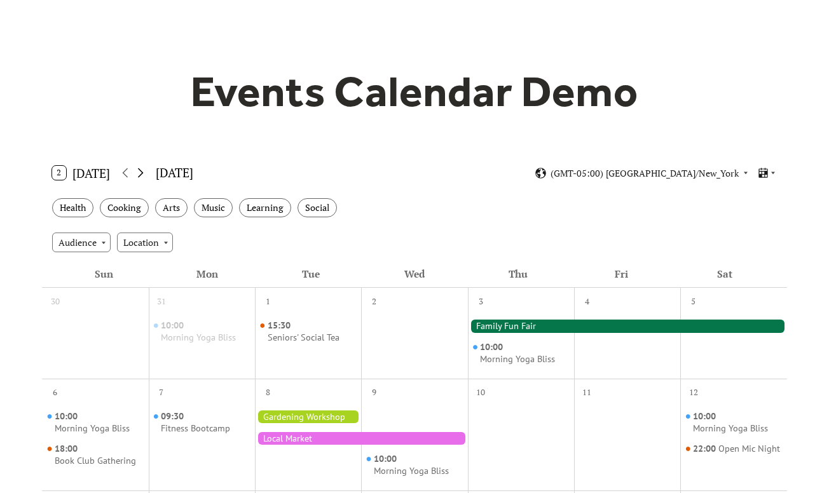
click at [141, 178] on icon at bounding box center [140, 172] width 15 height 15
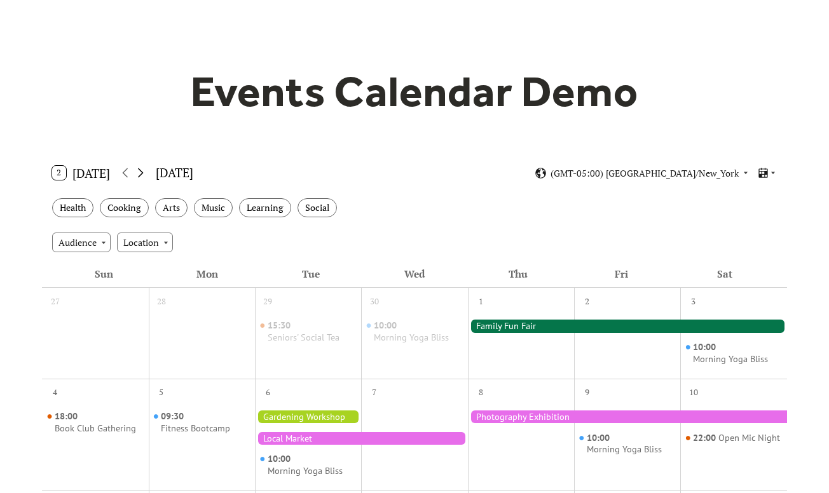
click at [141, 178] on icon at bounding box center [140, 172] width 15 height 15
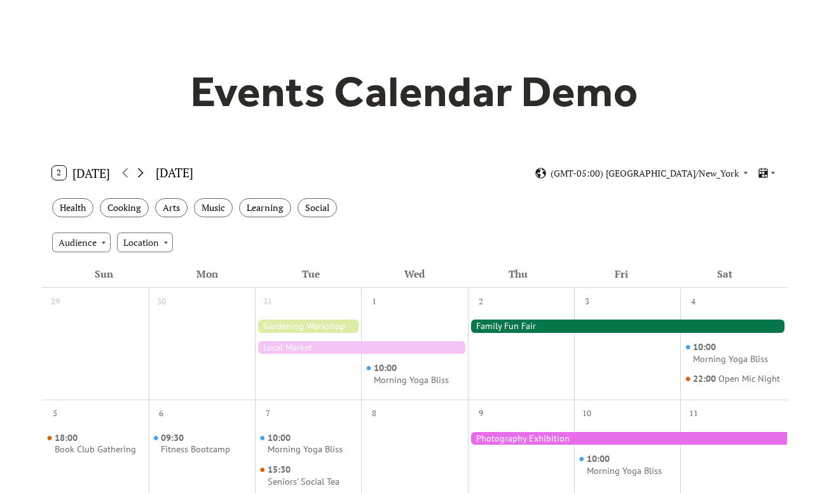
click at [141, 178] on icon at bounding box center [140, 172] width 15 height 15
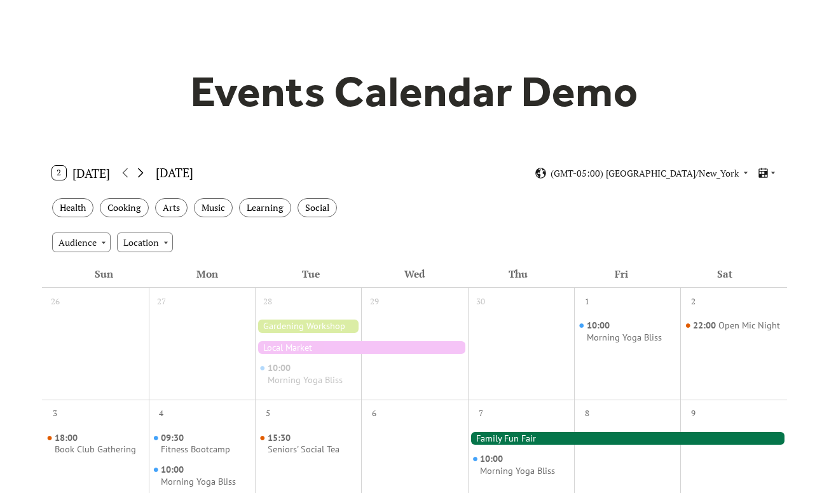
click at [141, 178] on icon at bounding box center [140, 172] width 15 height 15
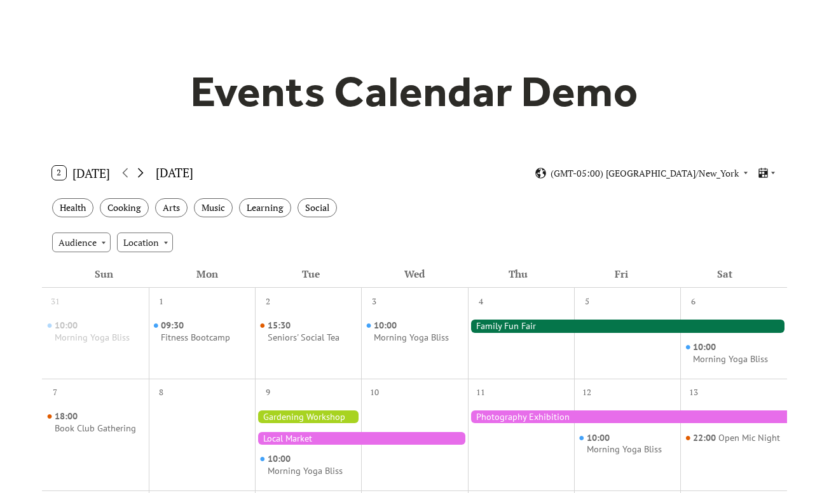
click at [141, 178] on icon at bounding box center [140, 172] width 15 height 15
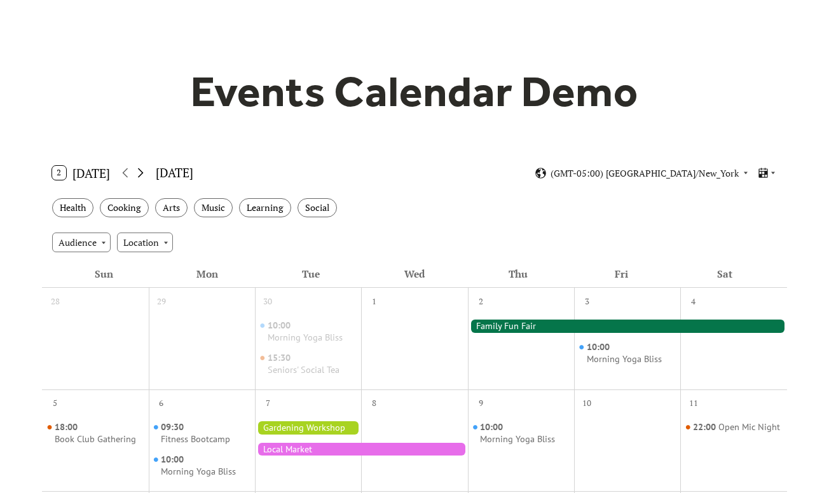
click at [141, 178] on icon at bounding box center [140, 172] width 15 height 15
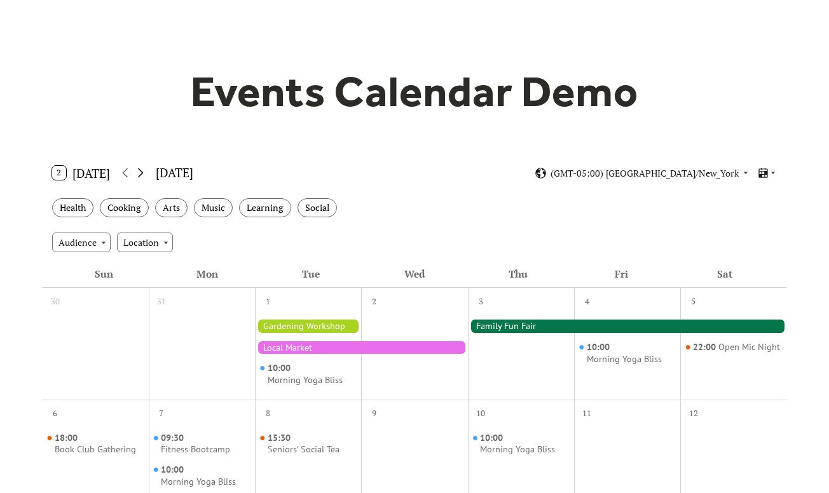
click at [141, 178] on icon at bounding box center [140, 172] width 15 height 15
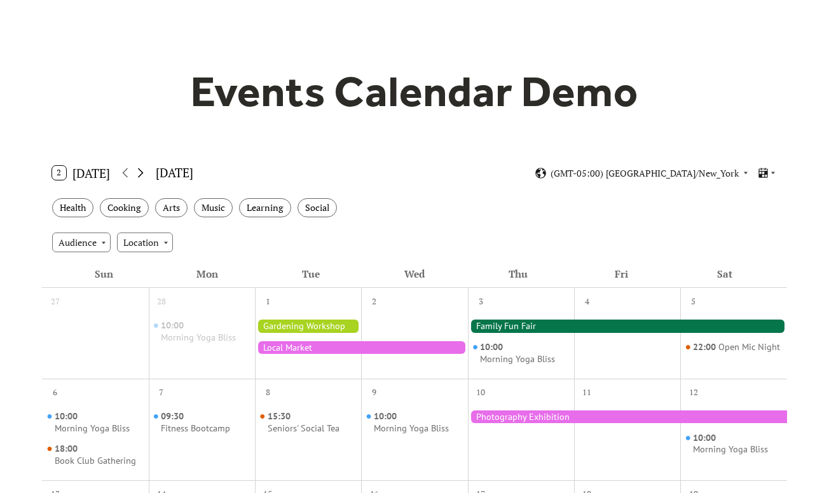
click at [141, 178] on icon at bounding box center [140, 172] width 15 height 15
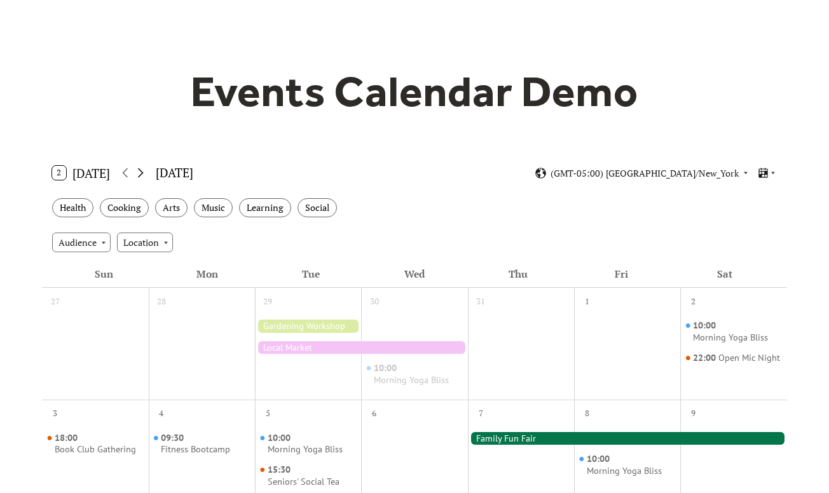
click at [141, 178] on icon at bounding box center [140, 172] width 15 height 15
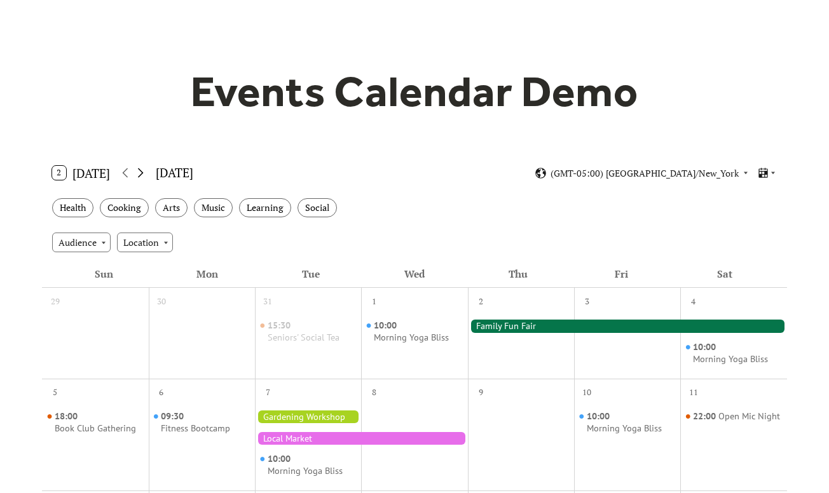
click at [141, 178] on icon at bounding box center [140, 172] width 15 height 15
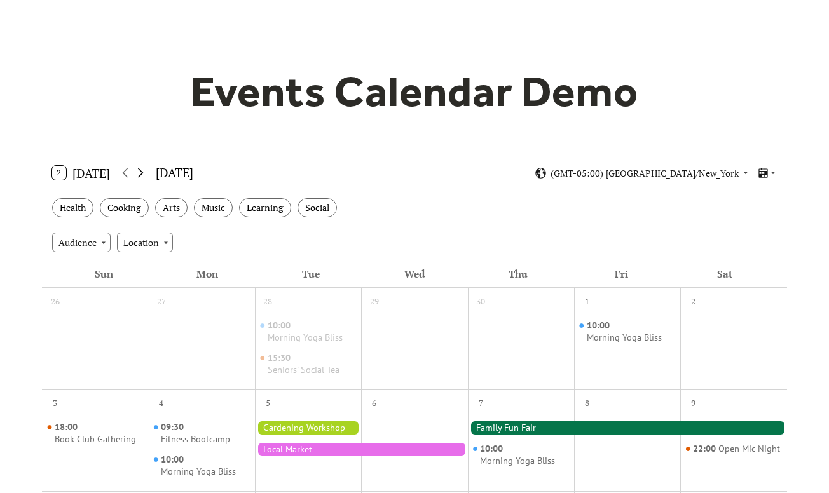
click at [141, 178] on icon at bounding box center [140, 172] width 15 height 15
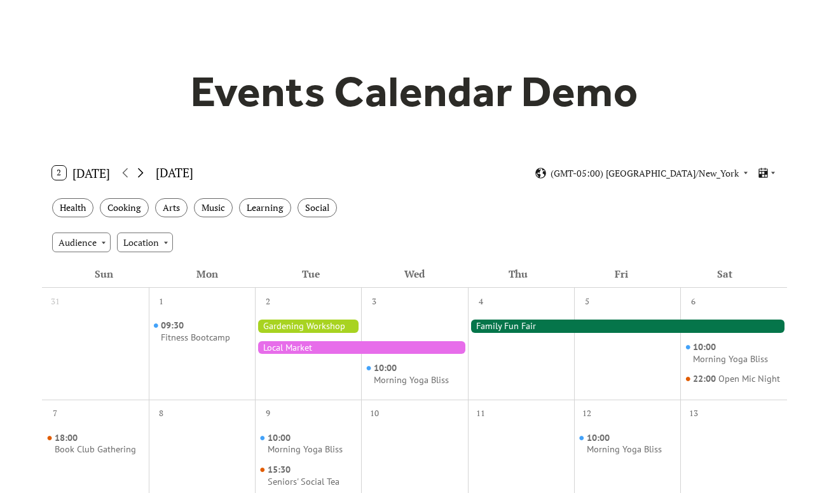
click at [141, 178] on icon at bounding box center [140, 172] width 15 height 15
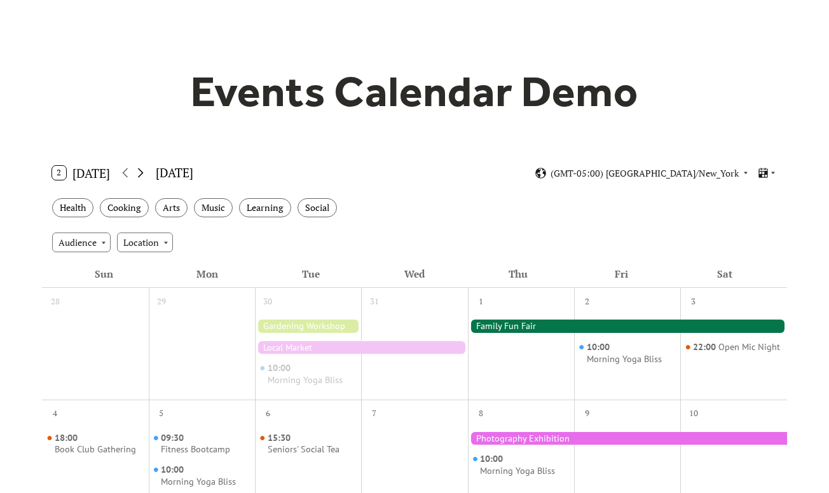
click at [141, 178] on icon at bounding box center [140, 172] width 15 height 15
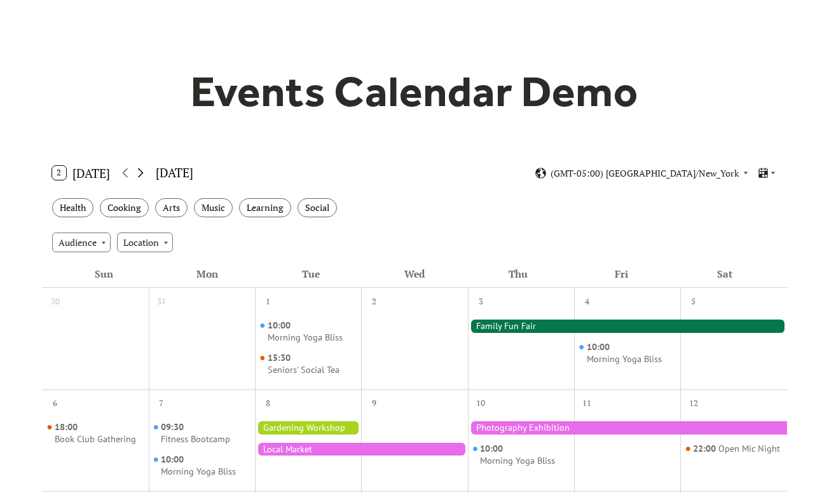
click at [141, 178] on icon at bounding box center [140, 172] width 15 height 15
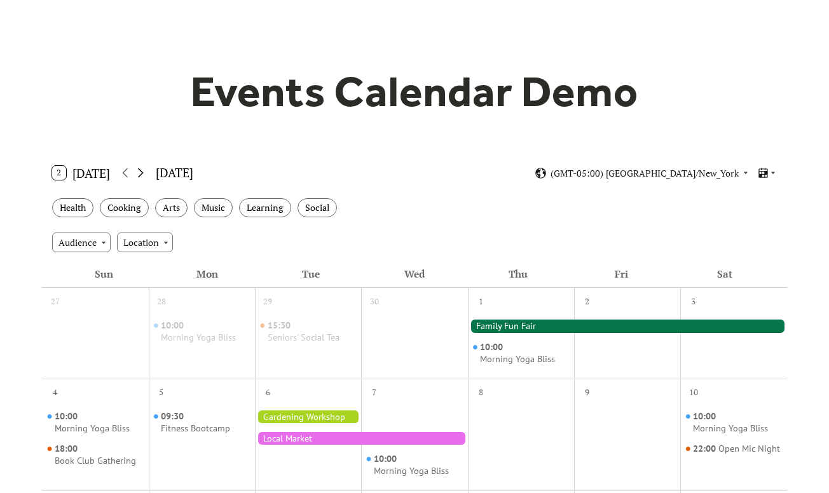
click at [141, 178] on icon at bounding box center [140, 172] width 15 height 15
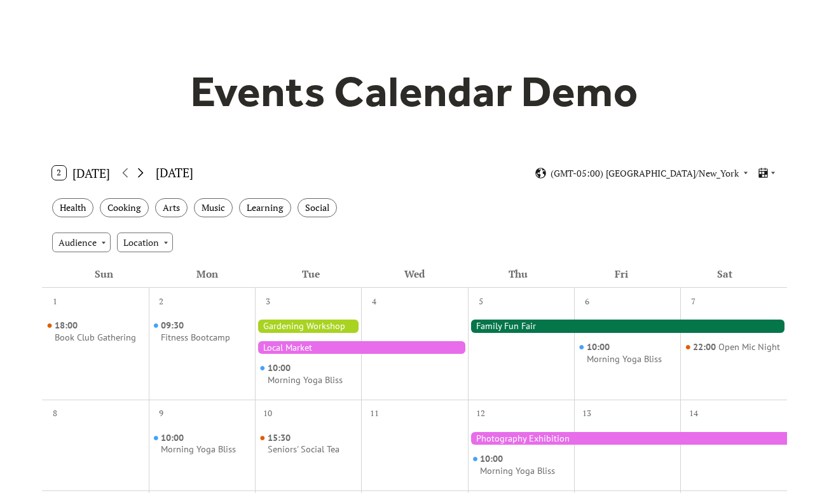
click at [141, 178] on icon at bounding box center [140, 172] width 15 height 15
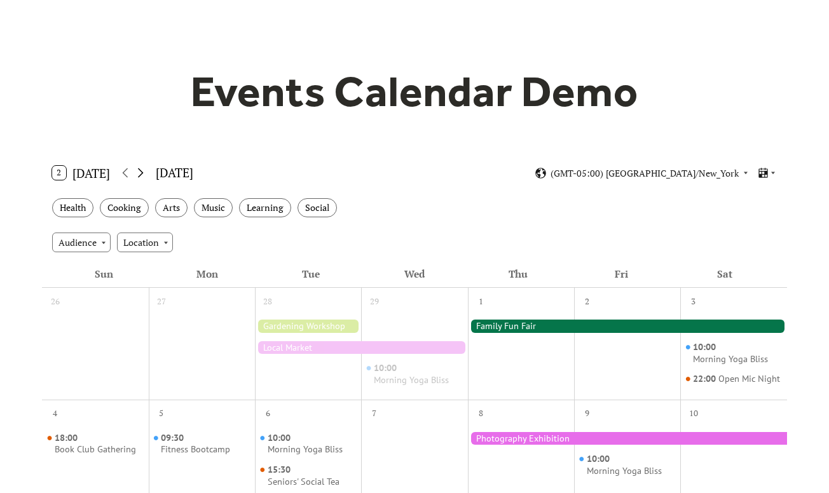
click at [141, 178] on icon at bounding box center [140, 172] width 15 height 15
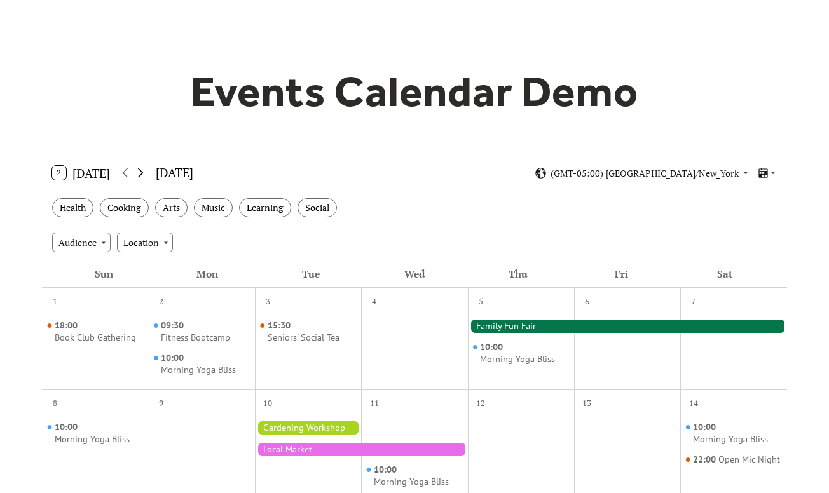
click at [141, 178] on icon at bounding box center [140, 172] width 15 height 15
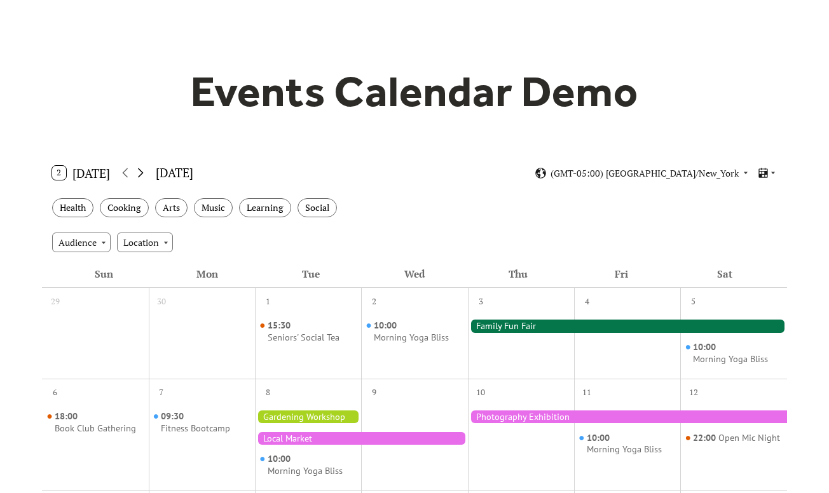
click at [141, 178] on icon at bounding box center [140, 172] width 15 height 15
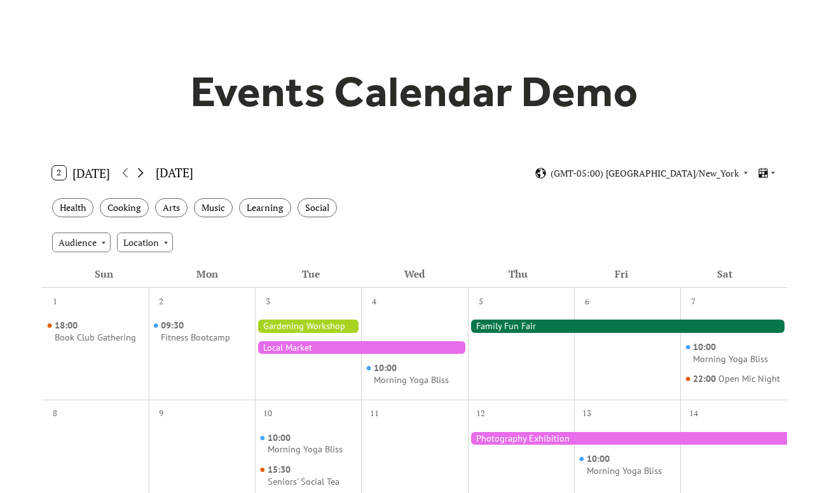
click at [141, 178] on icon at bounding box center [140, 172] width 15 height 15
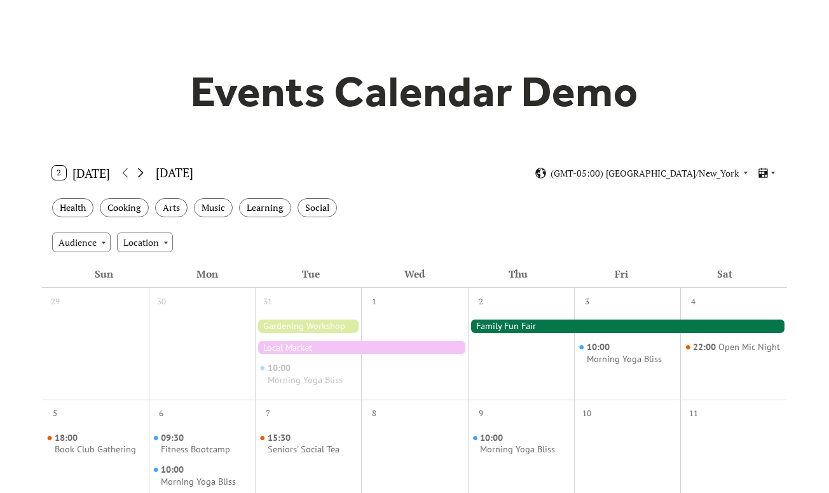
click at [141, 178] on icon at bounding box center [140, 172] width 15 height 15
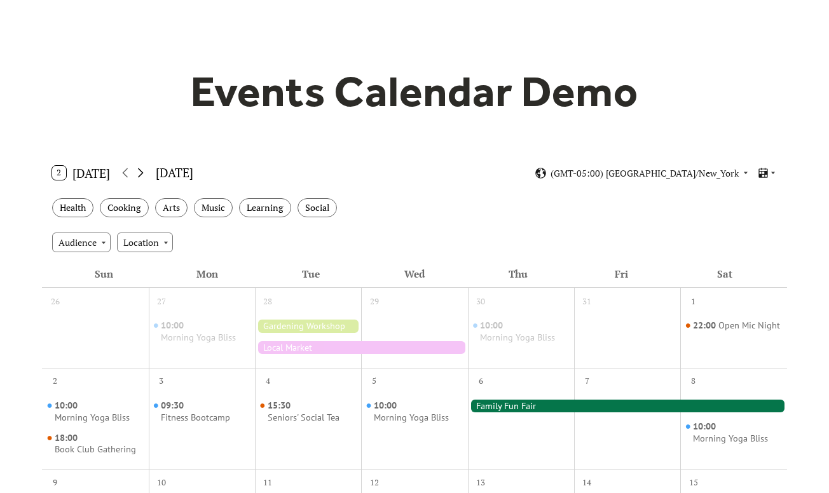
click at [141, 178] on icon at bounding box center [140, 172] width 15 height 15
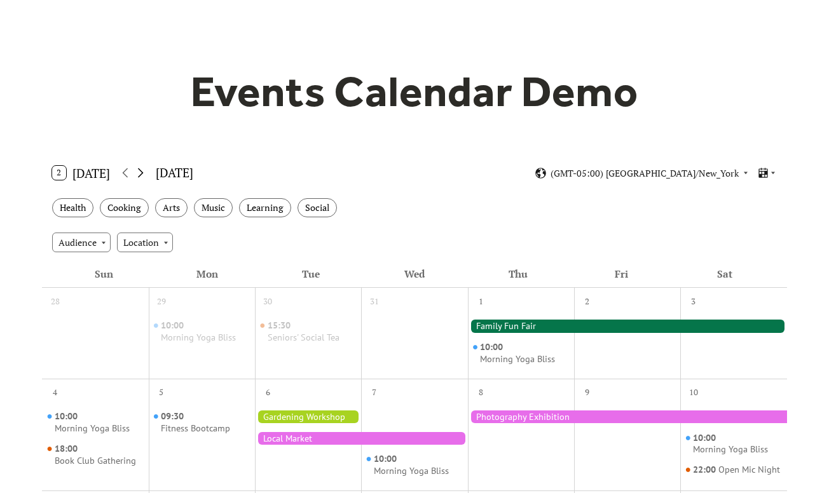
click at [141, 178] on icon at bounding box center [140, 172] width 15 height 15
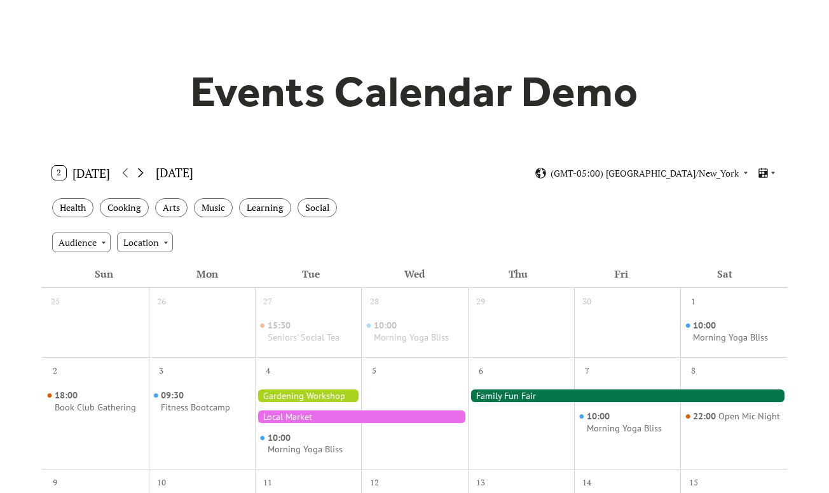
click at [141, 178] on icon at bounding box center [140, 172] width 15 height 15
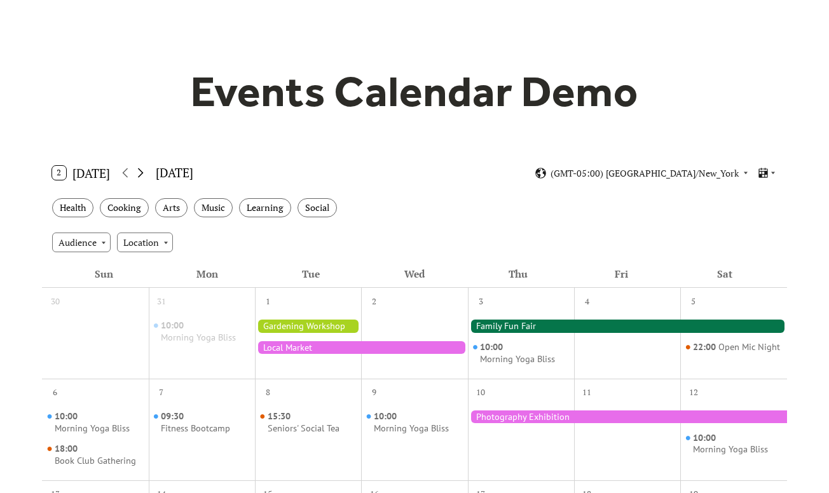
click at [141, 178] on icon at bounding box center [140, 172] width 15 height 15
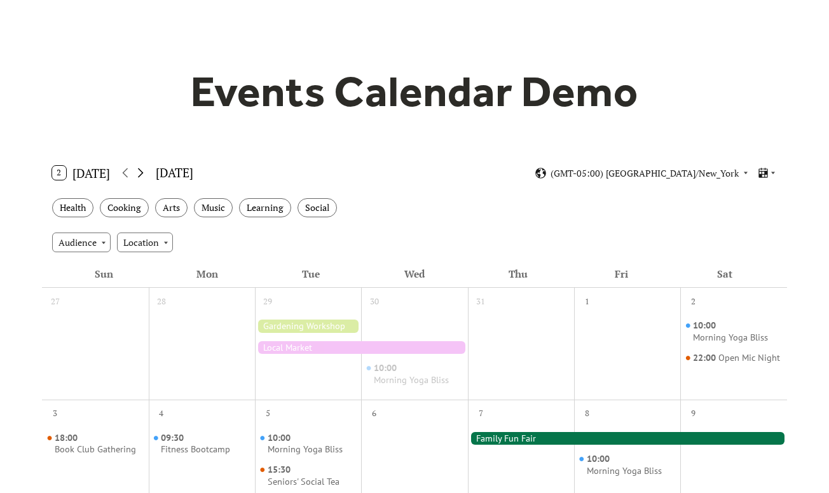
click at [141, 178] on icon at bounding box center [140, 172] width 15 height 15
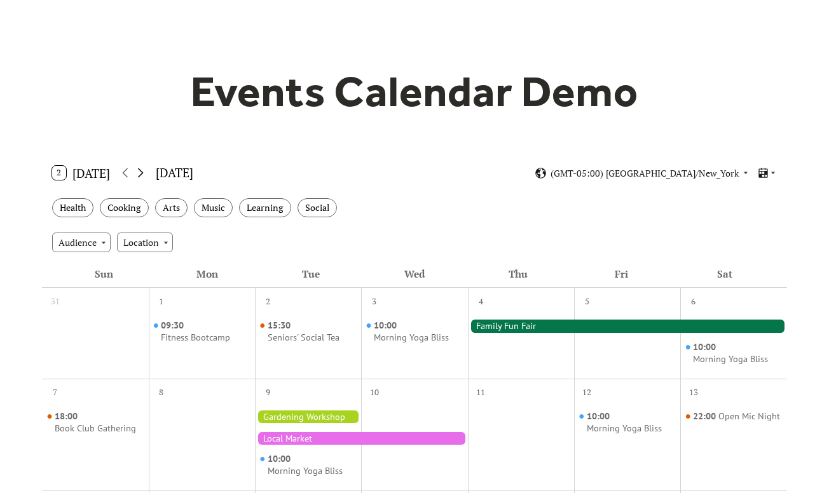
click at [141, 178] on icon at bounding box center [140, 172] width 15 height 15
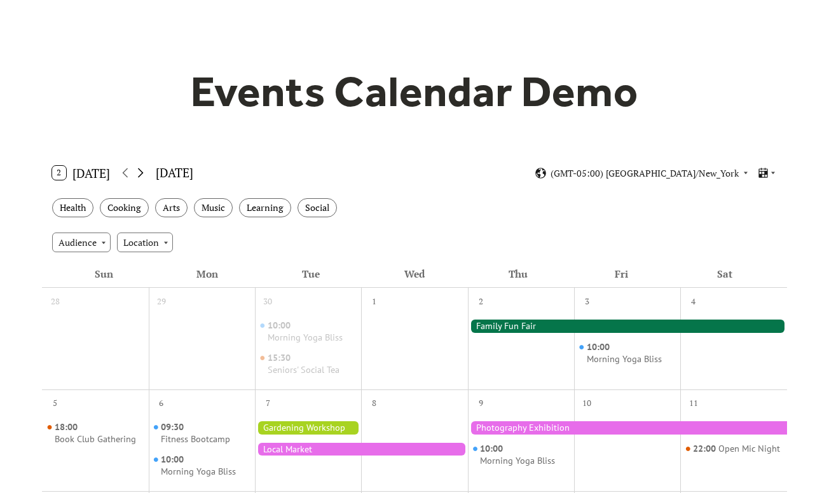
click at [141, 178] on icon at bounding box center [140, 172] width 15 height 15
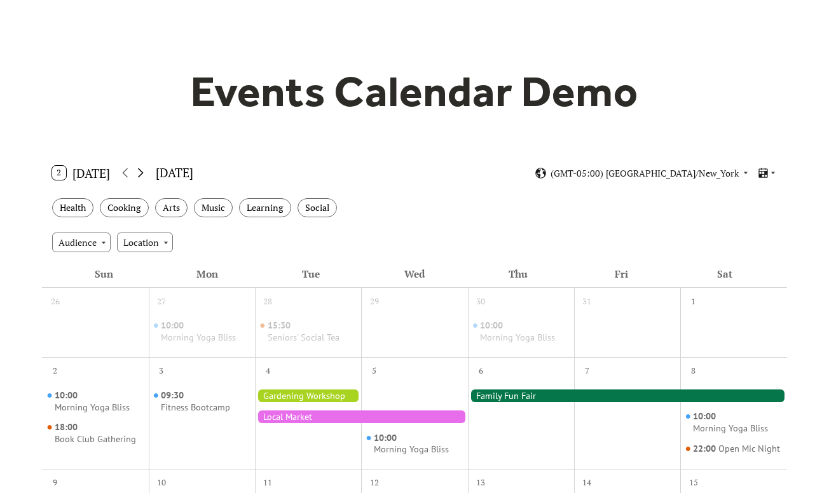
click at [141, 178] on icon at bounding box center [140, 172] width 15 height 15
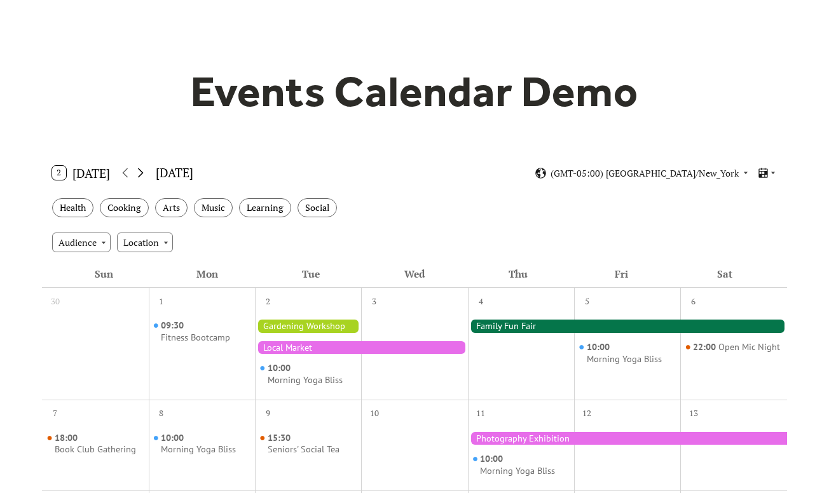
click at [141, 178] on icon at bounding box center [140, 172] width 15 height 15
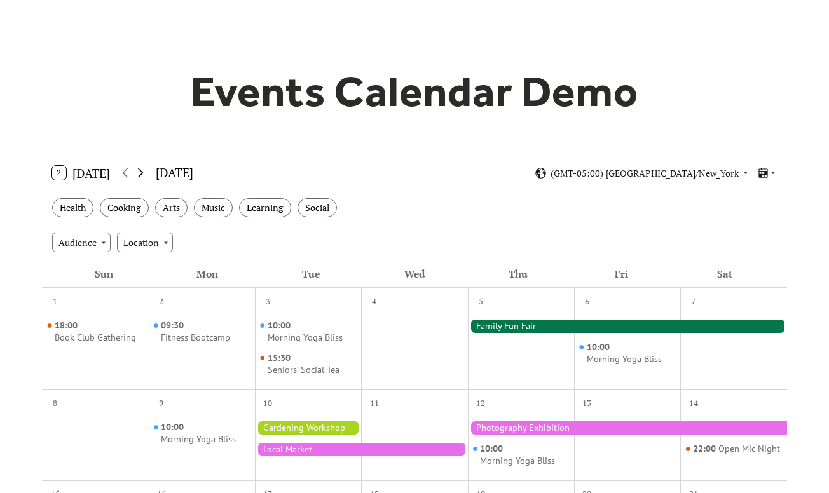
click at [141, 178] on icon at bounding box center [140, 172] width 15 height 15
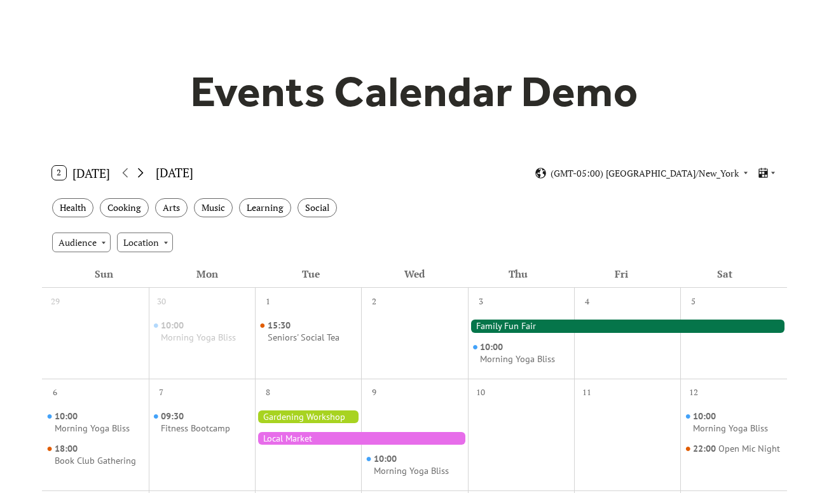
click at [141, 178] on icon at bounding box center [140, 172] width 15 height 15
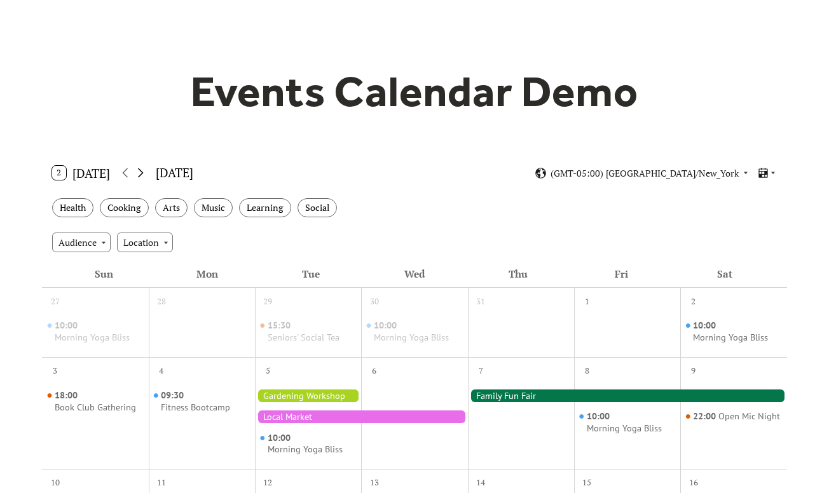
click at [141, 178] on icon at bounding box center [140, 172] width 15 height 15
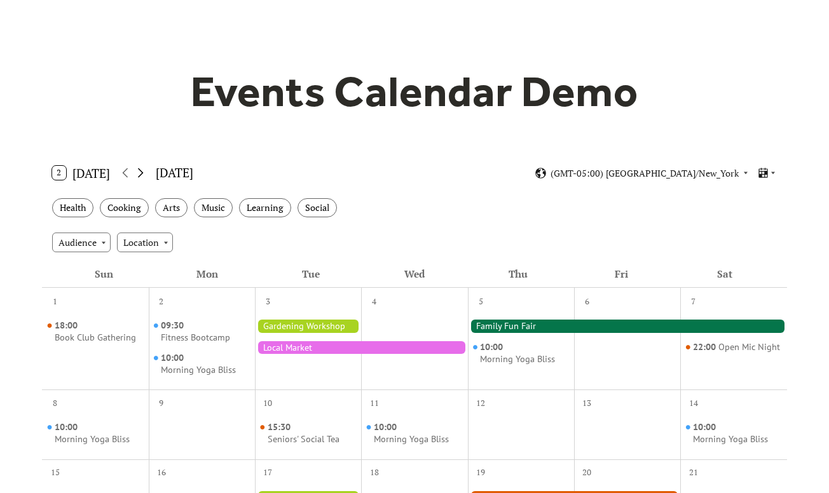
click at [141, 178] on icon at bounding box center [140, 172] width 15 height 15
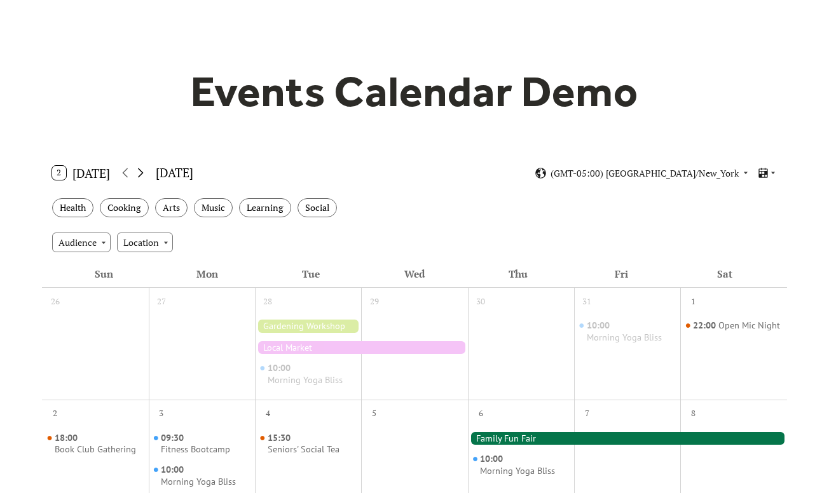
click at [141, 178] on icon at bounding box center [140, 172] width 15 height 15
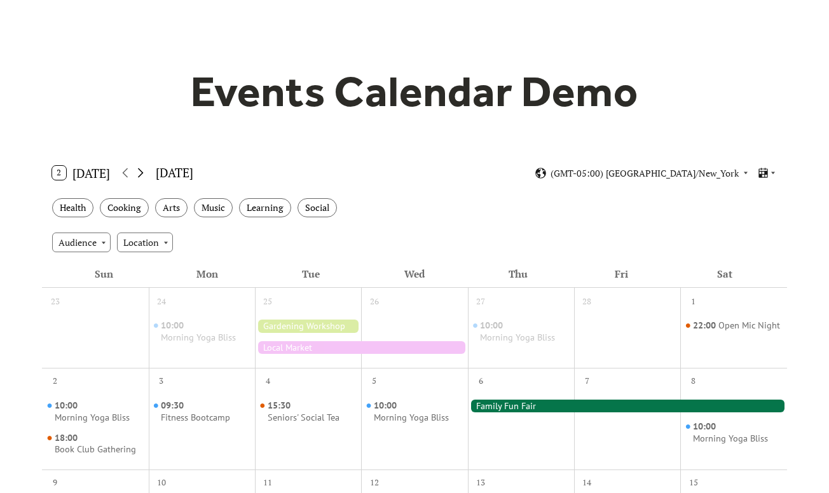
click at [141, 178] on icon at bounding box center [140, 172] width 15 height 15
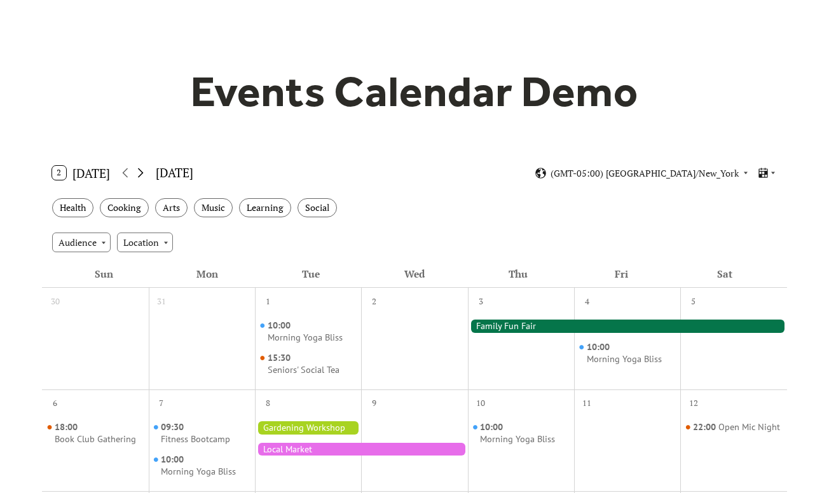
click at [141, 178] on icon at bounding box center [140, 172] width 15 height 15
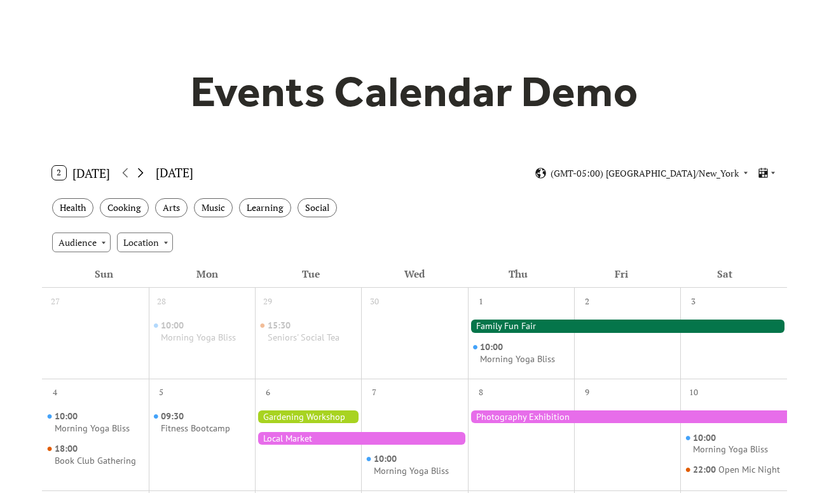
click at [141, 178] on icon at bounding box center [140, 172] width 15 height 15
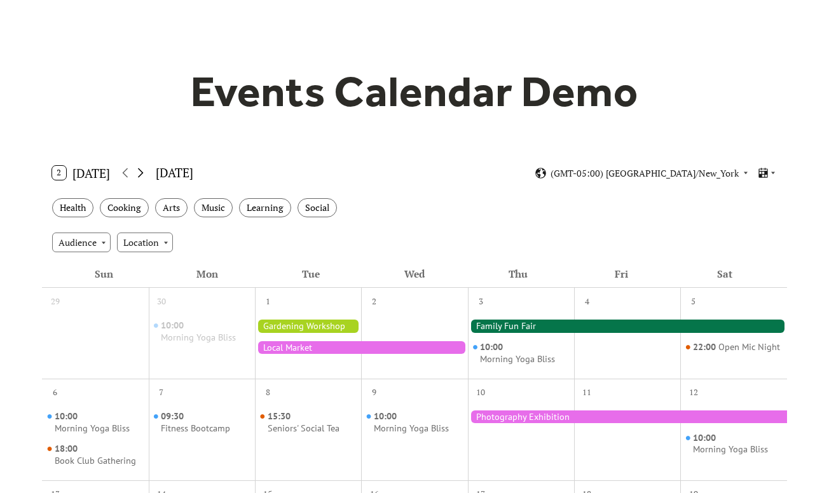
click at [141, 178] on icon at bounding box center [140, 172] width 15 height 15
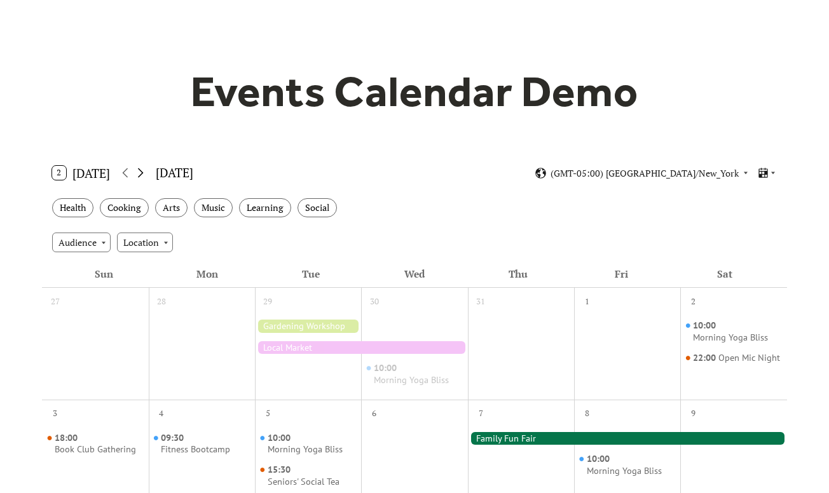
click at [141, 178] on icon at bounding box center [140, 172] width 15 height 15
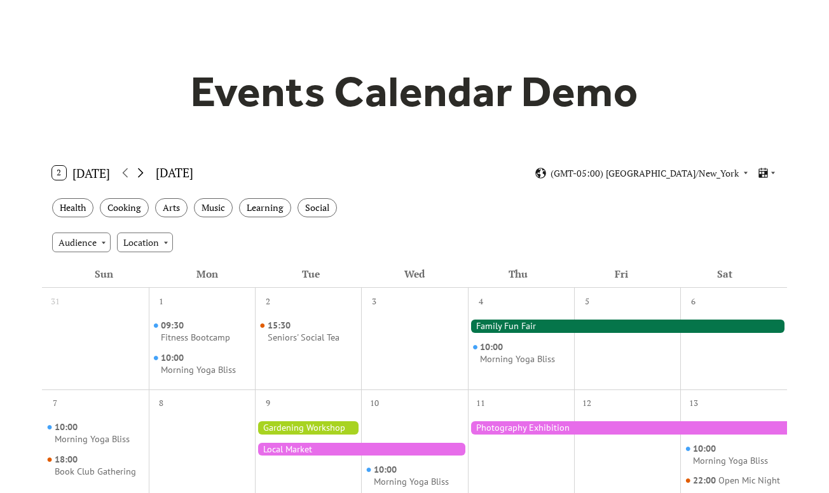
click at [141, 178] on icon at bounding box center [140, 172] width 15 height 15
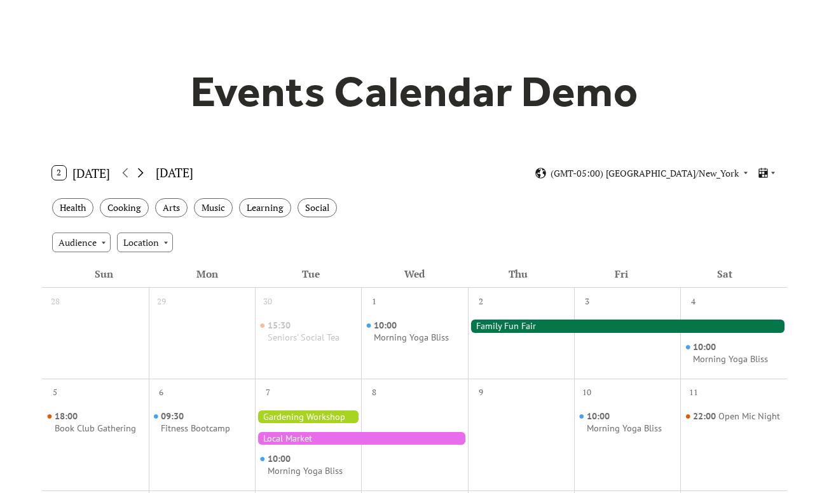
click at [141, 178] on icon at bounding box center [140, 172] width 15 height 15
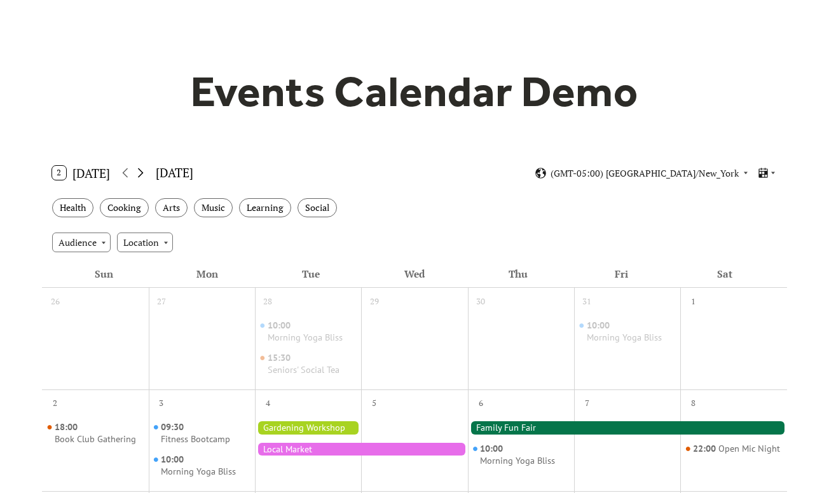
click at [141, 178] on icon at bounding box center [140, 172] width 15 height 15
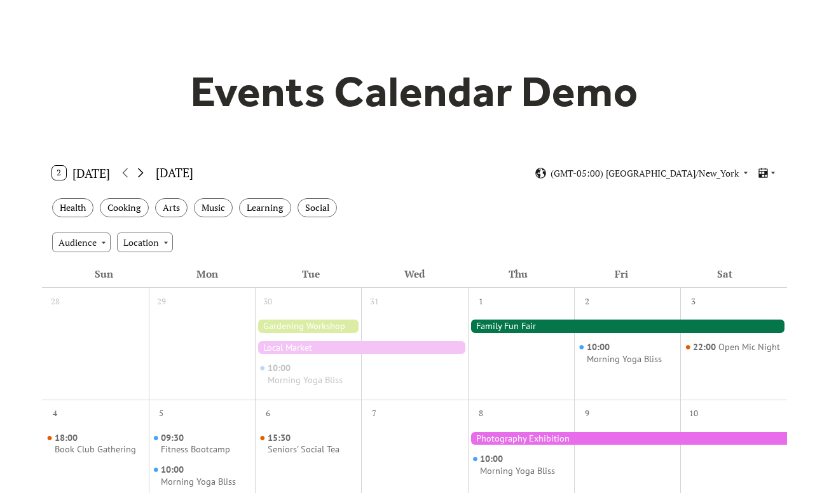
click at [141, 178] on icon at bounding box center [140, 172] width 15 height 15
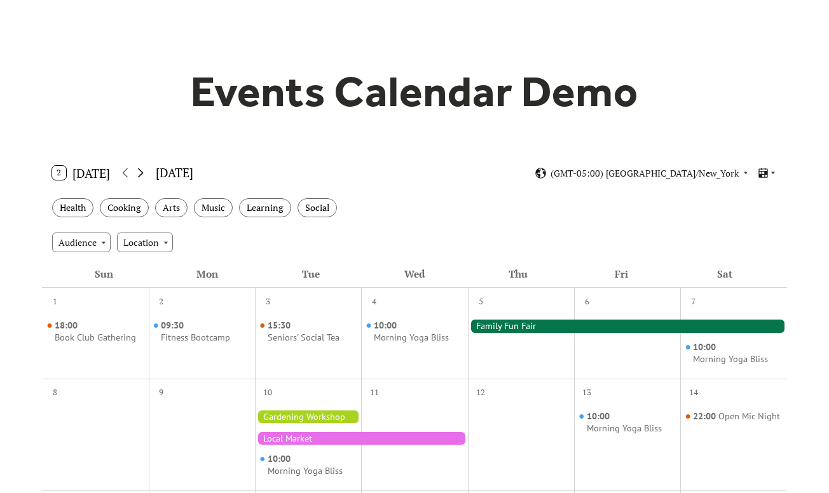
click at [141, 178] on icon at bounding box center [140, 172] width 15 height 15
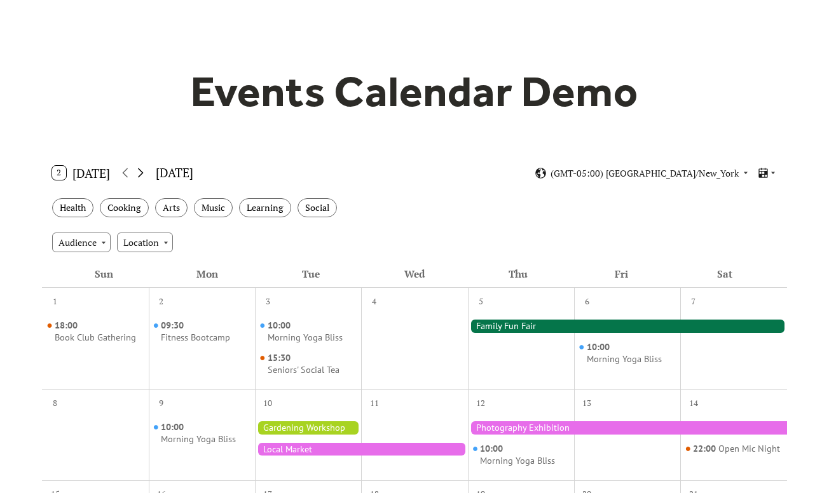
click at [141, 178] on icon at bounding box center [140, 172] width 15 height 15
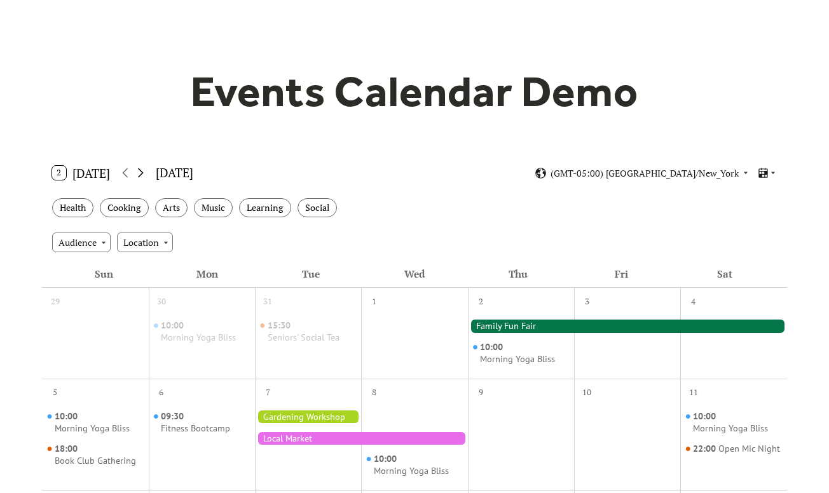
click at [141, 178] on icon at bounding box center [140, 172] width 15 height 15
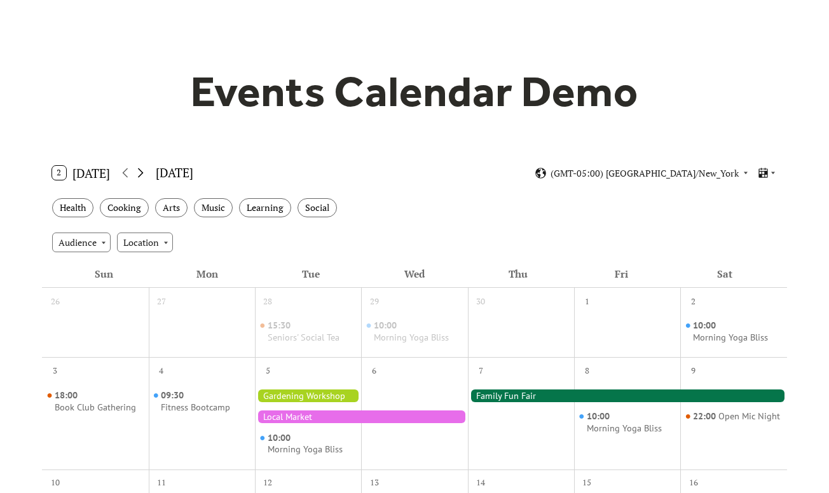
click at [141, 178] on icon at bounding box center [140, 172] width 15 height 15
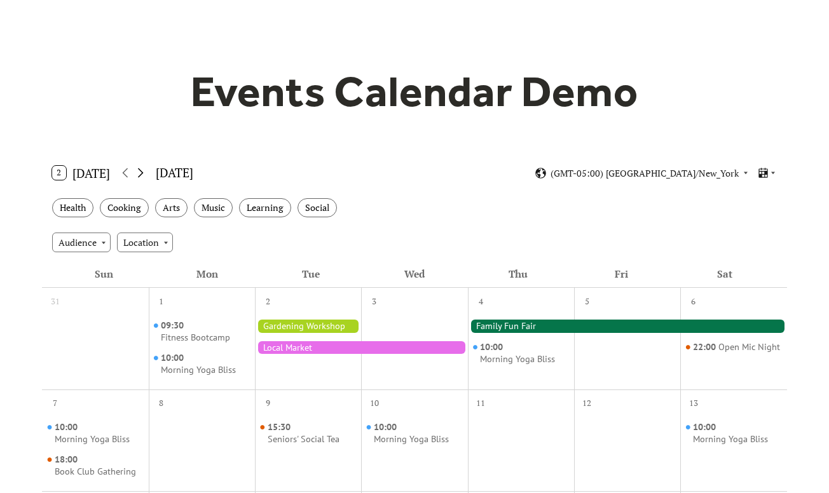
click at [141, 178] on icon at bounding box center [140, 172] width 15 height 15
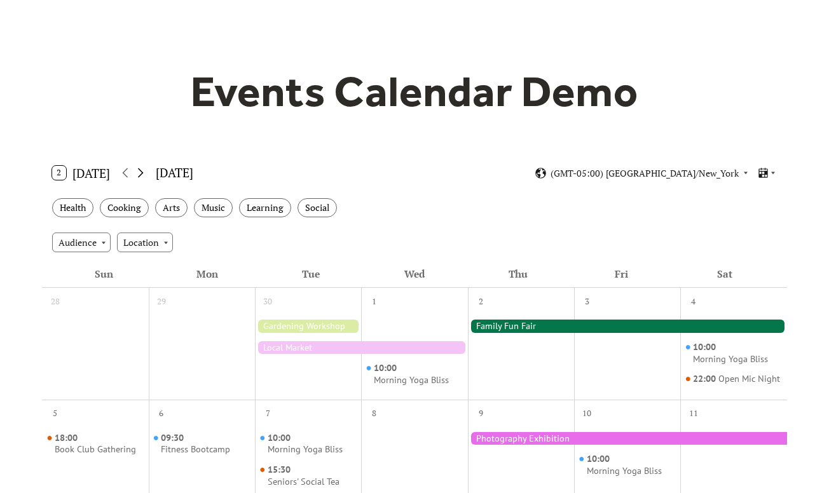
click at [141, 178] on icon at bounding box center [140, 172] width 15 height 15
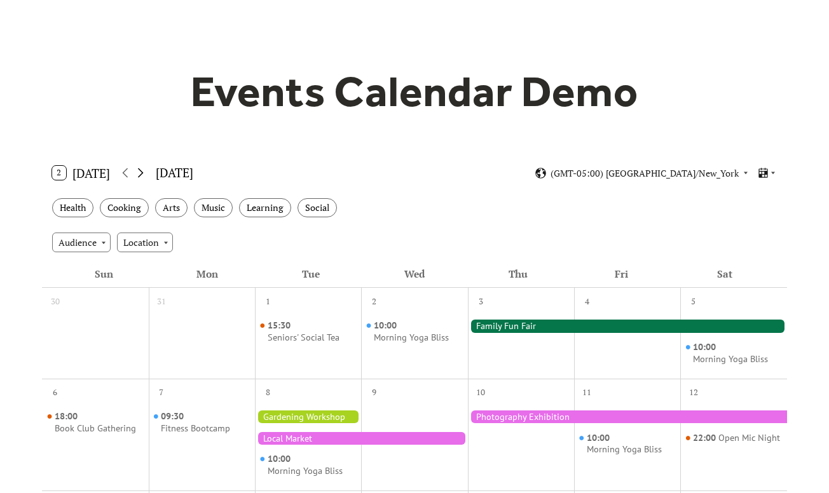
click at [141, 178] on icon at bounding box center [140, 172] width 15 height 15
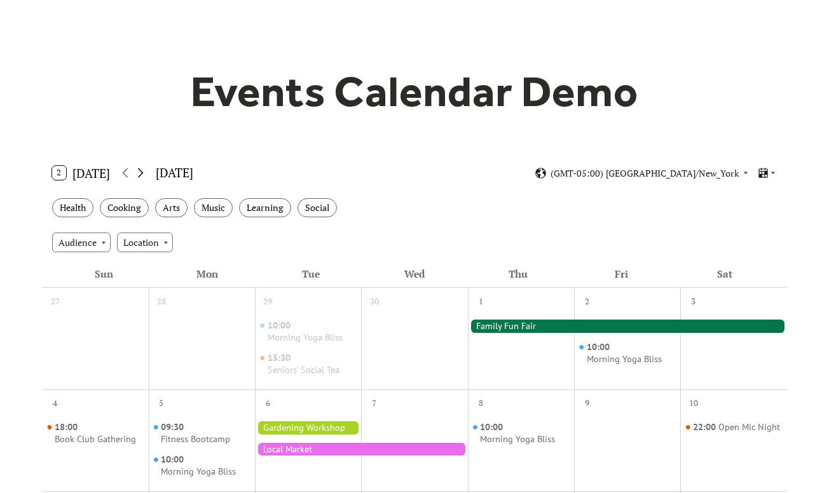
click at [141, 178] on icon at bounding box center [140, 172] width 15 height 15
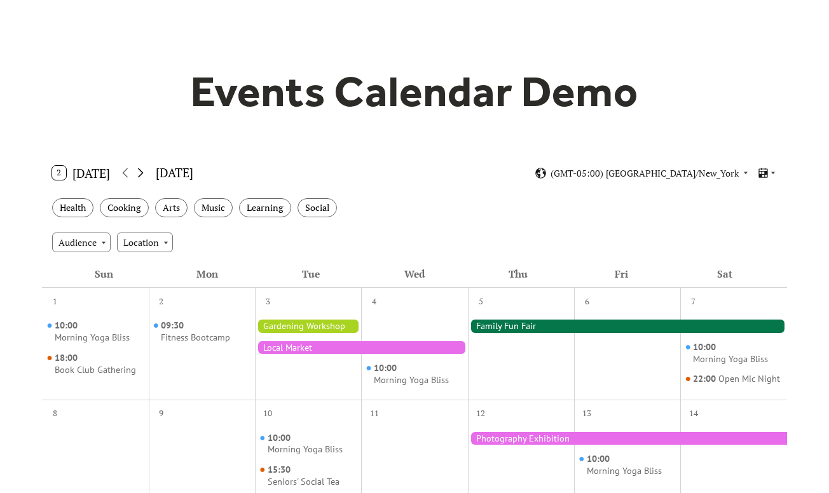
click at [141, 178] on icon at bounding box center [140, 172] width 15 height 15
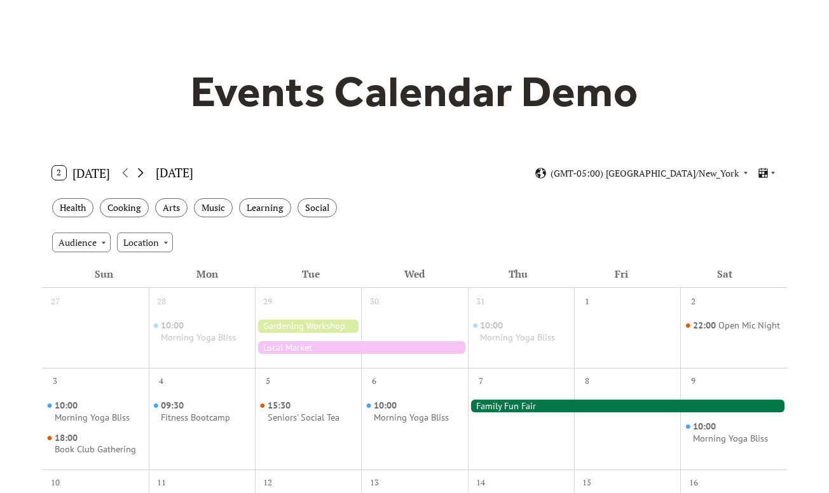
click at [141, 178] on icon at bounding box center [140, 172] width 15 height 15
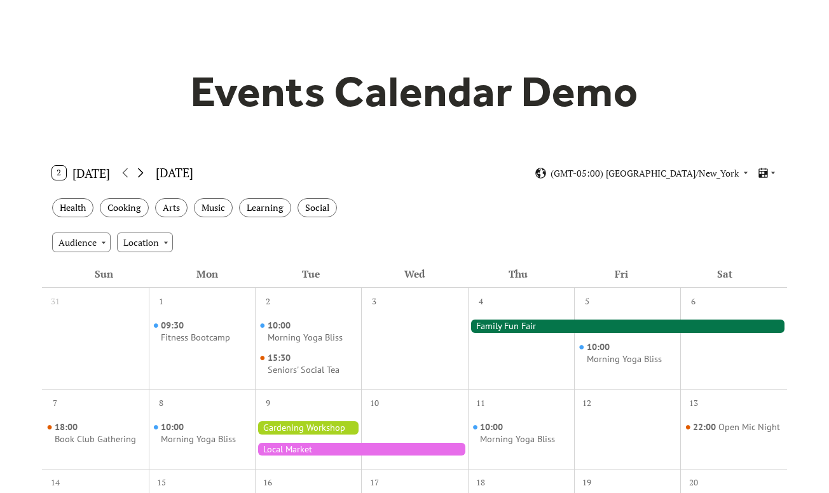
click at [141, 178] on icon at bounding box center [140, 172] width 15 height 15
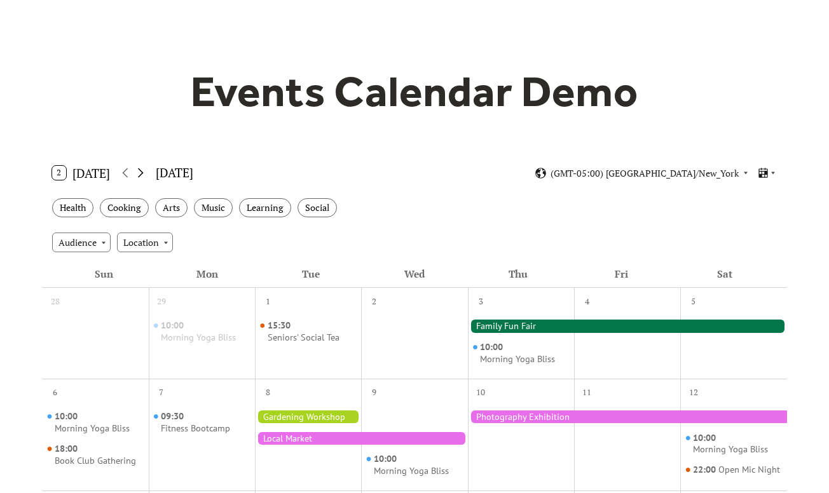
click at [141, 178] on icon at bounding box center [140, 172] width 15 height 15
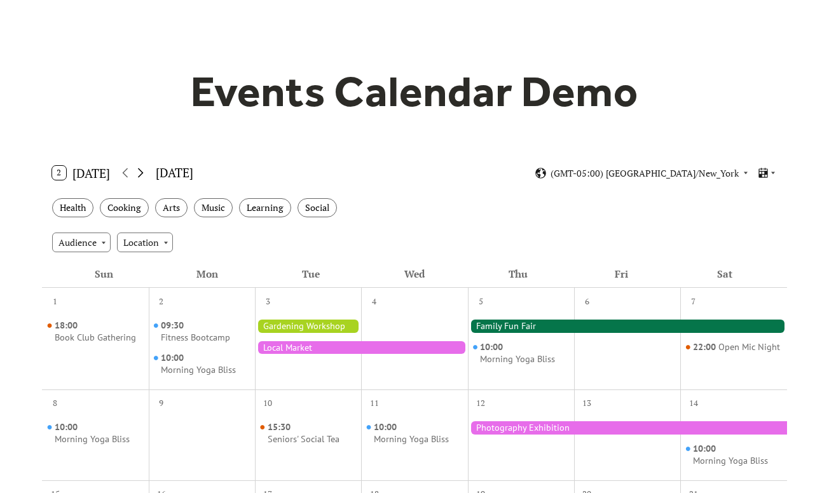
click at [141, 178] on icon at bounding box center [140, 172] width 15 height 15
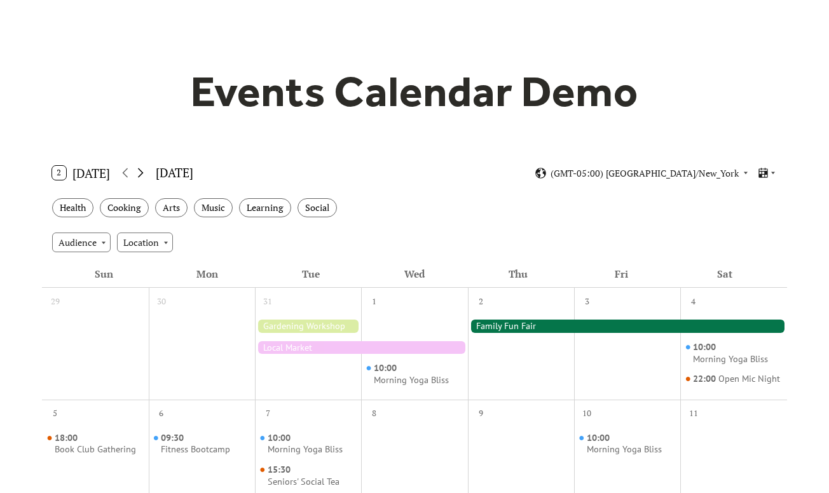
click at [141, 178] on icon at bounding box center [140, 172] width 15 height 15
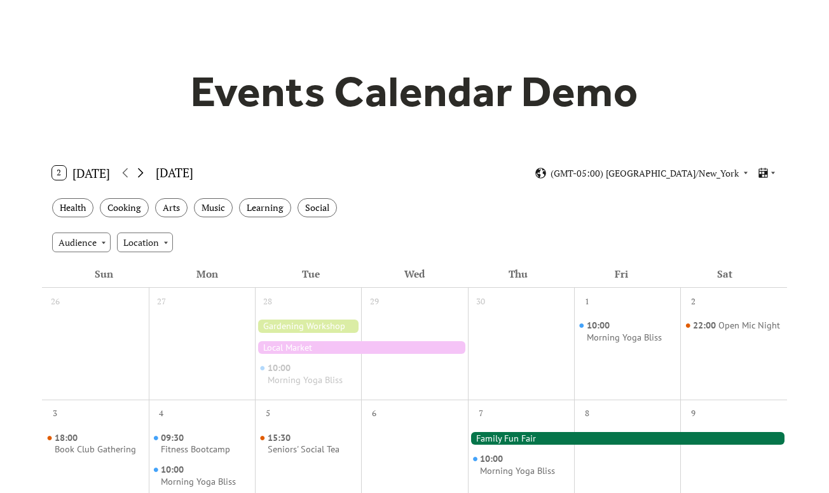
click at [141, 178] on icon at bounding box center [140, 172] width 15 height 15
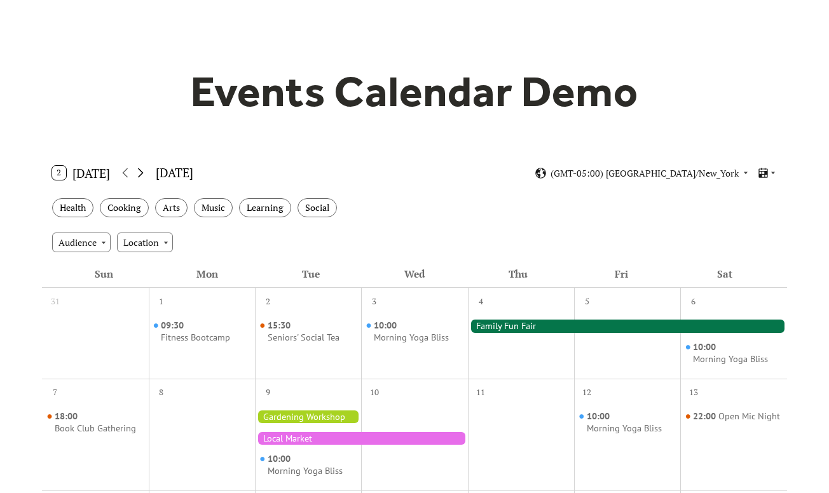
click at [141, 178] on icon at bounding box center [140, 172] width 15 height 15
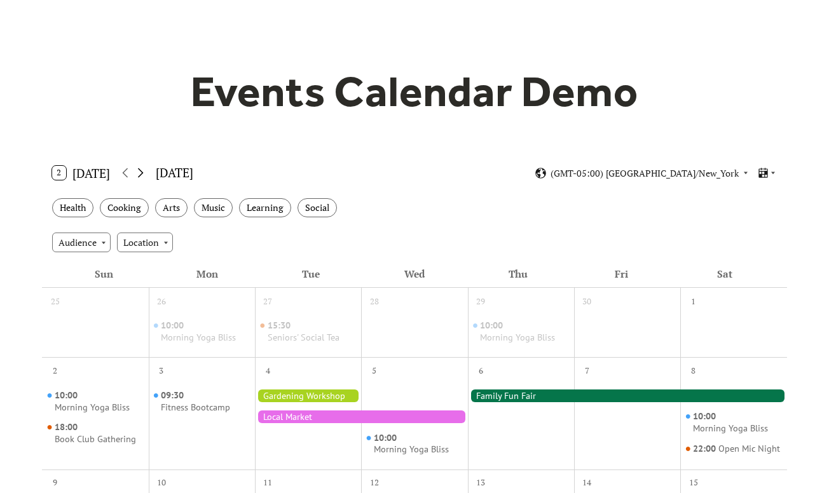
click at [141, 178] on icon at bounding box center [140, 172] width 15 height 15
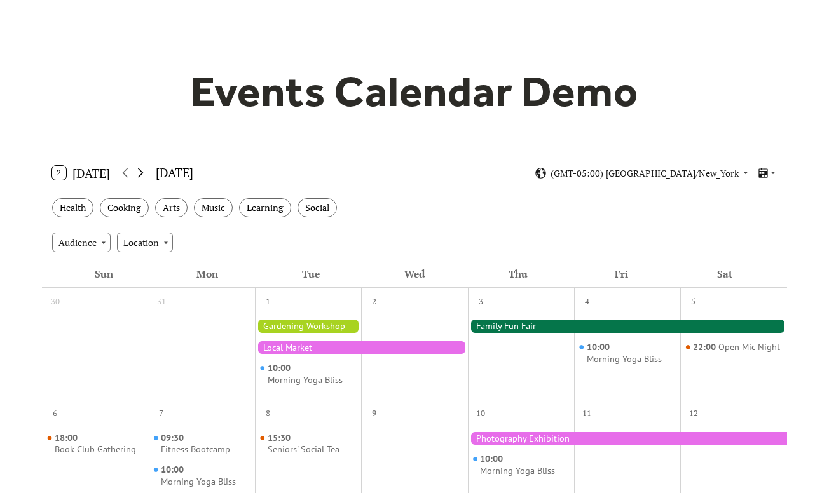
click at [141, 178] on icon at bounding box center [140, 172] width 15 height 15
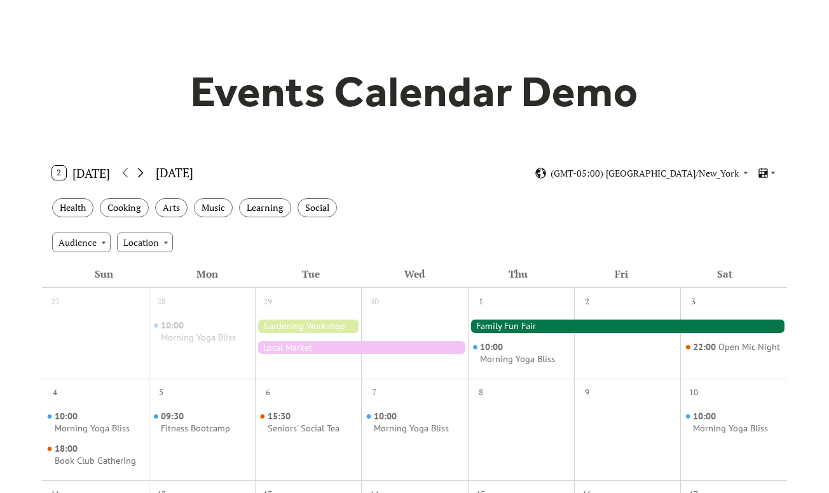
click at [141, 178] on icon at bounding box center [140, 172] width 15 height 15
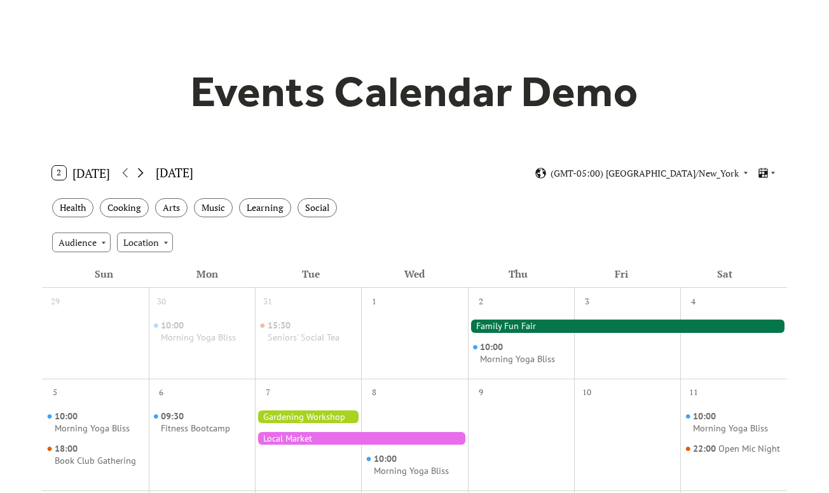
click at [141, 178] on icon at bounding box center [140, 172] width 15 height 15
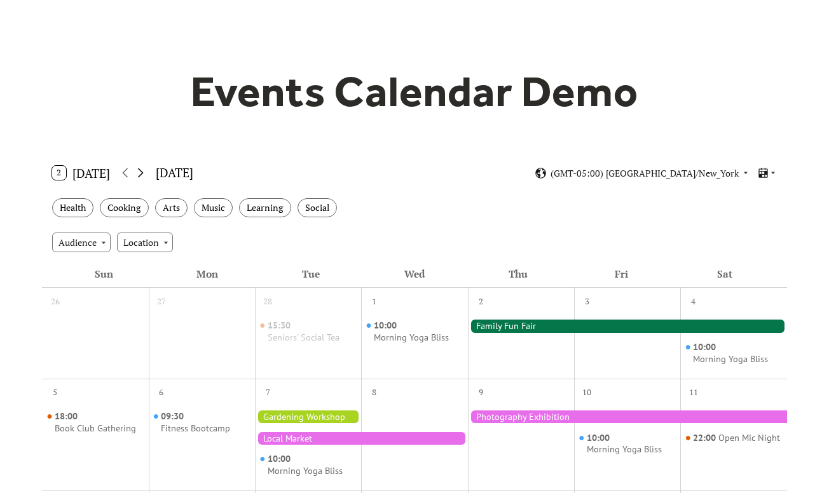
click at [141, 178] on icon at bounding box center [140, 172] width 15 height 15
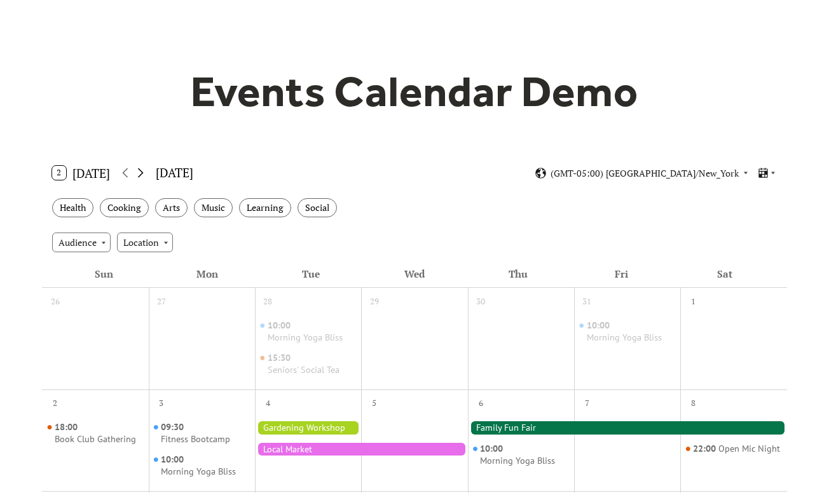
click at [141, 178] on icon at bounding box center [140, 172] width 15 height 15
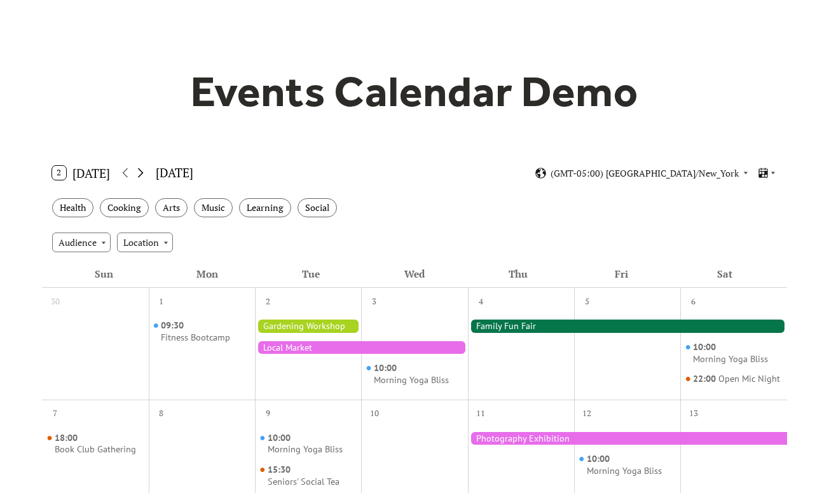
click at [141, 178] on icon at bounding box center [140, 172] width 15 height 15
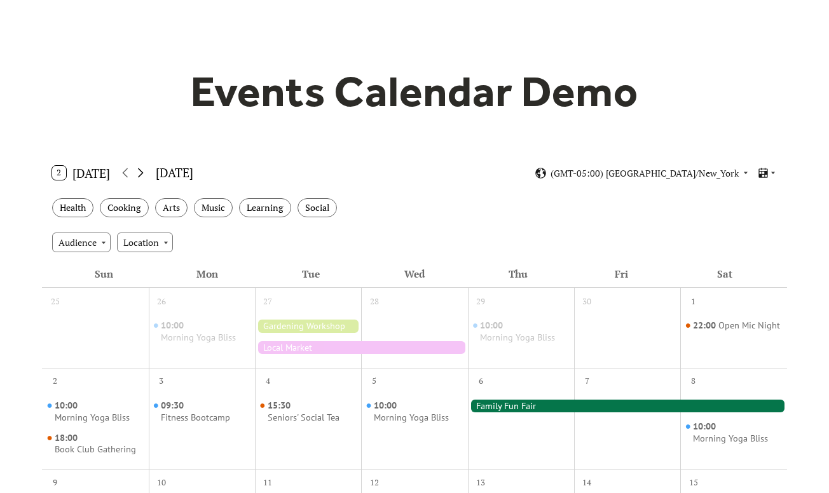
click at [141, 178] on icon at bounding box center [140, 172] width 15 height 15
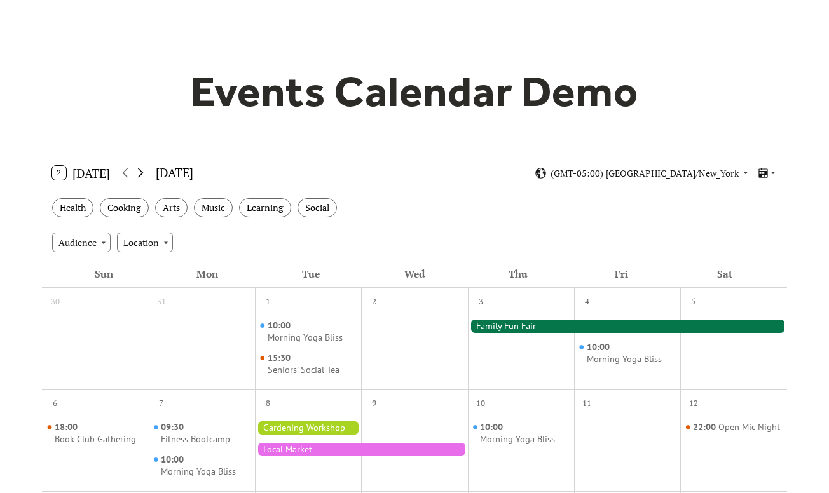
click at [141, 178] on icon at bounding box center [140, 172] width 15 height 15
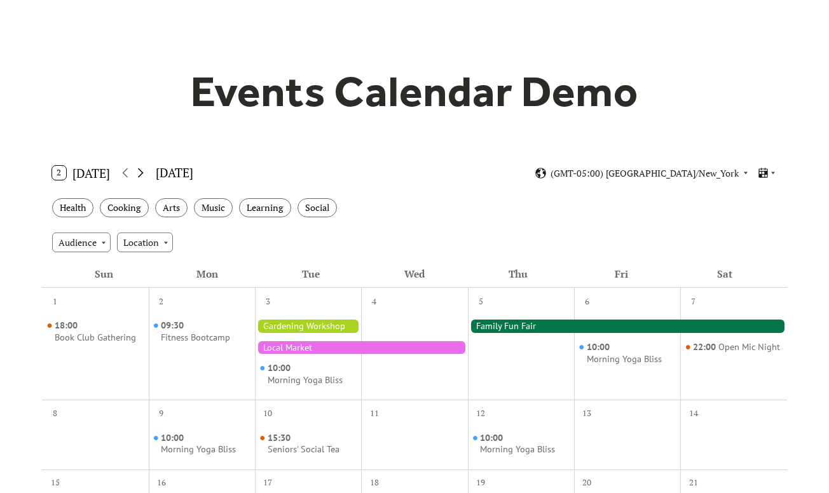
click at [141, 178] on icon at bounding box center [140, 172] width 15 height 15
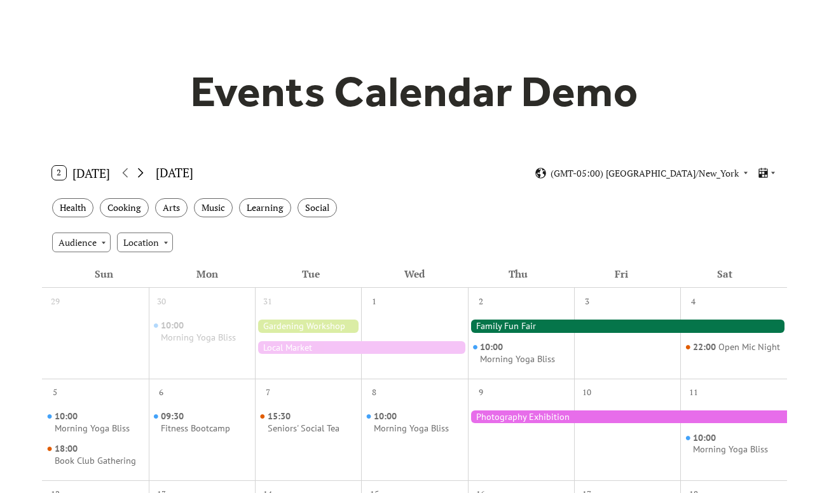
click at [141, 178] on icon at bounding box center [140, 172] width 15 height 15
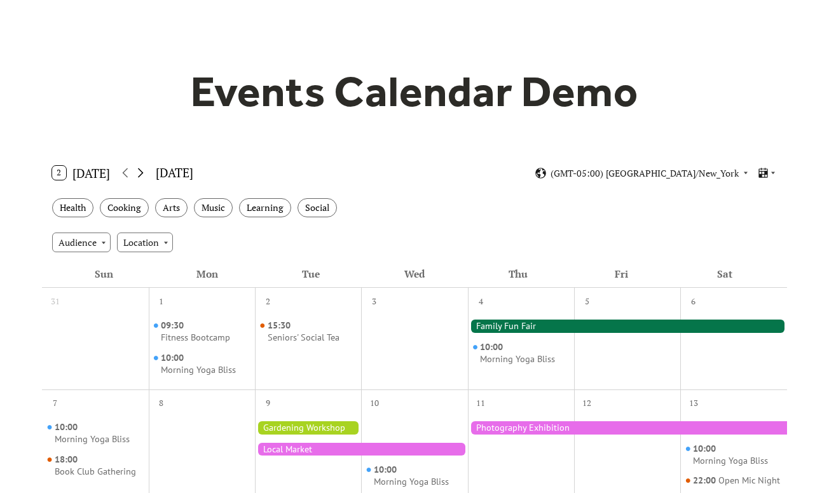
click at [141, 178] on icon at bounding box center [140, 172] width 15 height 15
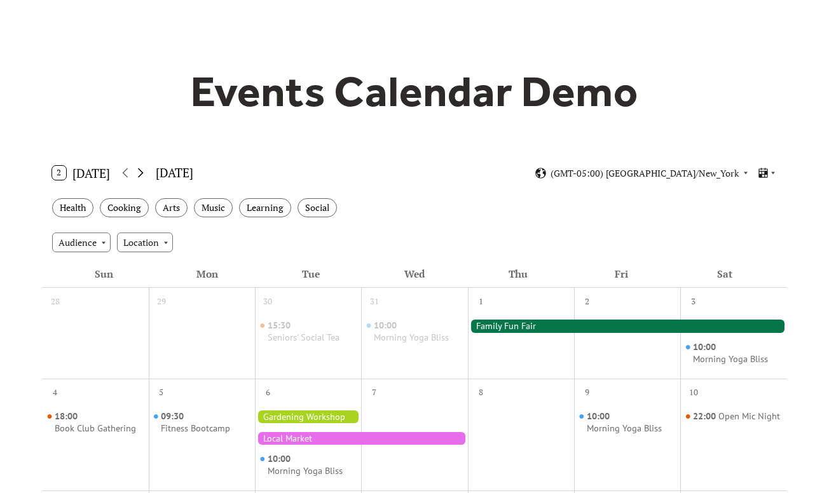
click at [141, 178] on icon at bounding box center [140, 172] width 15 height 15
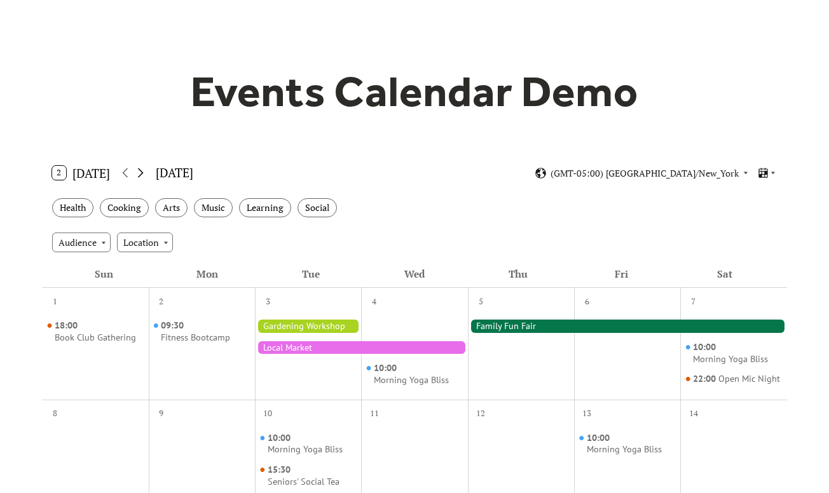
click at [140, 178] on icon at bounding box center [140, 172] width 15 height 15
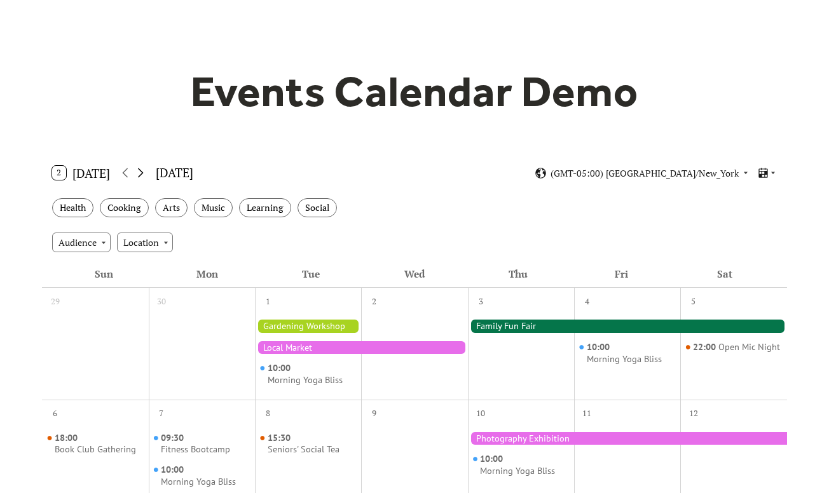
click at [140, 178] on icon at bounding box center [140, 172] width 15 height 15
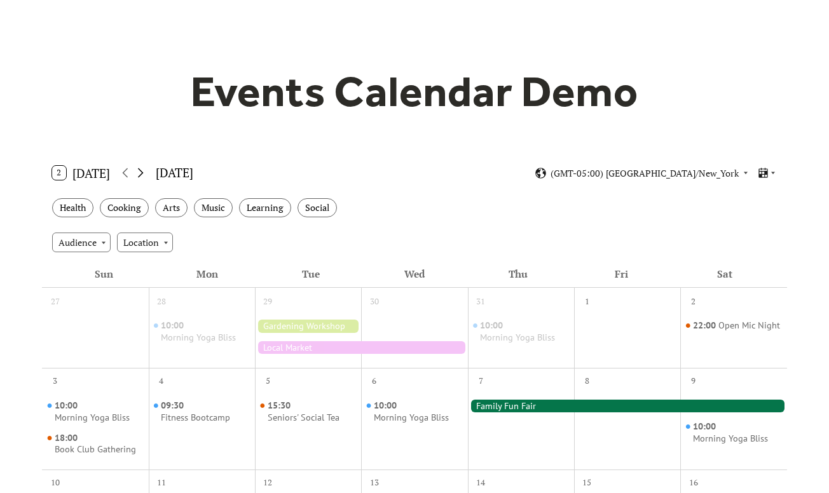
click at [140, 178] on icon at bounding box center [140, 172] width 15 height 15
click at [139, 177] on icon at bounding box center [140, 172] width 15 height 15
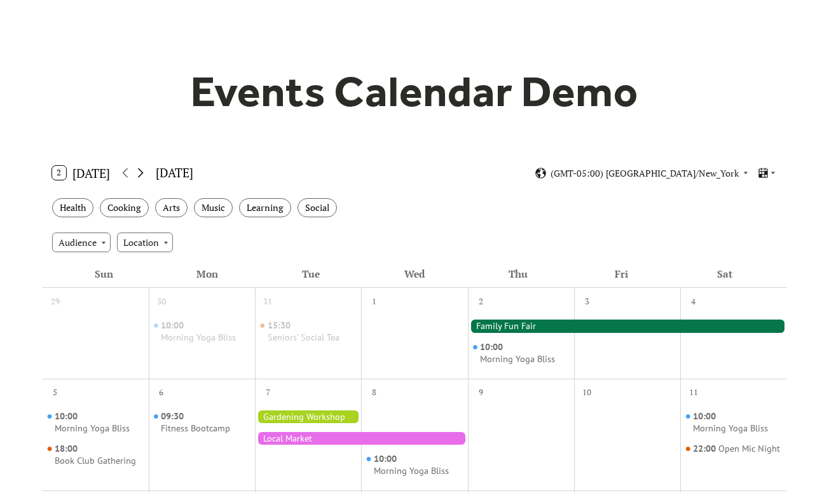
click at [139, 177] on icon at bounding box center [140, 172] width 15 height 15
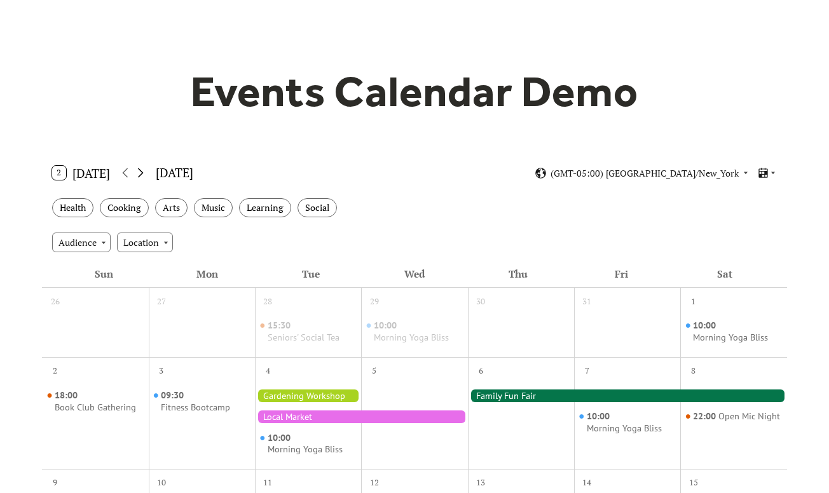
click at [139, 177] on icon at bounding box center [140, 172] width 15 height 15
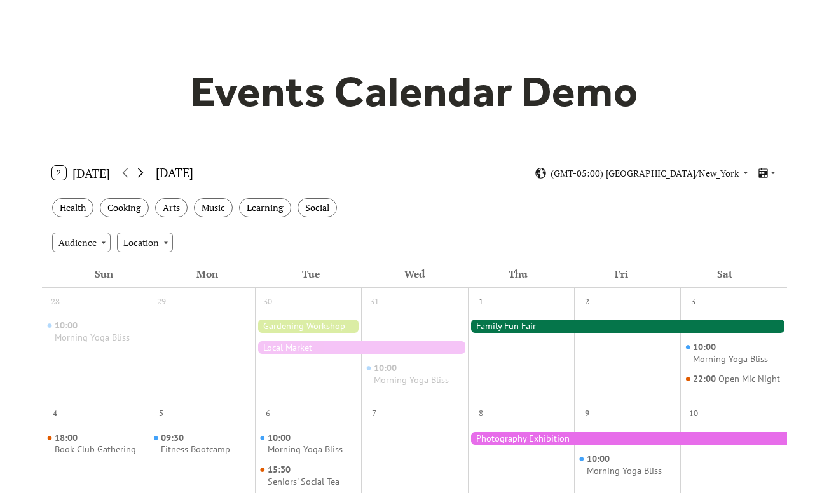
click at [139, 177] on icon at bounding box center [140, 172] width 15 height 15
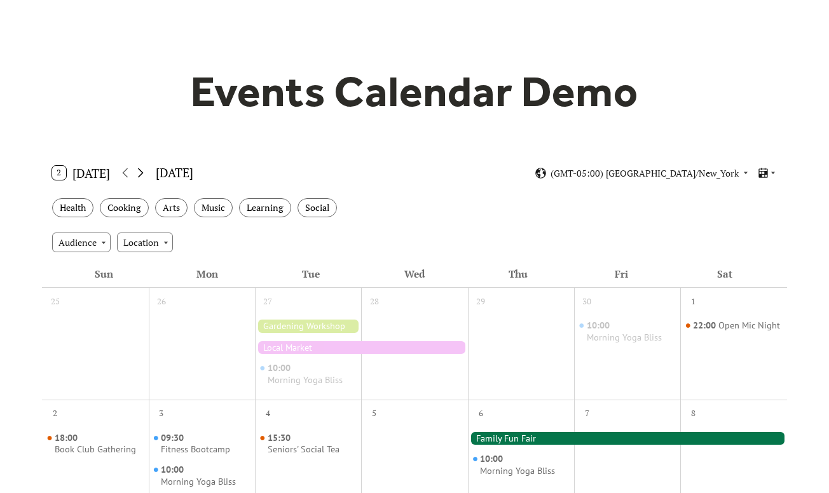
click at [139, 177] on icon at bounding box center [140, 172] width 15 height 15
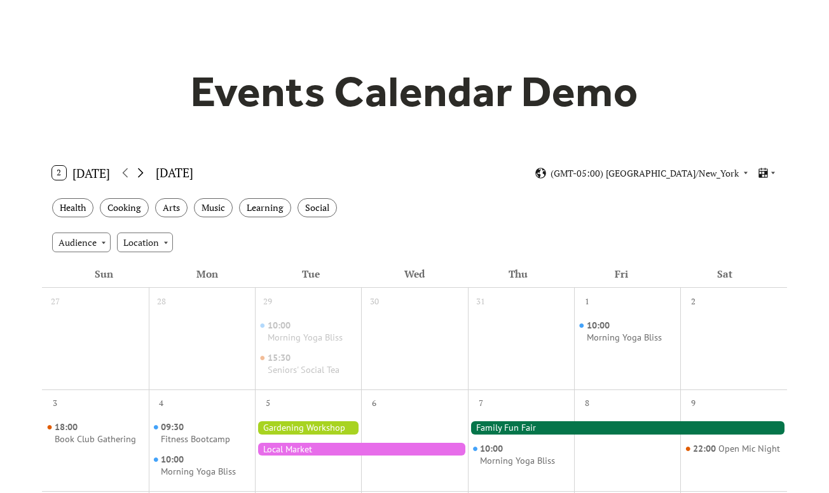
click at [139, 177] on icon at bounding box center [140, 172] width 15 height 15
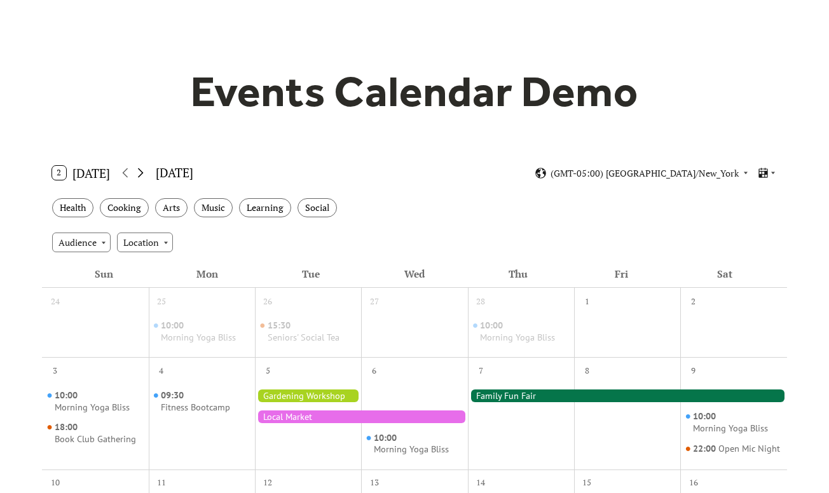
click at [139, 177] on icon at bounding box center [140, 172] width 15 height 15
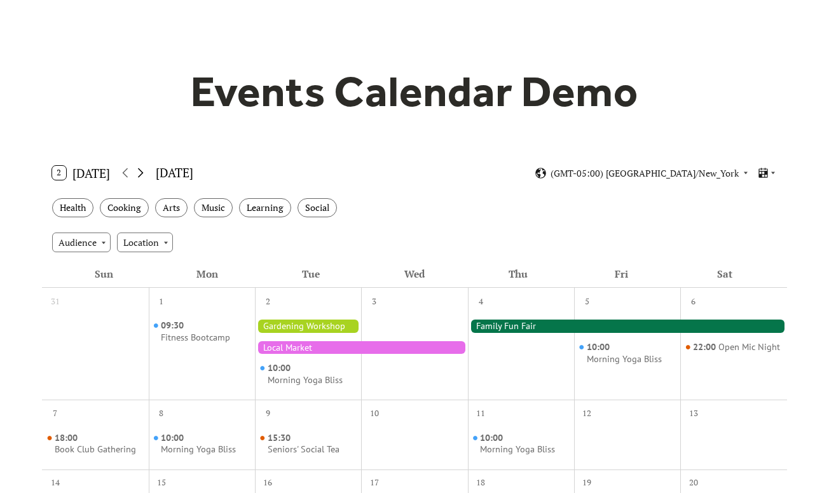
click at [139, 177] on icon at bounding box center [140, 172] width 15 height 15
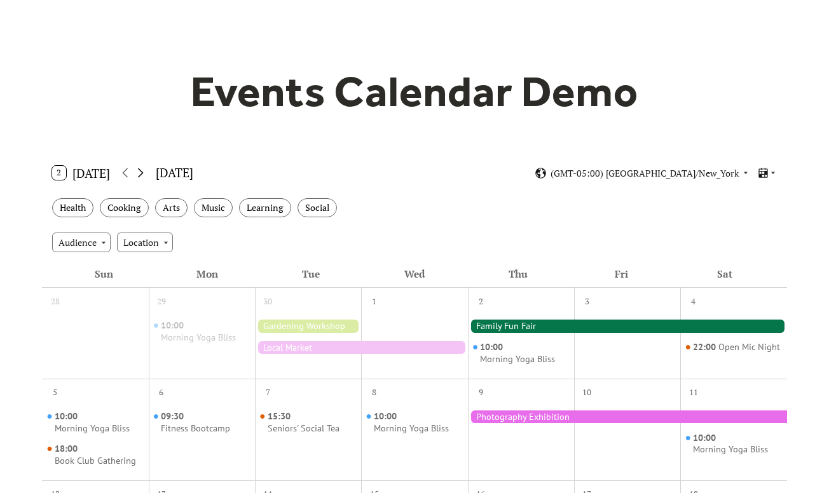
click at [139, 177] on icon at bounding box center [140, 172] width 15 height 15
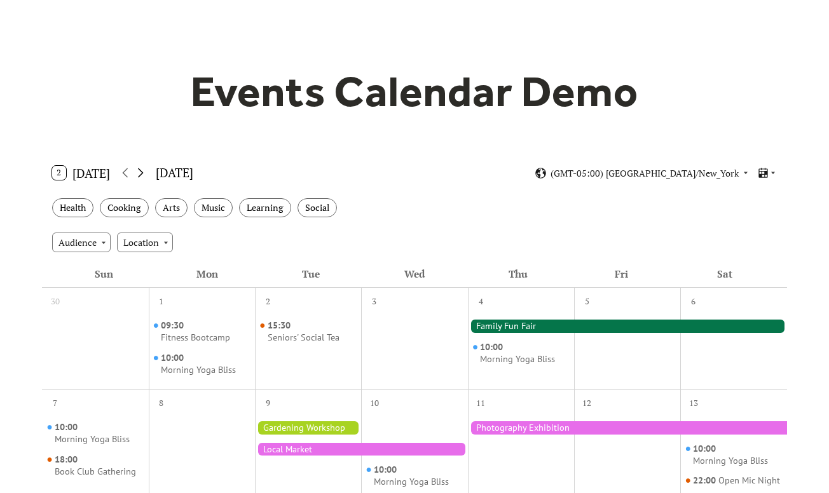
click at [139, 177] on icon at bounding box center [140, 172] width 15 height 15
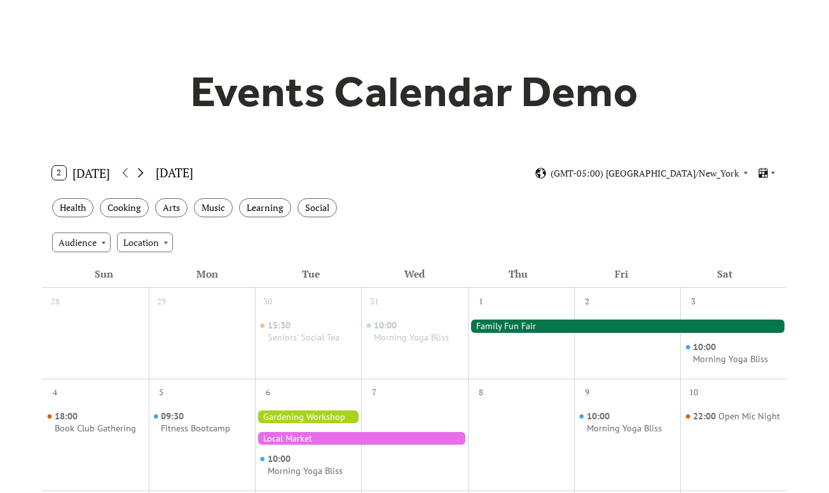
click at [138, 177] on icon at bounding box center [140, 172] width 15 height 15
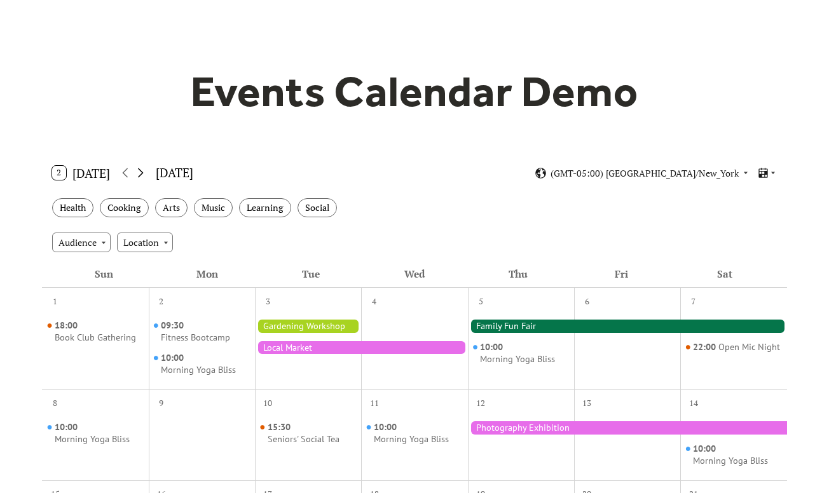
click at [137, 177] on icon at bounding box center [140, 172] width 15 height 15
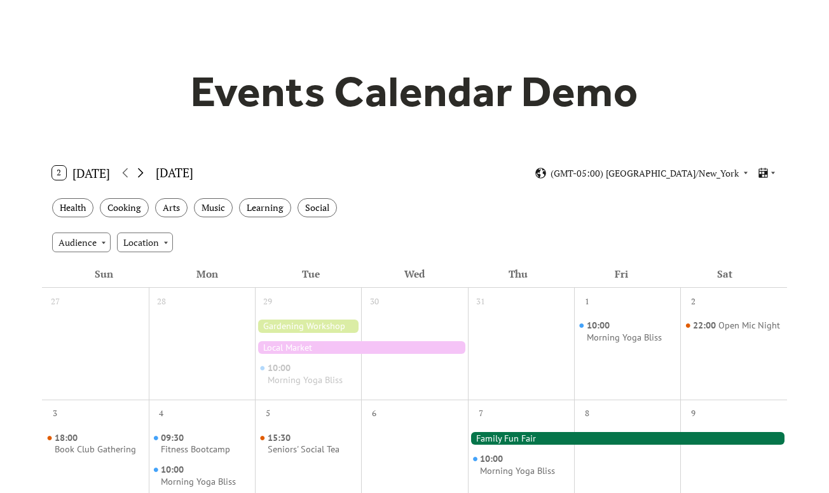
click at [137, 177] on icon at bounding box center [140, 172] width 15 height 15
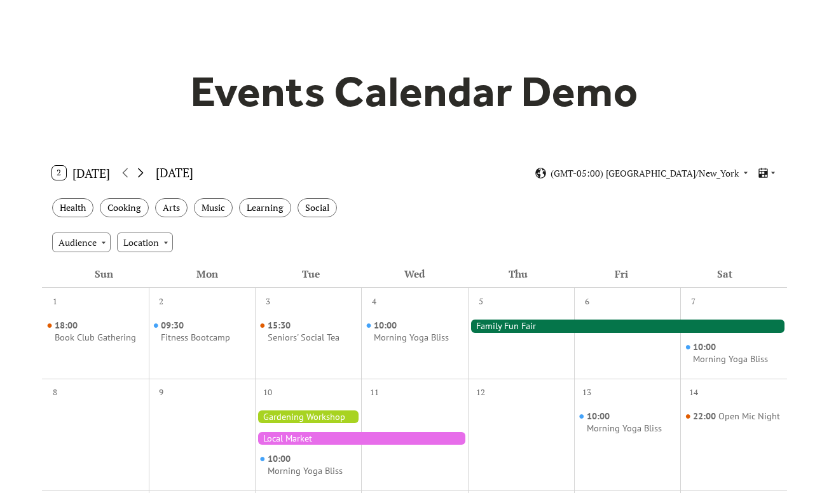
click at [137, 177] on icon at bounding box center [140, 172] width 15 height 15
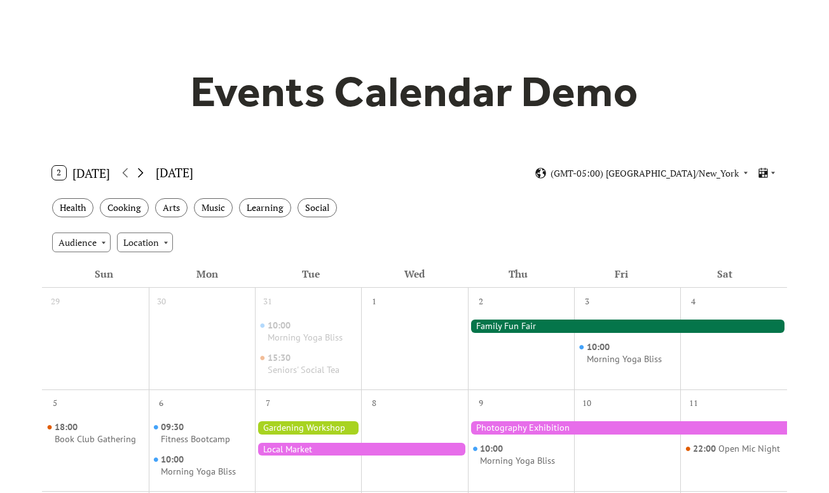
click at [137, 177] on icon at bounding box center [140, 172] width 15 height 15
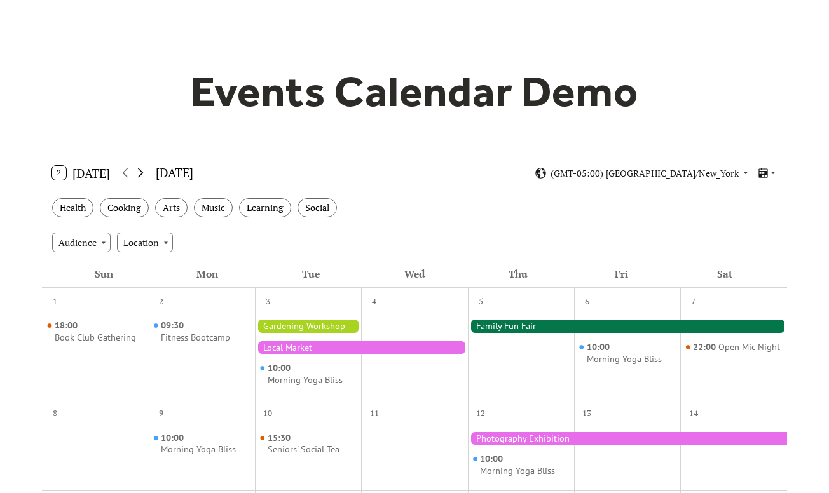
click at [137, 177] on icon at bounding box center [140, 172] width 15 height 15
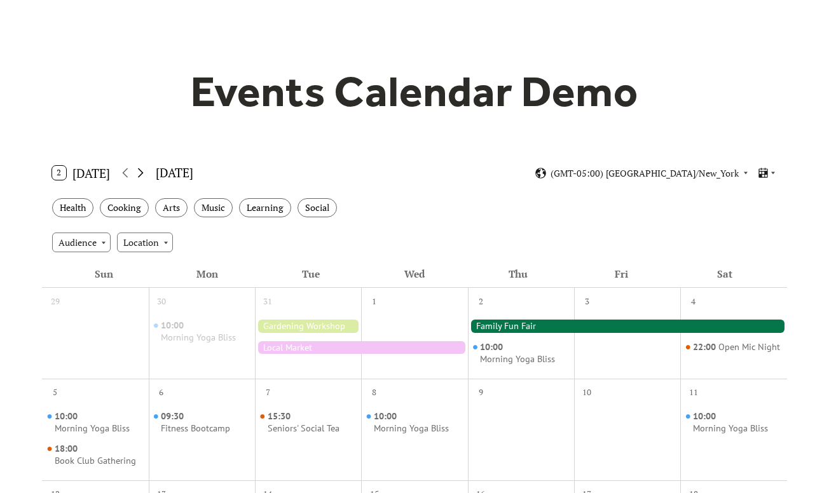
click at [137, 177] on icon at bounding box center [140, 172] width 15 height 15
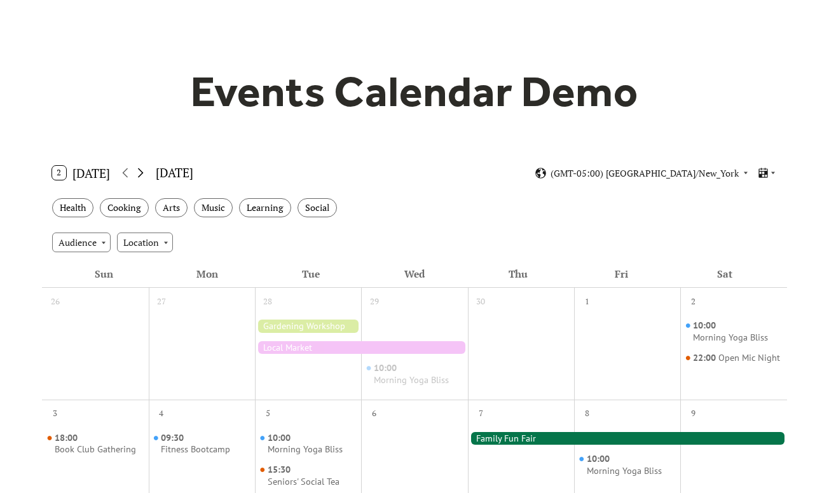
click at [137, 177] on icon at bounding box center [140, 172] width 15 height 15
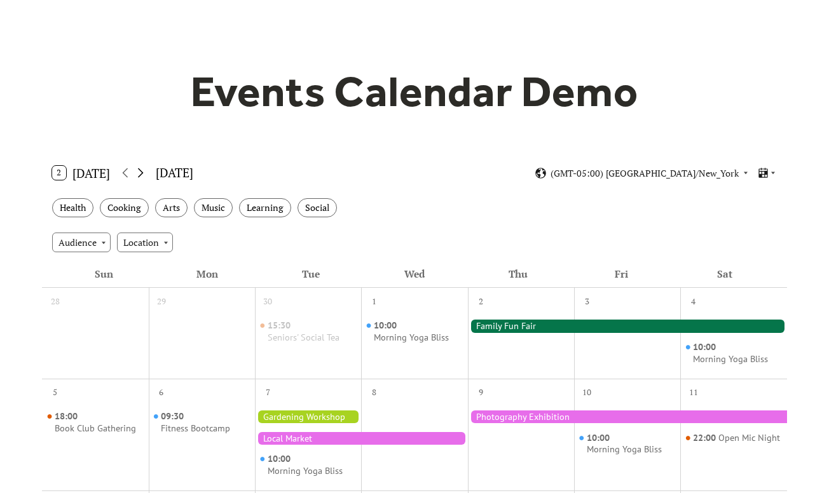
click at [136, 175] on icon at bounding box center [140, 172] width 15 height 15
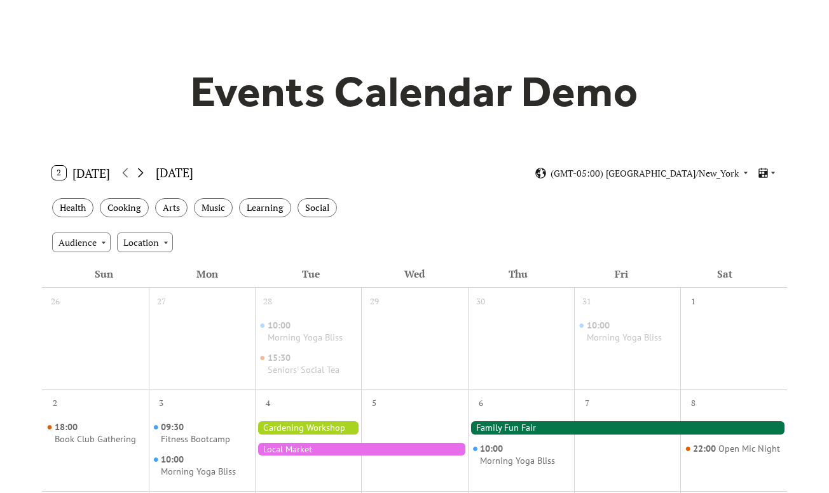
click at [135, 175] on icon at bounding box center [140, 172] width 15 height 15
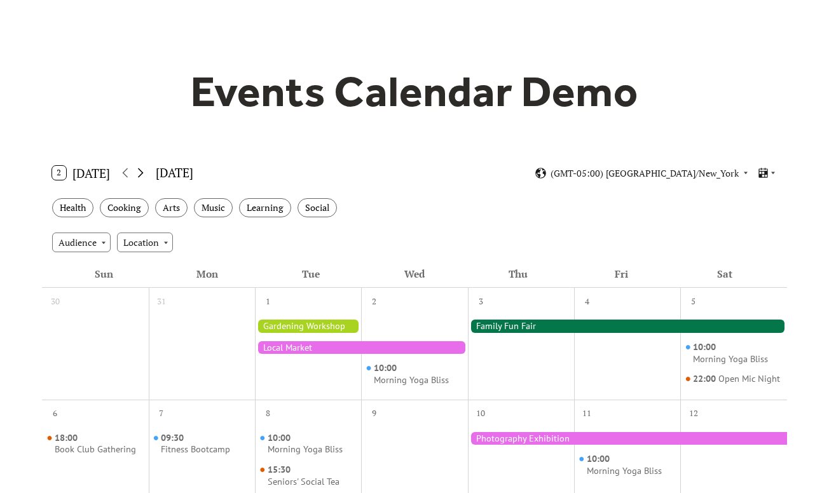
click at [135, 175] on icon at bounding box center [140, 172] width 15 height 15
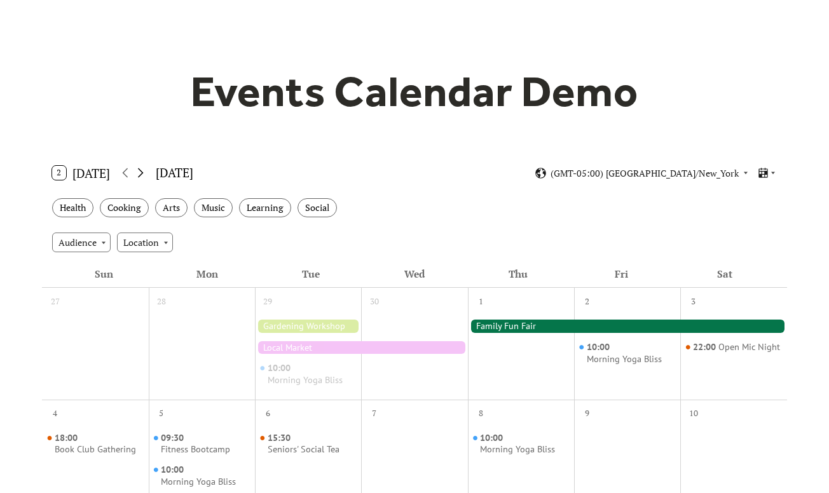
click at [135, 175] on icon at bounding box center [140, 172] width 15 height 15
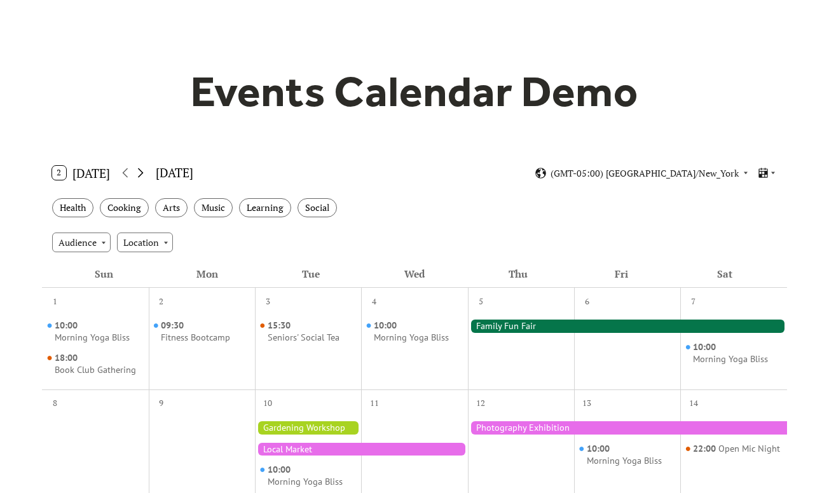
click at [135, 175] on icon at bounding box center [140, 172] width 15 height 15
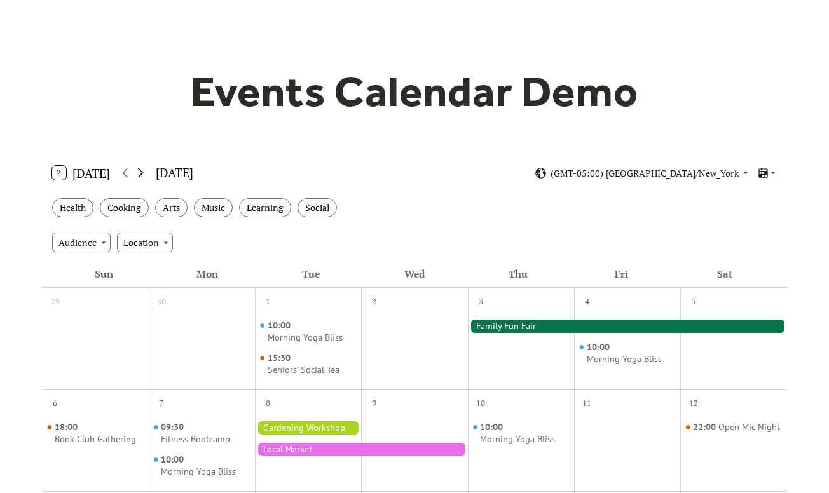
click at [135, 175] on icon at bounding box center [140, 172] width 15 height 15
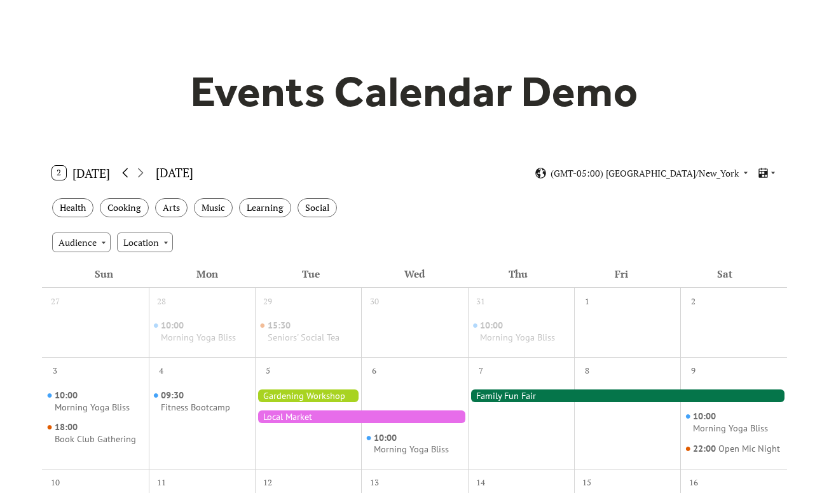
click at [133, 175] on div at bounding box center [133, 172] width 30 height 15
click at [133, 175] on icon at bounding box center [125, 172] width 15 height 15
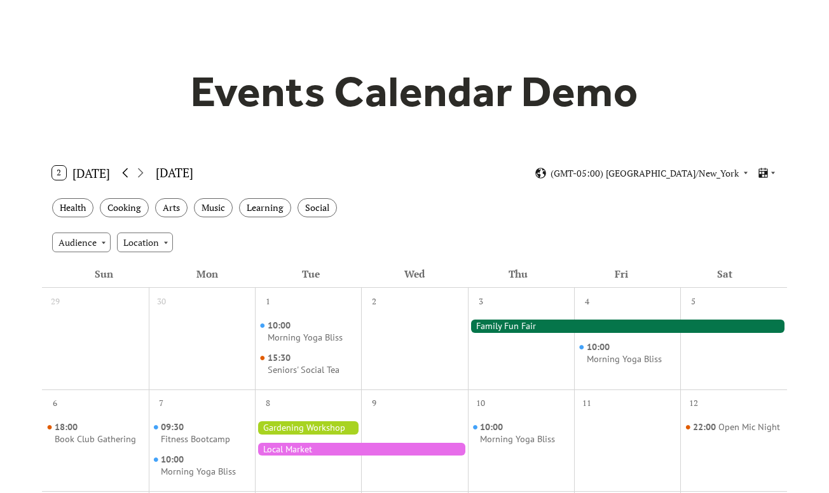
click at [133, 175] on icon at bounding box center [125, 172] width 15 height 15
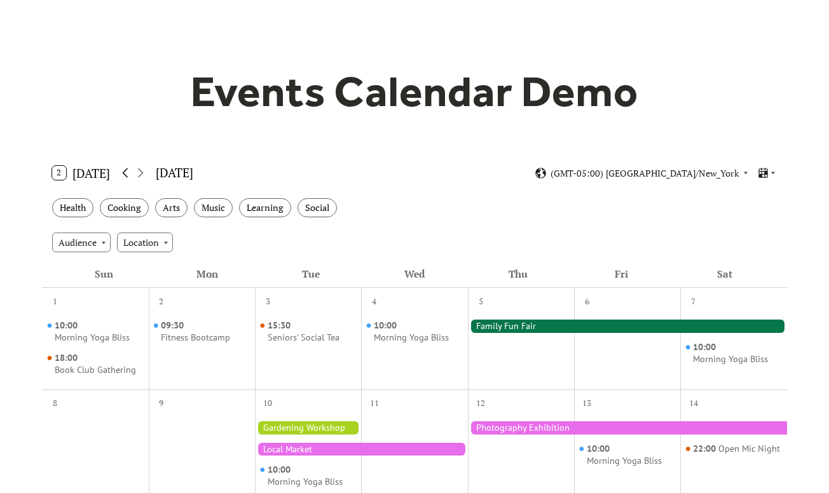
click at [133, 175] on icon at bounding box center [125, 172] width 15 height 15
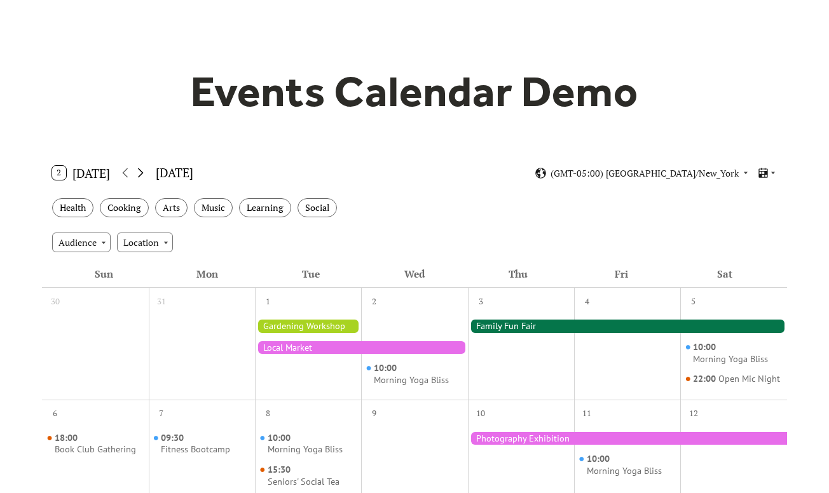
click at [140, 175] on icon at bounding box center [140, 172] width 15 height 15
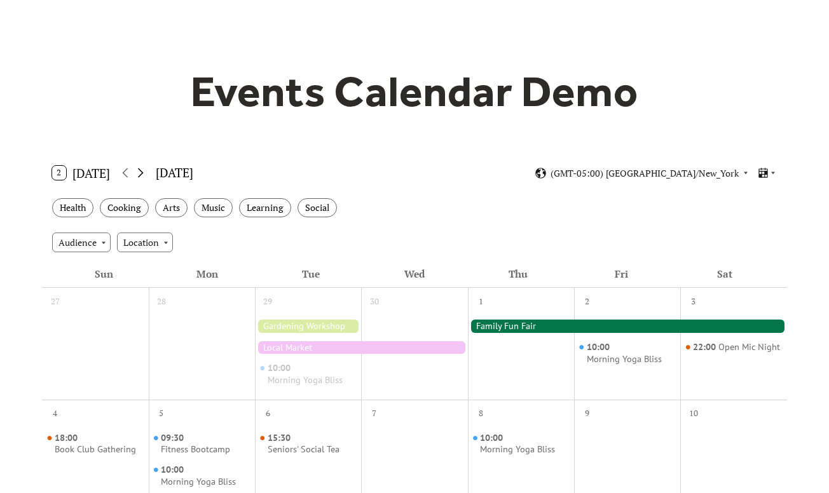
click at [140, 175] on icon at bounding box center [140, 172] width 15 height 15
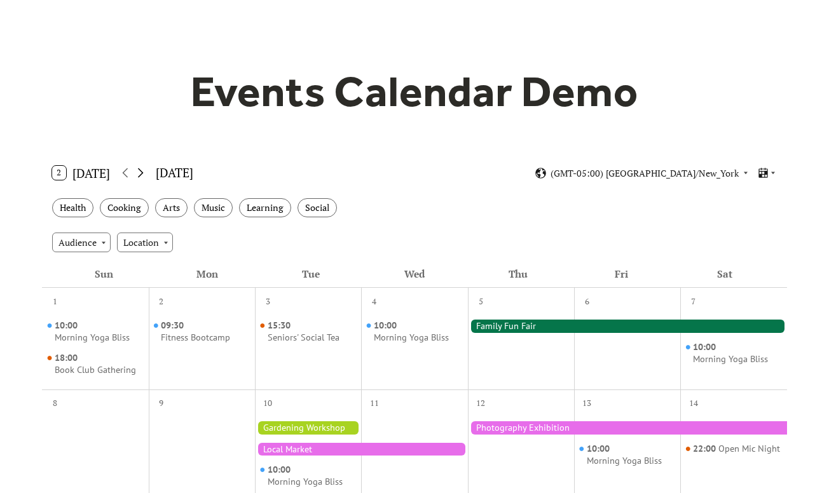
click at [140, 175] on icon at bounding box center [140, 172] width 15 height 15
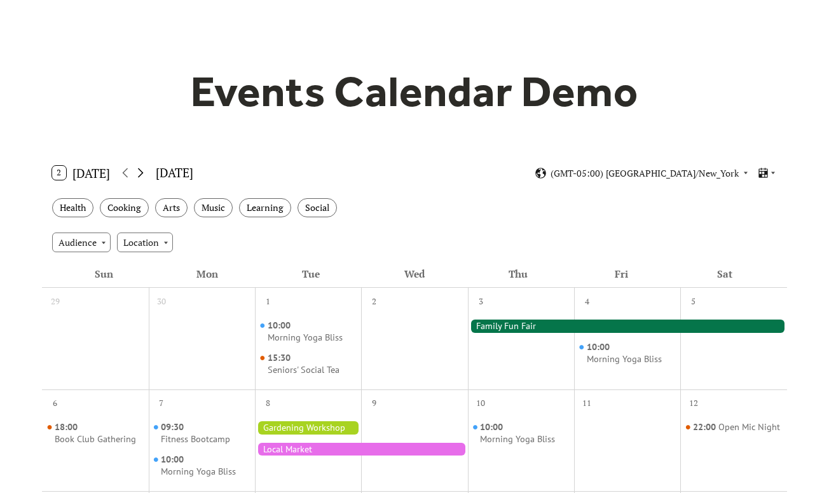
click at [140, 175] on icon at bounding box center [140, 172] width 15 height 15
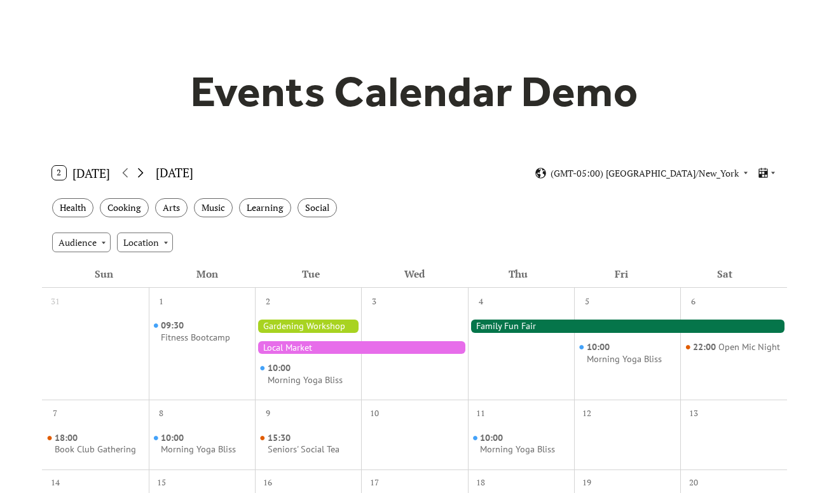
click at [140, 175] on icon at bounding box center [140, 172] width 15 height 15
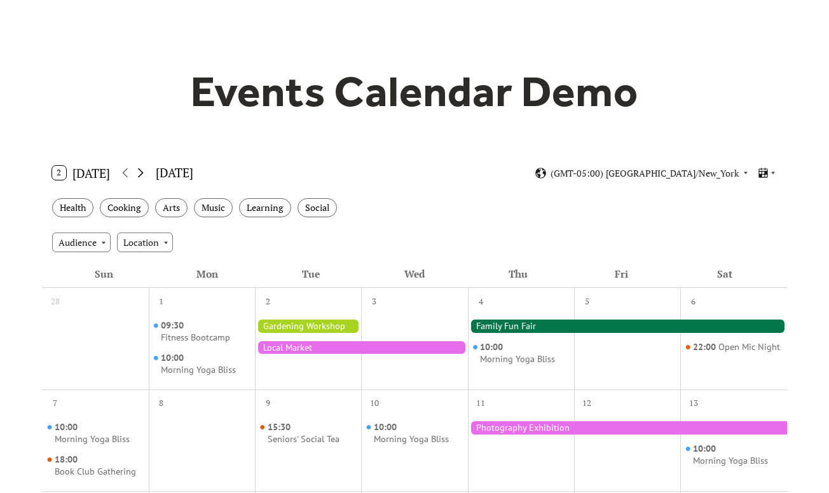
click at [140, 175] on icon at bounding box center [140, 172] width 15 height 15
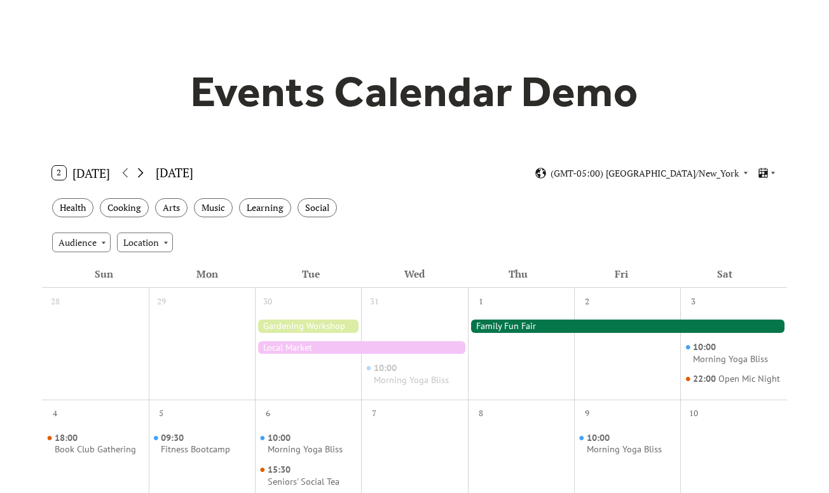
click at [139, 175] on icon at bounding box center [140, 172] width 15 height 15
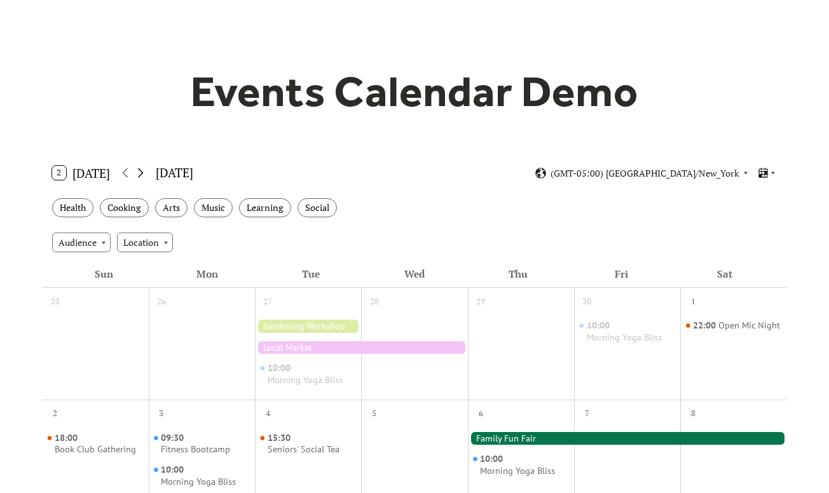
click at [139, 175] on icon at bounding box center [140, 172] width 15 height 15
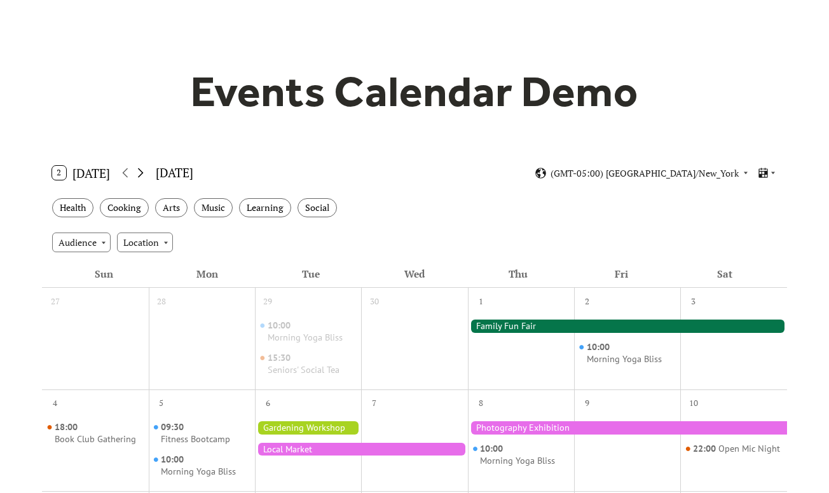
click at [139, 175] on icon at bounding box center [140, 172] width 15 height 15
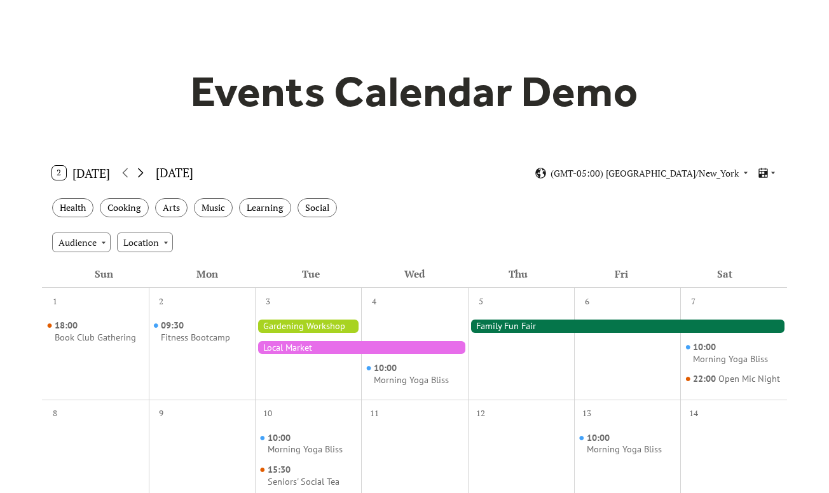
click at [139, 175] on icon at bounding box center [140, 172] width 15 height 15
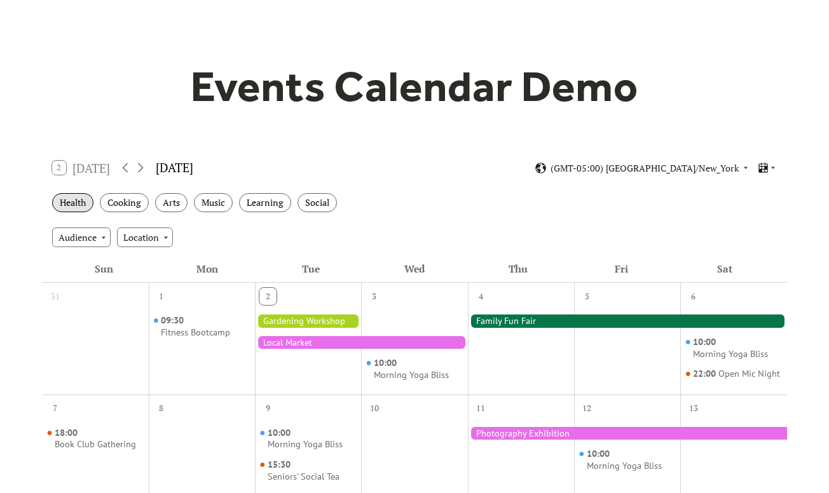
scroll to position [64, 0]
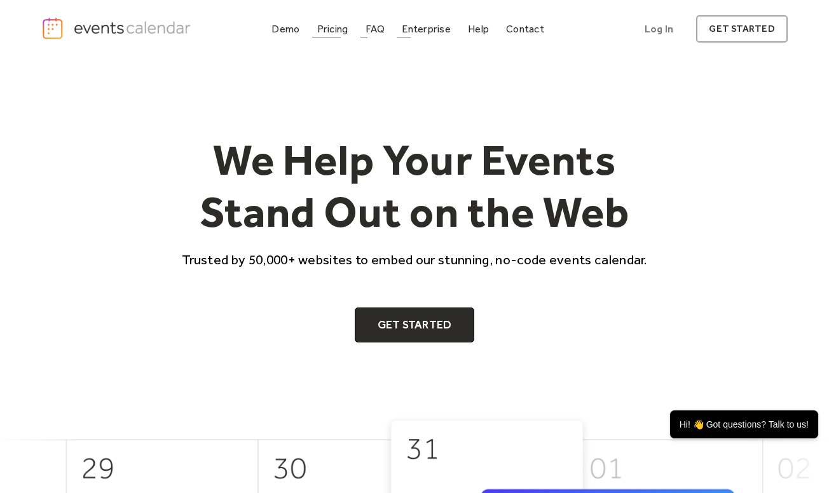
click at [330, 30] on div "Pricing" at bounding box center [332, 28] width 31 height 7
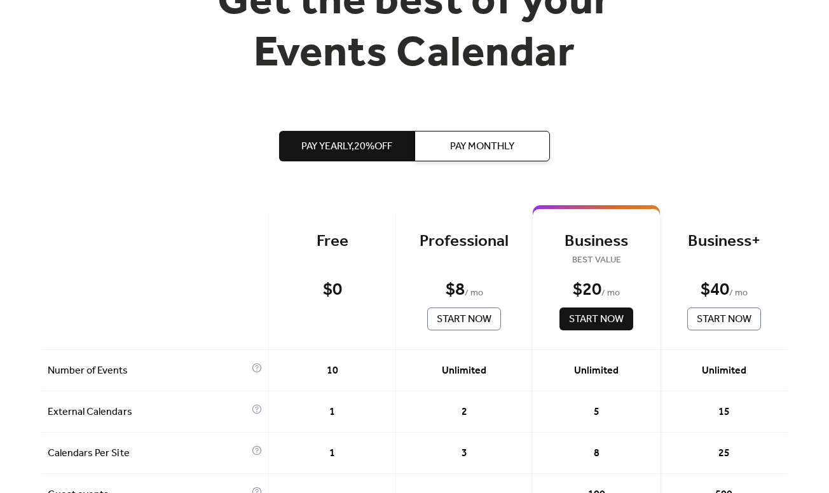
scroll to position [318, 0]
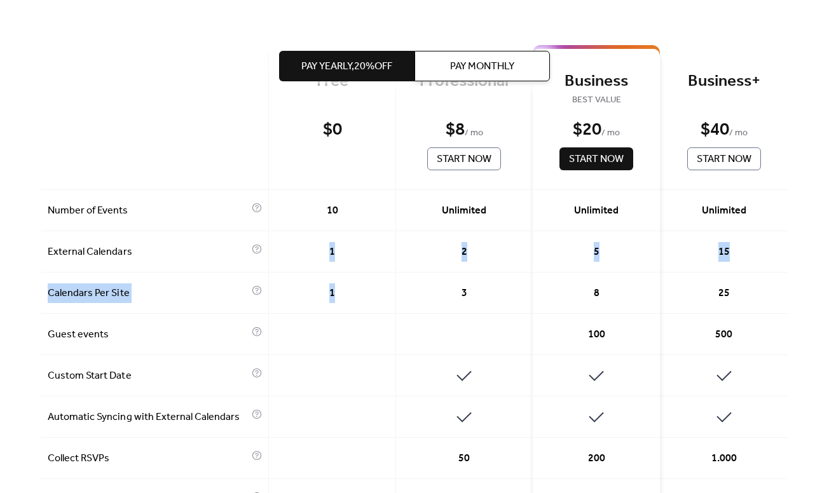
drag, startPoint x: 327, startPoint y: 257, endPoint x: 343, endPoint y: 288, distance: 35.2
click at [343, 288] on div "1" at bounding box center [333, 293] width 128 height 41
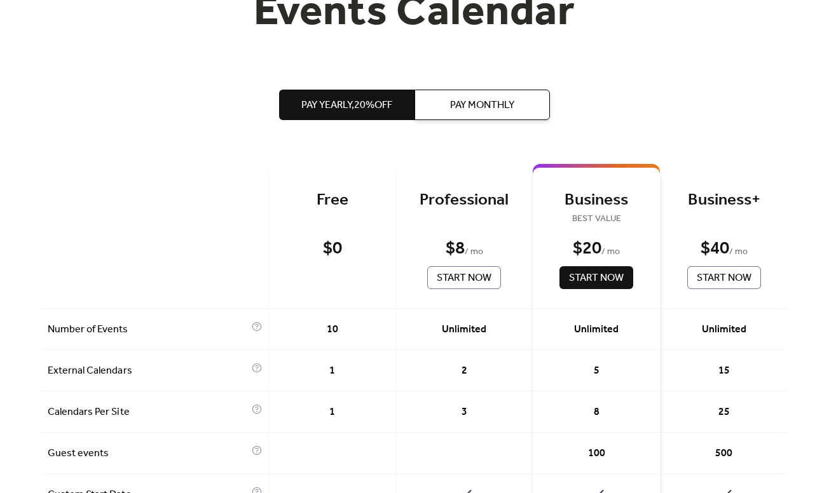
scroll to position [191, 0]
